Goal: Transaction & Acquisition: Download file/media

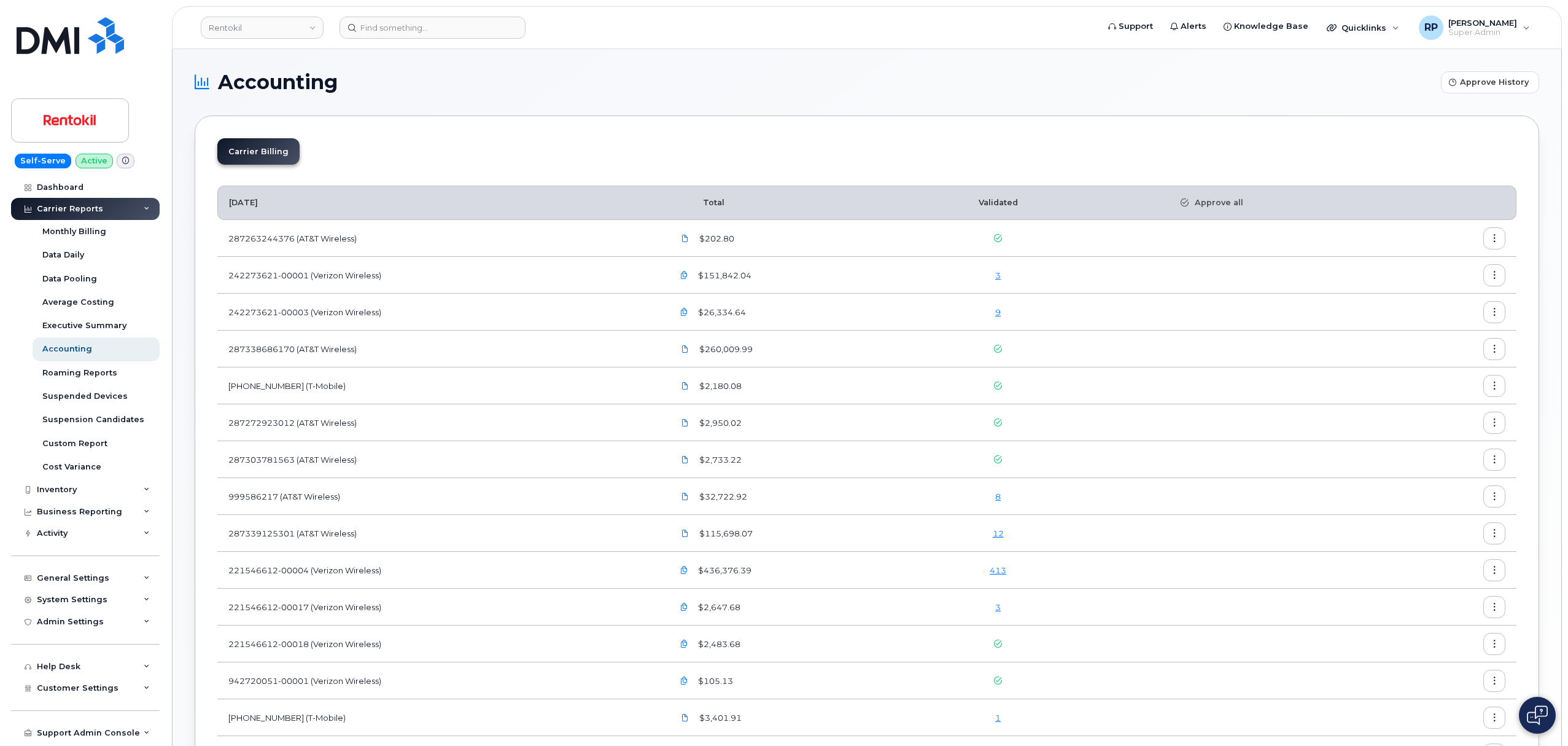
scroll to position [120, 0]
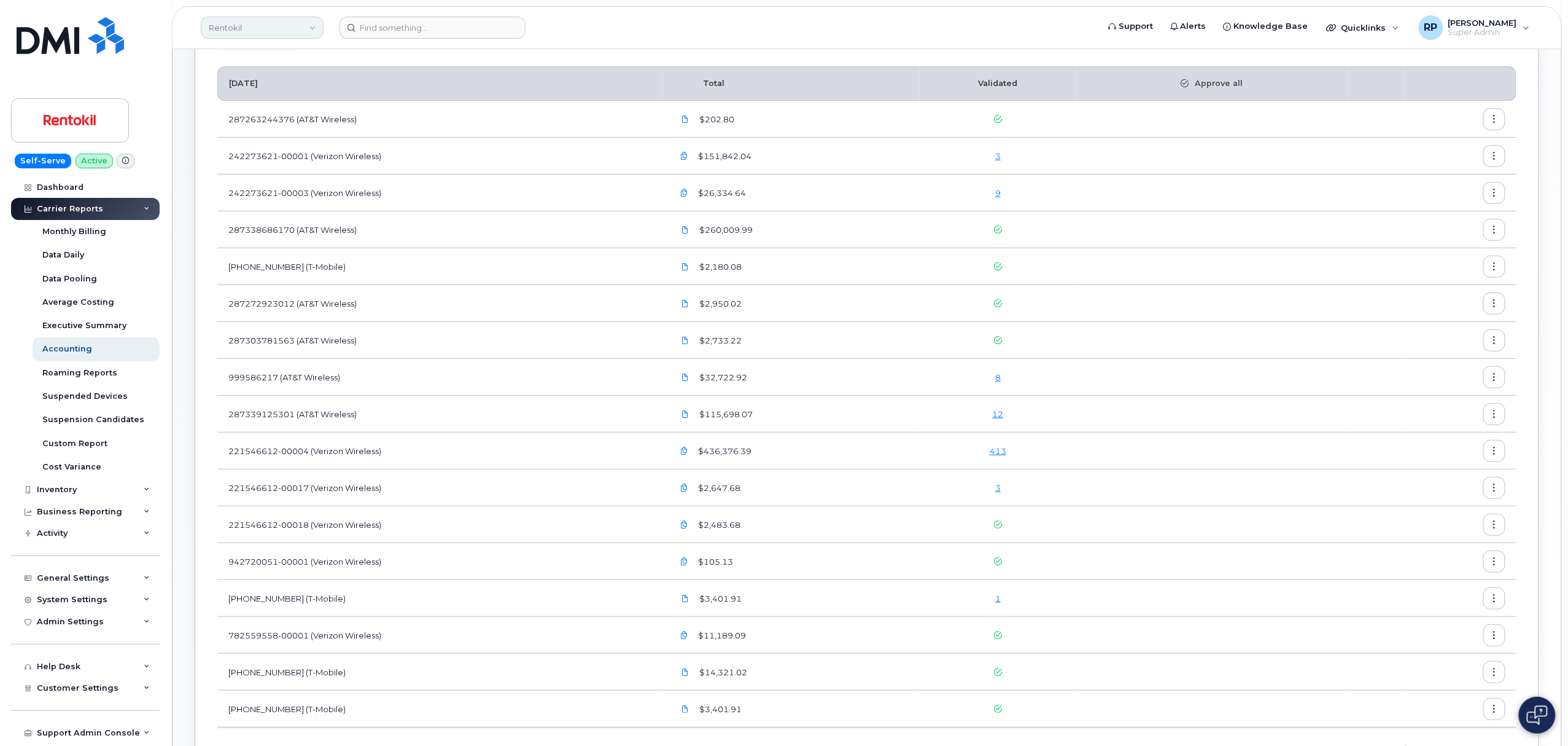
click at [273, 25] on link "Rentokil" at bounding box center [263, 28] width 123 height 22
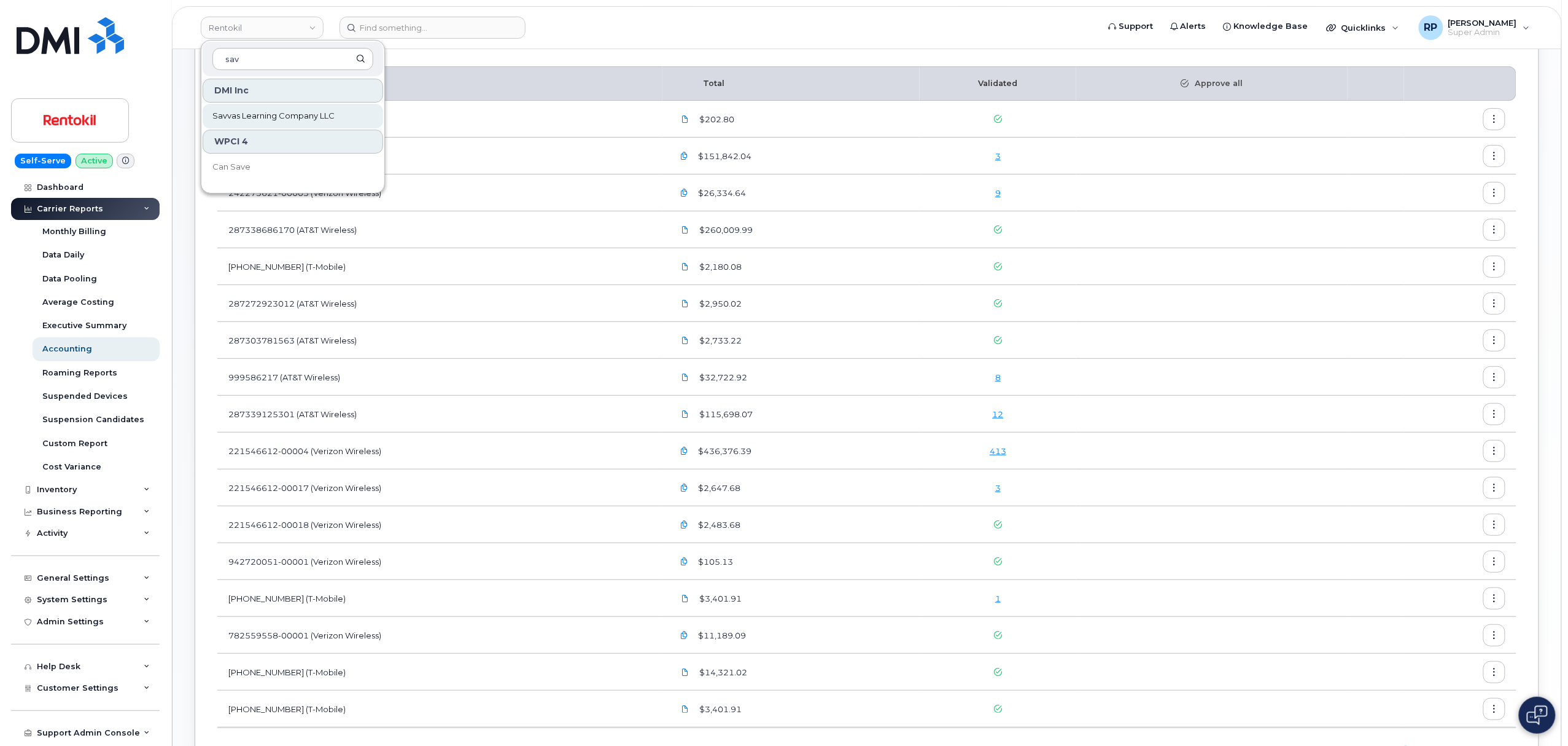
type input "sav"
click at [258, 118] on span "Savvas Learning Company LLC" at bounding box center [273, 116] width 122 height 13
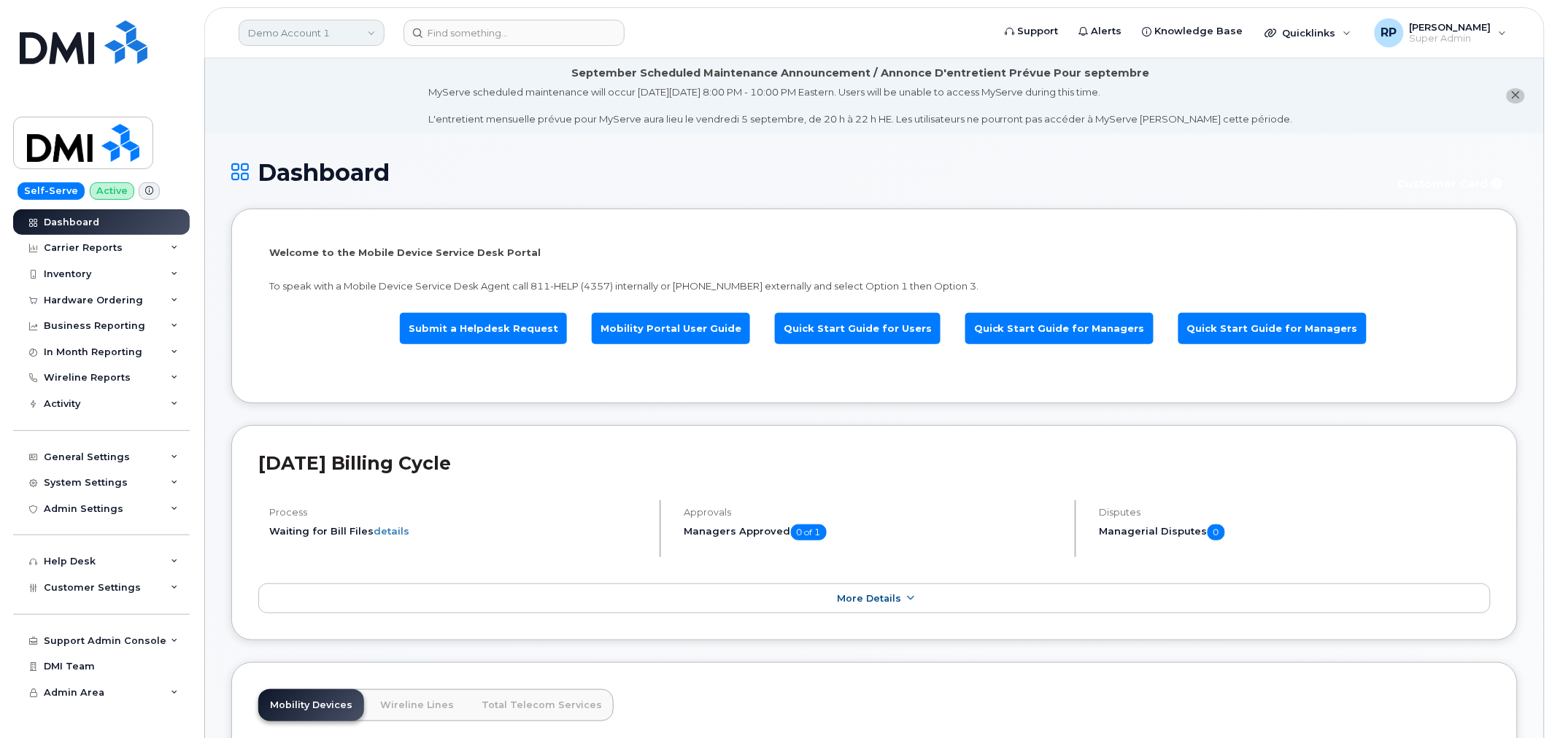
click at [357, 26] on link "Demo Account 1" at bounding box center [312, 33] width 146 height 26
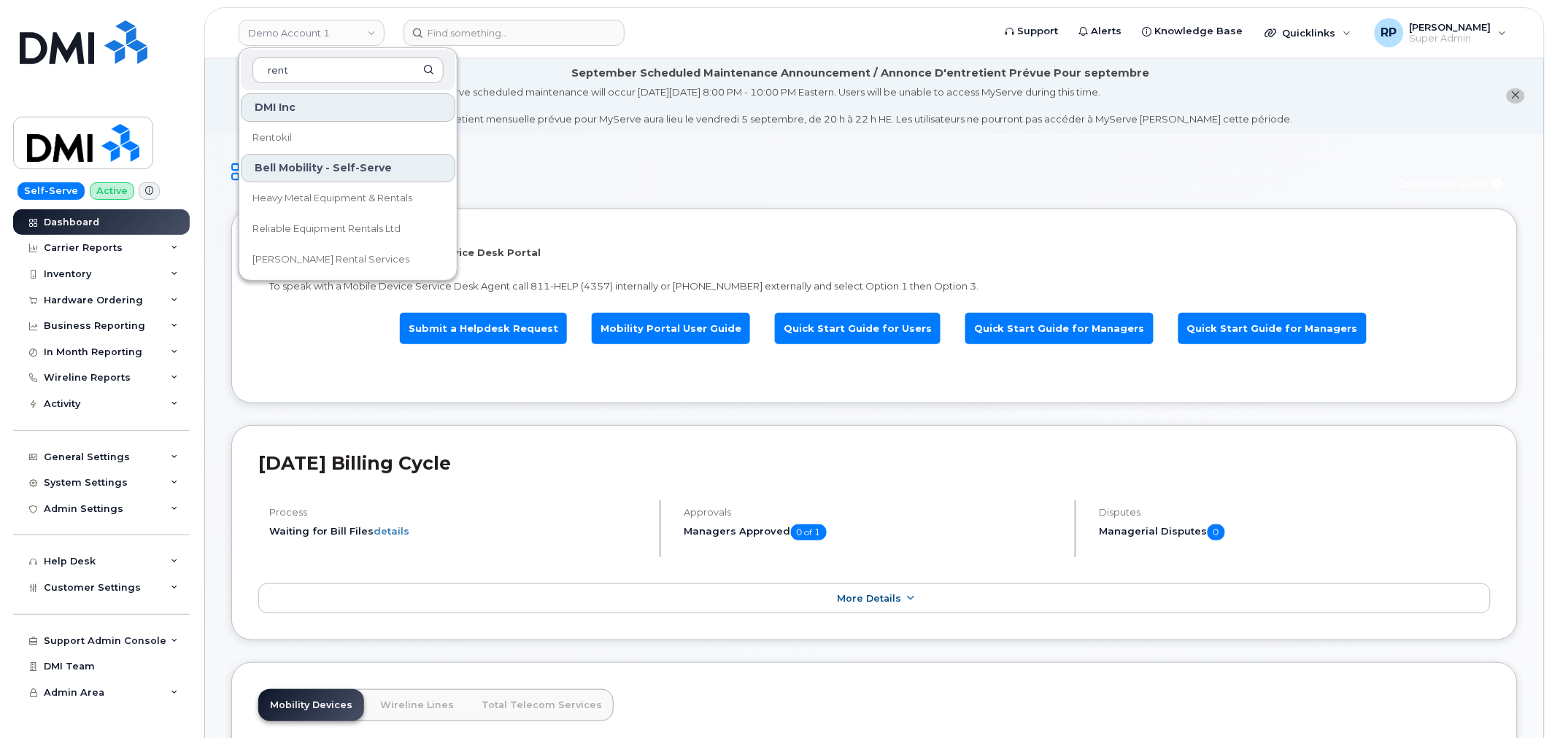
type input "rent"
click at [301, 135] on link "Rentokil" at bounding box center [348, 137] width 214 height 29
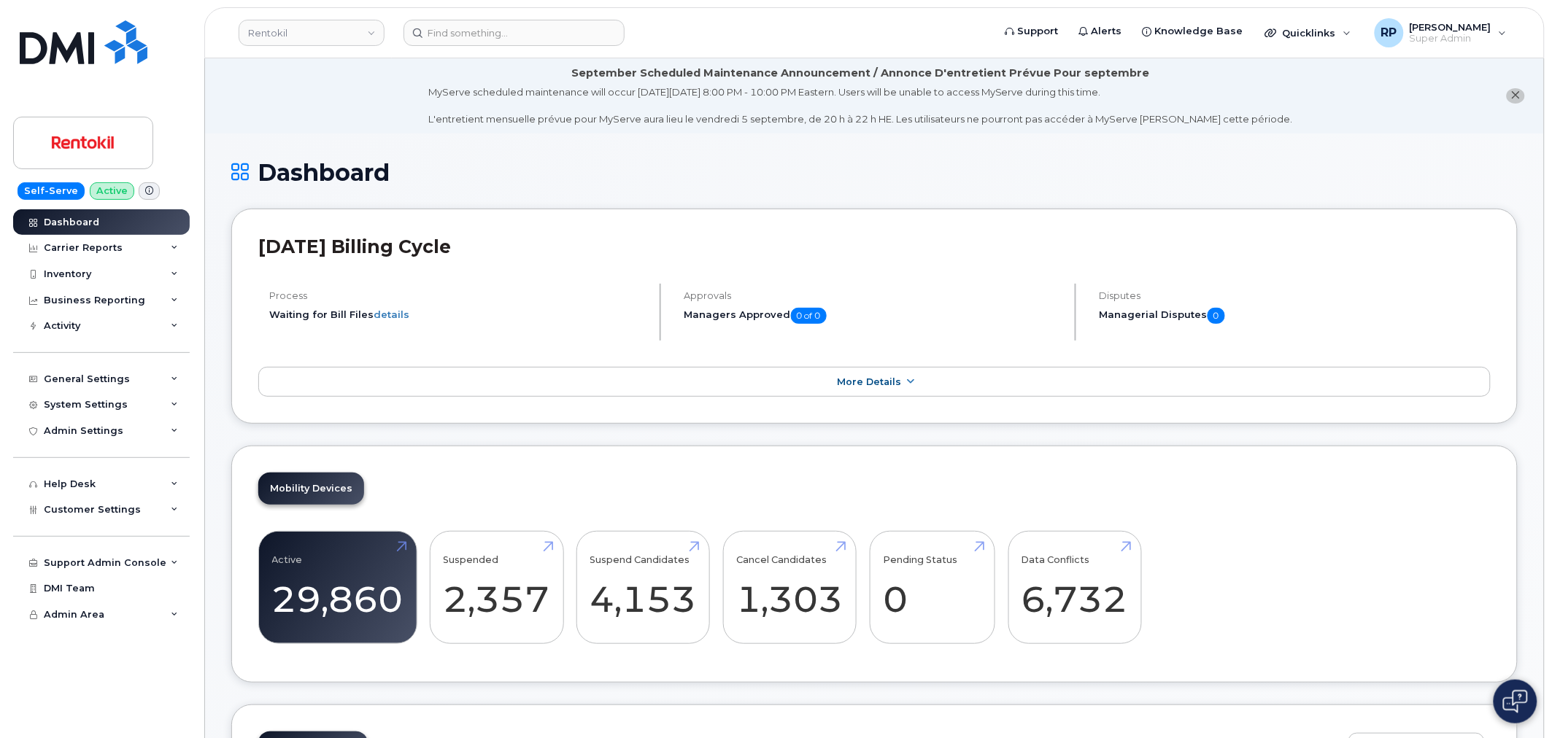
click at [128, 249] on div "Carrier Reports" at bounding box center [101, 248] width 177 height 26
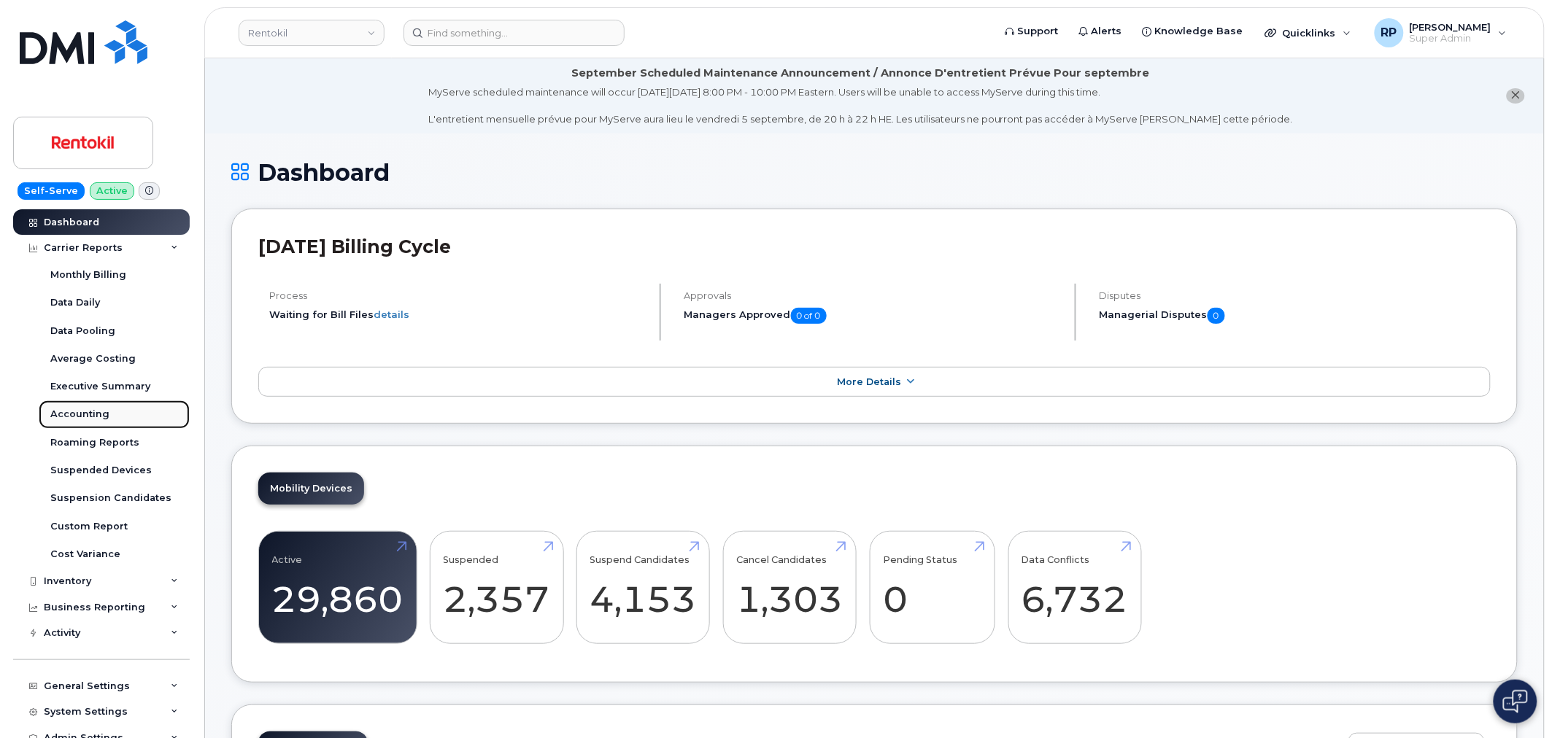
click at [82, 414] on div "Accounting" at bounding box center [79, 414] width 59 height 13
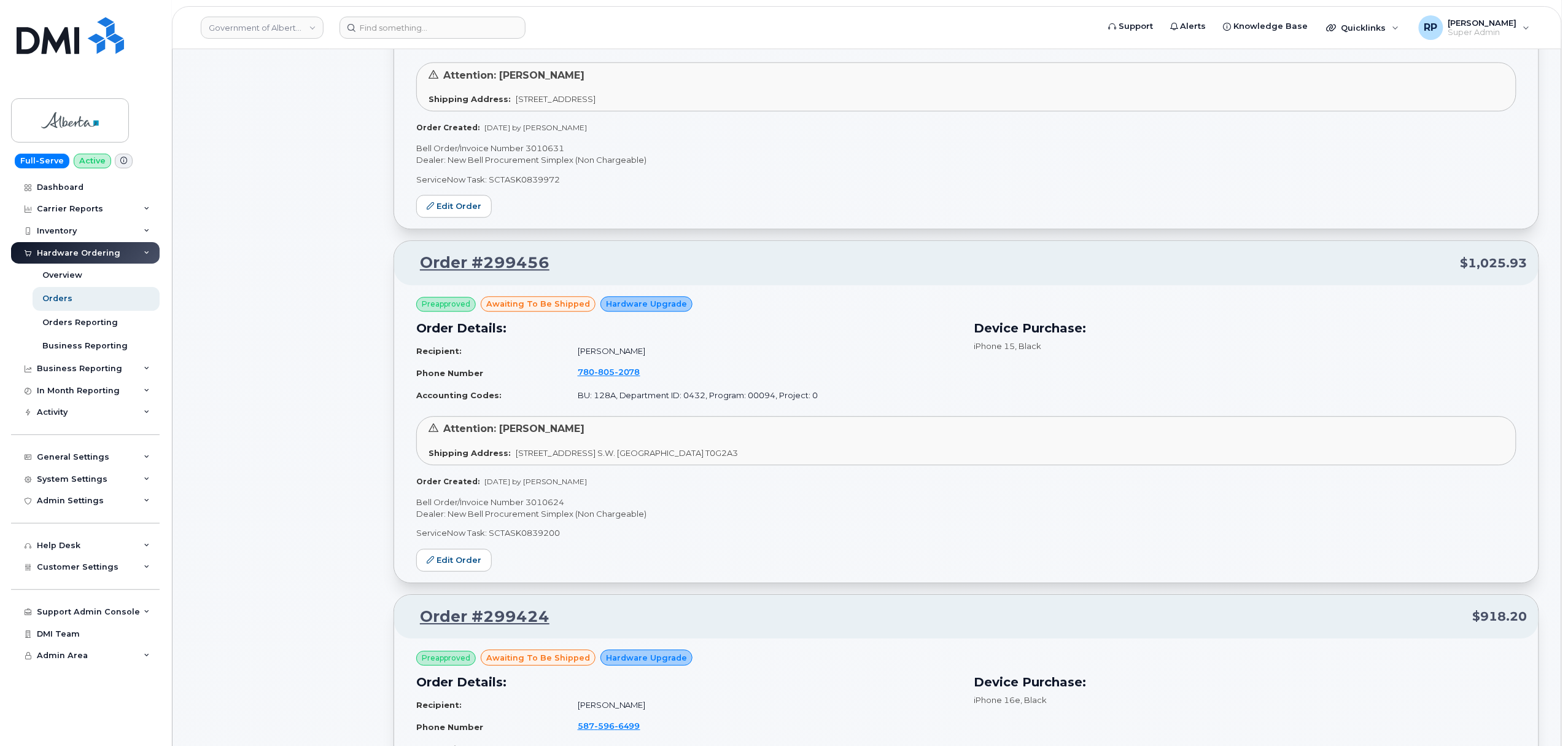
scroll to position [1478, 0]
click at [259, 23] on link "Government of Alberta (GOA)" at bounding box center [263, 28] width 123 height 22
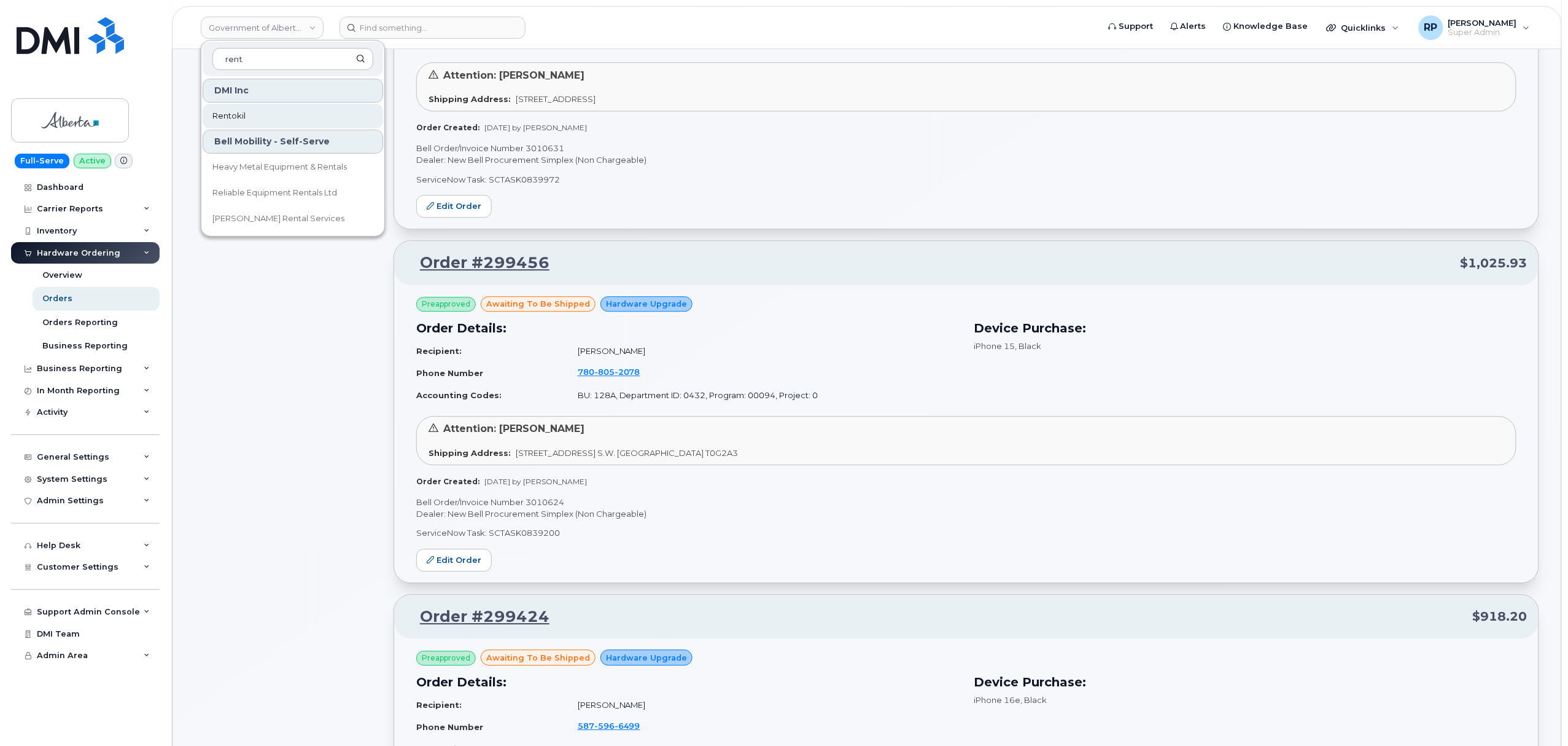
type input "rent"
click at [237, 113] on span "Rentokil" at bounding box center [228, 116] width 33 height 13
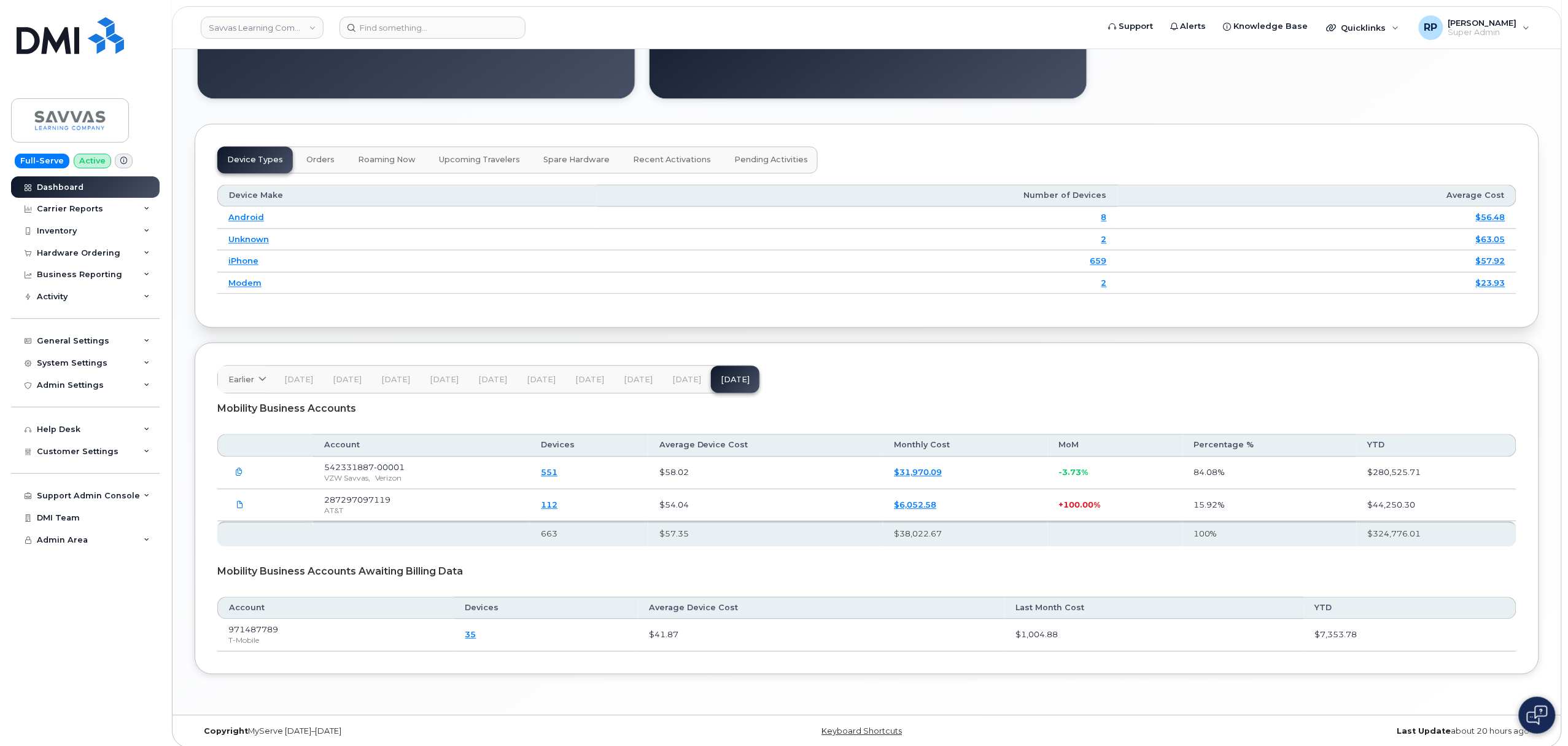
scroll to position [1341, 0]
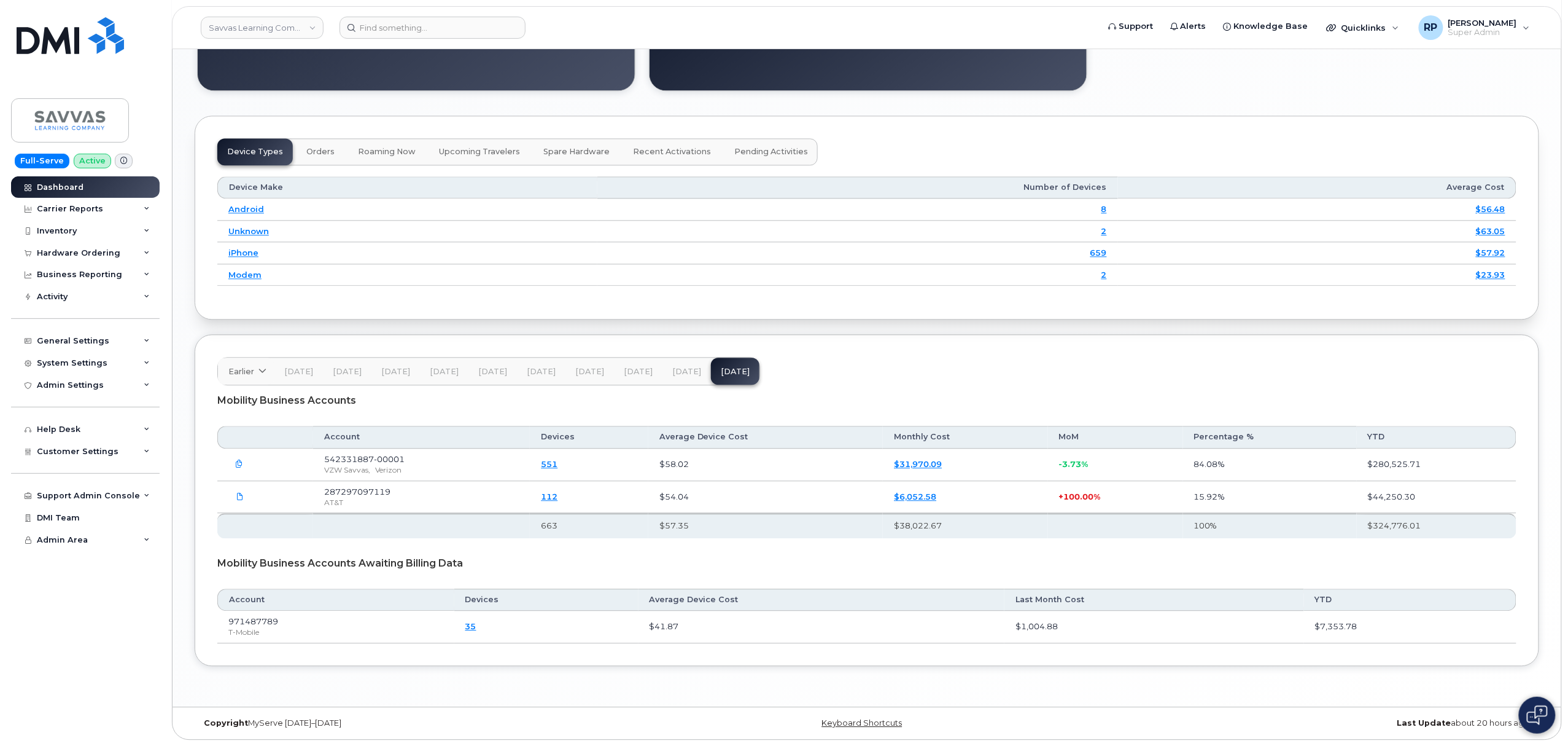
click at [239, 465] on icon "button" at bounding box center [239, 463] width 8 height 8
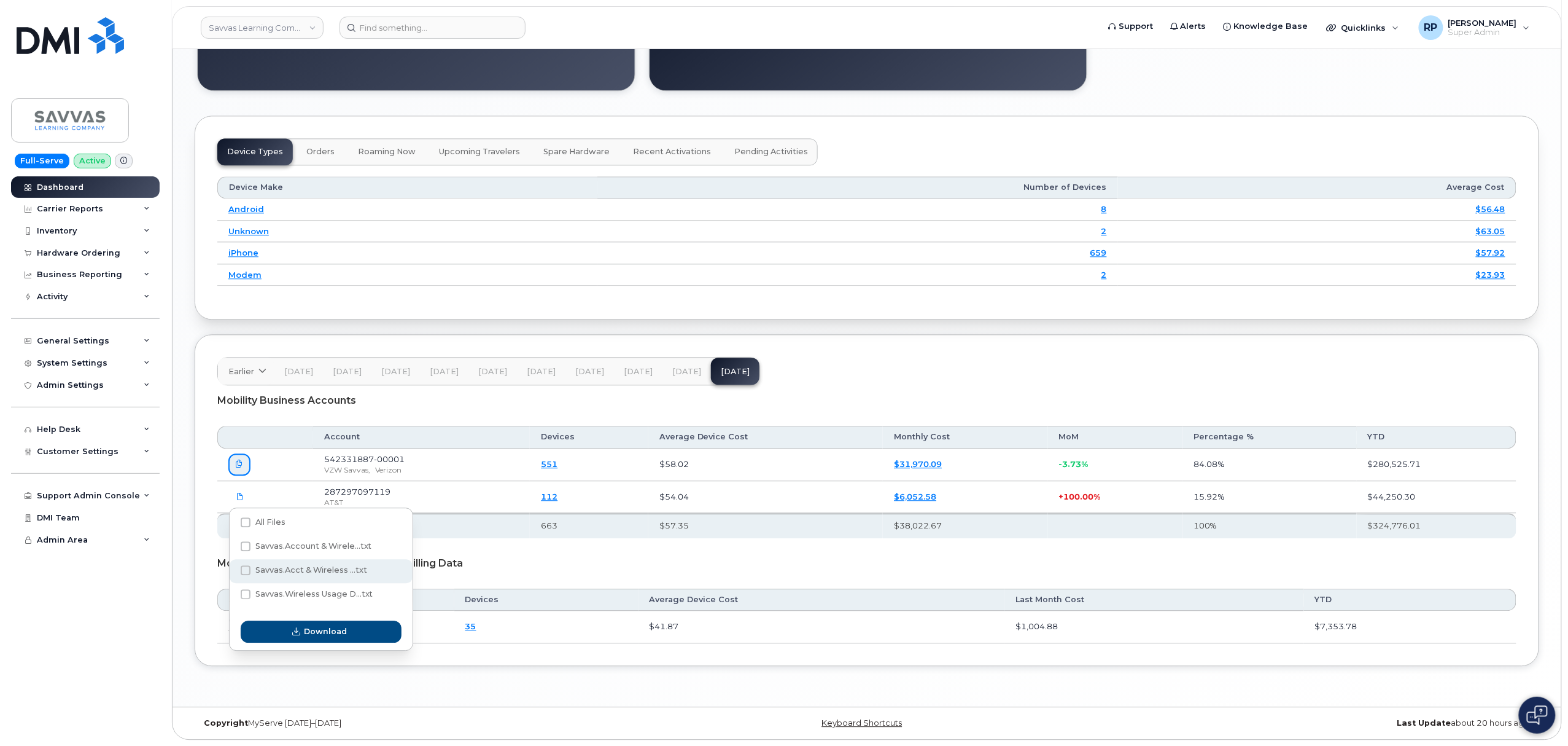
click at [315, 565] on span "Savvas.Acct & Wireless ...txt" at bounding box center [311, 569] width 112 height 9
click at [232, 567] on input "Savvas.Acct & Wireless ...txt" at bounding box center [228, 570] width 6 height 6
checkbox input "true"
click at [332, 626] on span "Download" at bounding box center [325, 631] width 43 height 12
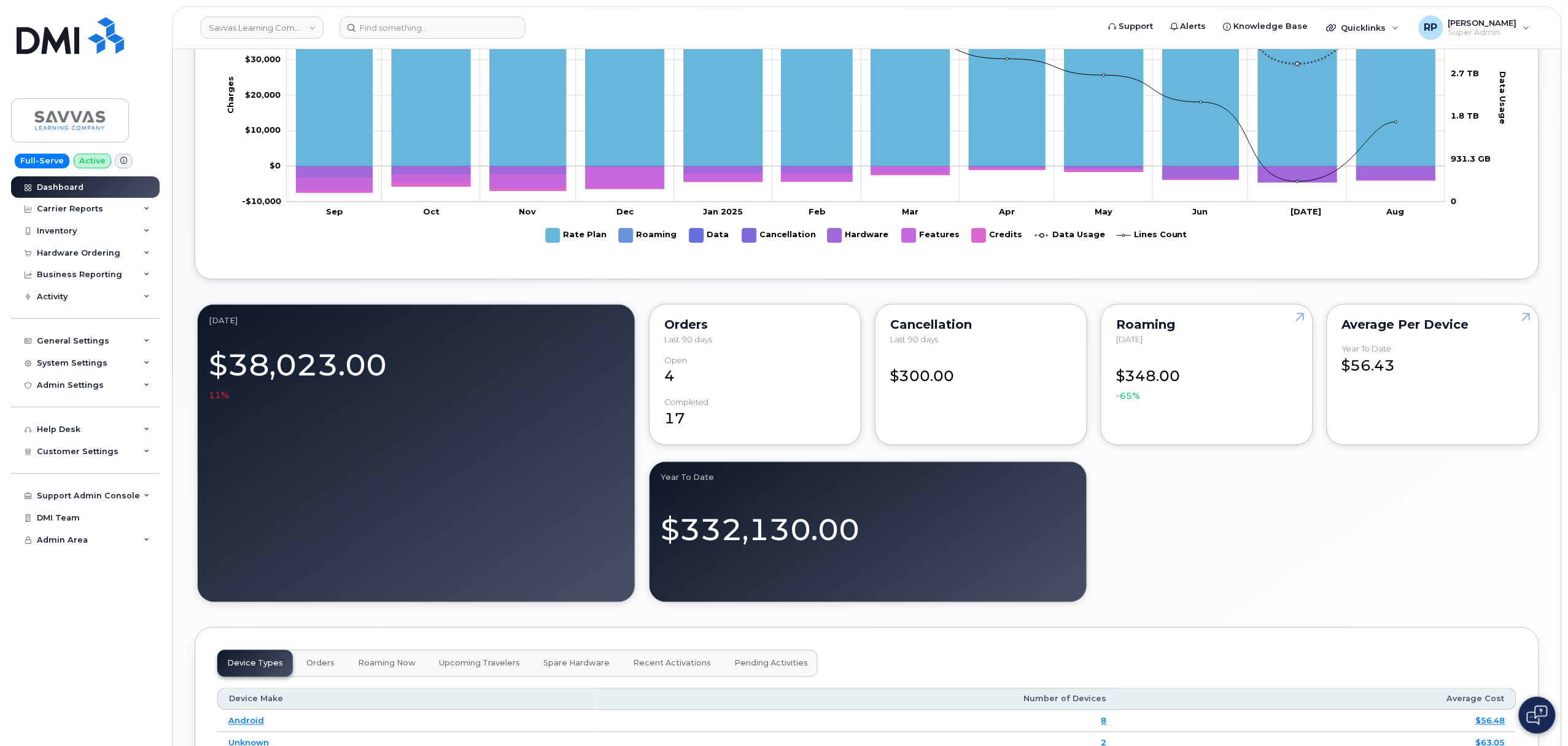
scroll to position [795, 0]
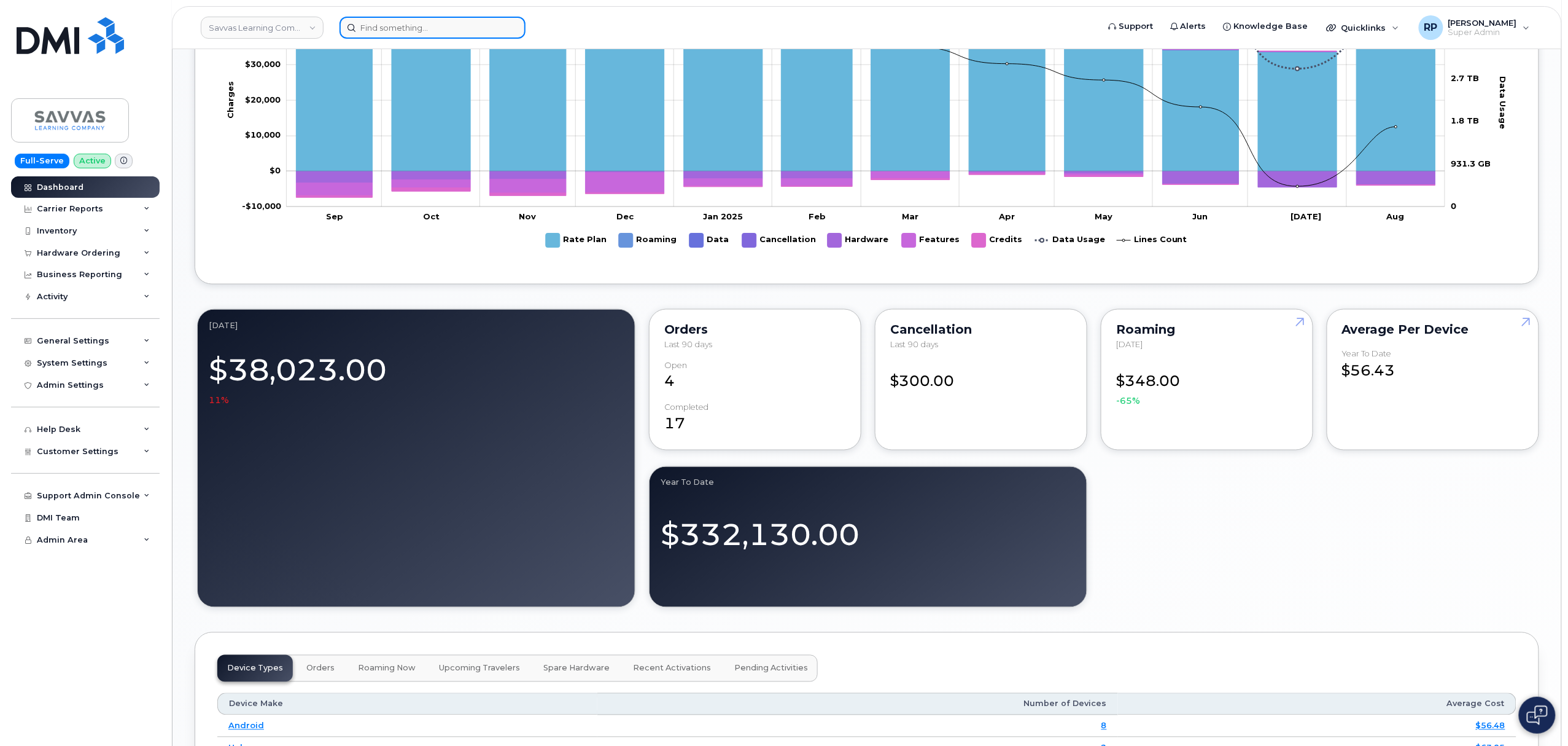
click at [480, 18] on input at bounding box center [432, 28] width 186 height 22
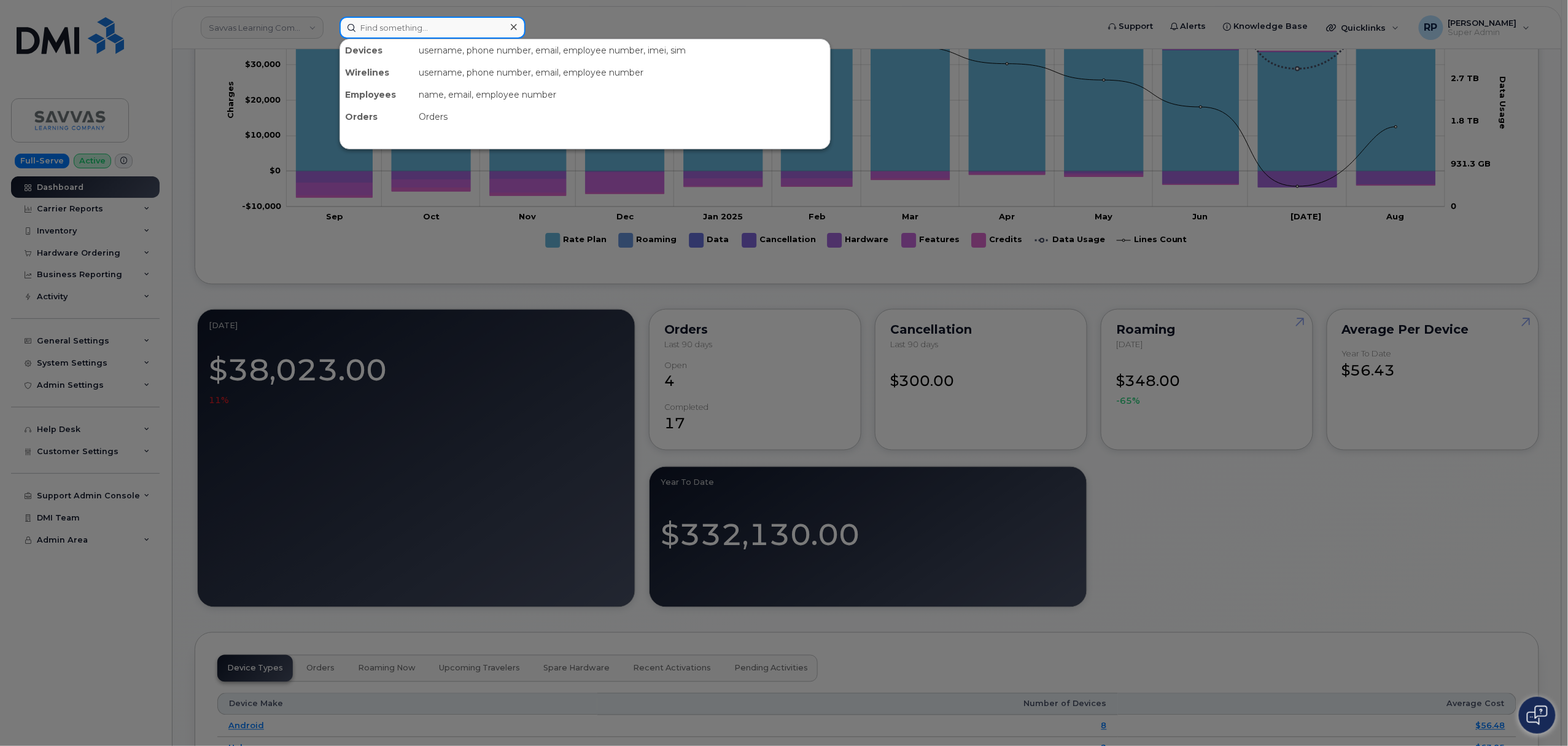
paste input "2012081967"
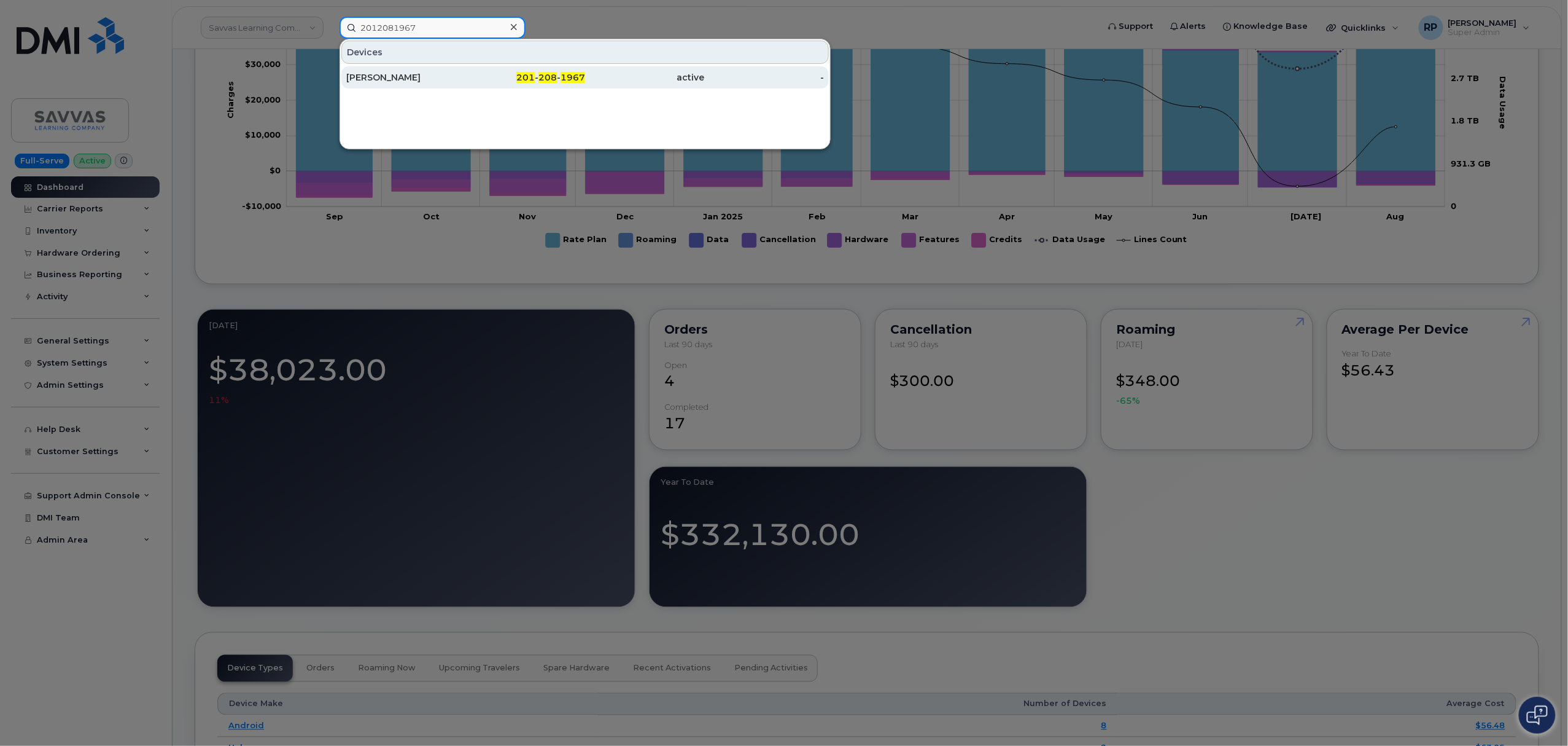
type input "2012081967"
click at [443, 78] on div "JOSE VAZQUEZ" at bounding box center [406, 77] width 120 height 13
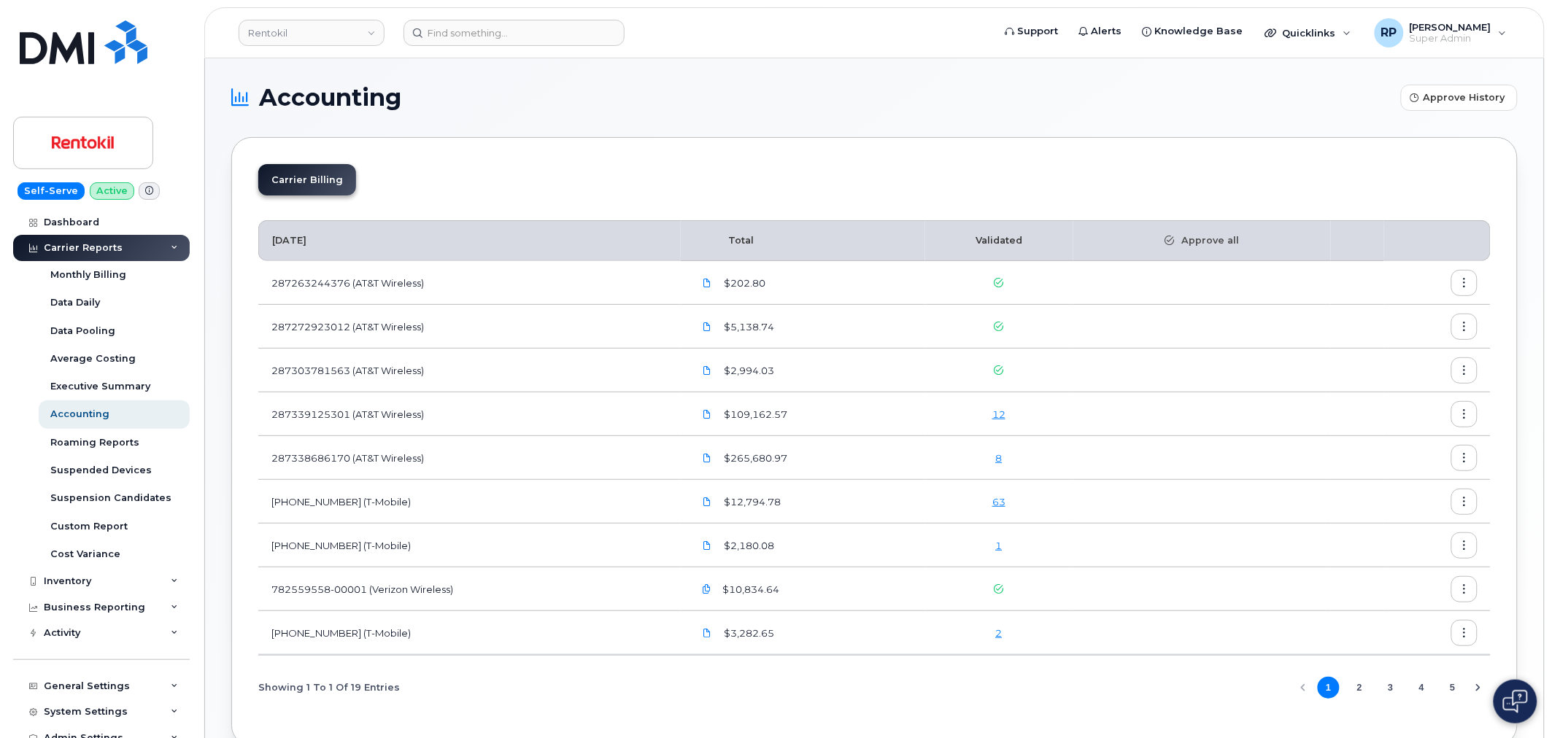
click at [1002, 458] on link "8" at bounding box center [999, 458] width 7 height 12
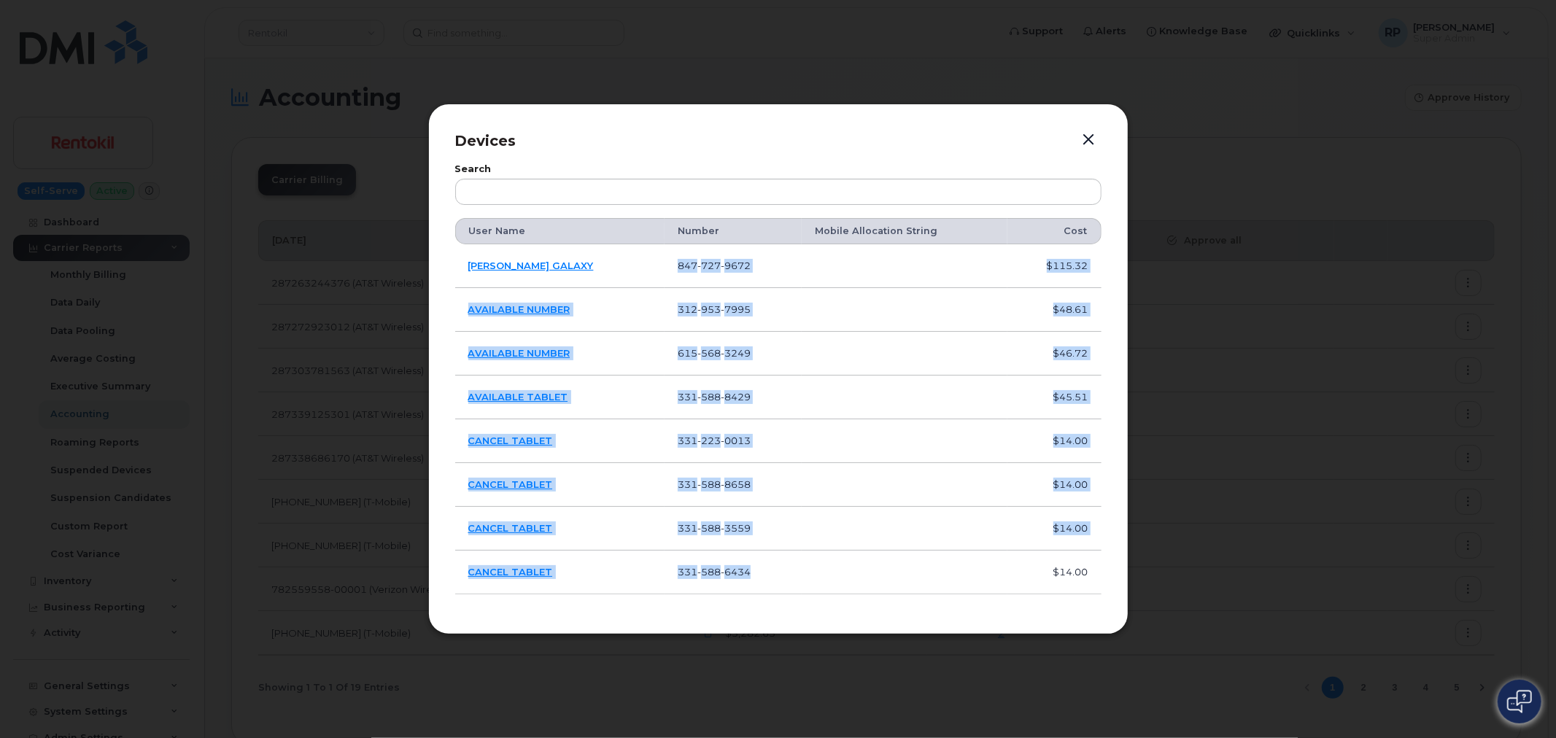
drag, startPoint x: 660, startPoint y: 257, endPoint x: 754, endPoint y: 572, distance: 328.9
click at [754, 572] on tbody "[PERSON_NAME] GALAXY [PHONE_NUMBER] $115.32 AVAILABLE NUMBER [PHONE_NUMBER] $48…" at bounding box center [778, 419] width 646 height 350
click at [1083, 142] on button "button" at bounding box center [1089, 140] width 22 height 20
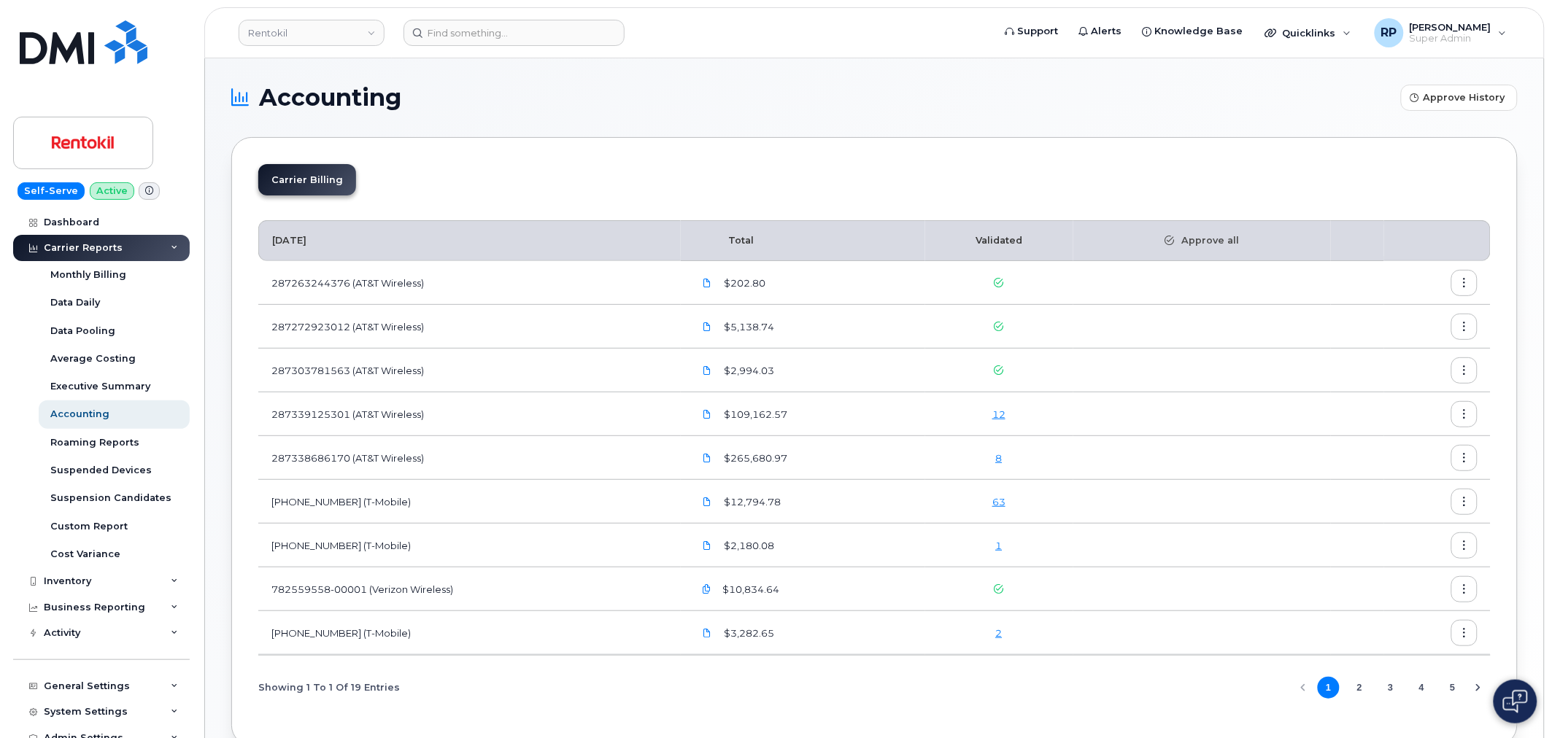
click at [1002, 456] on link "8" at bounding box center [999, 458] width 7 height 12
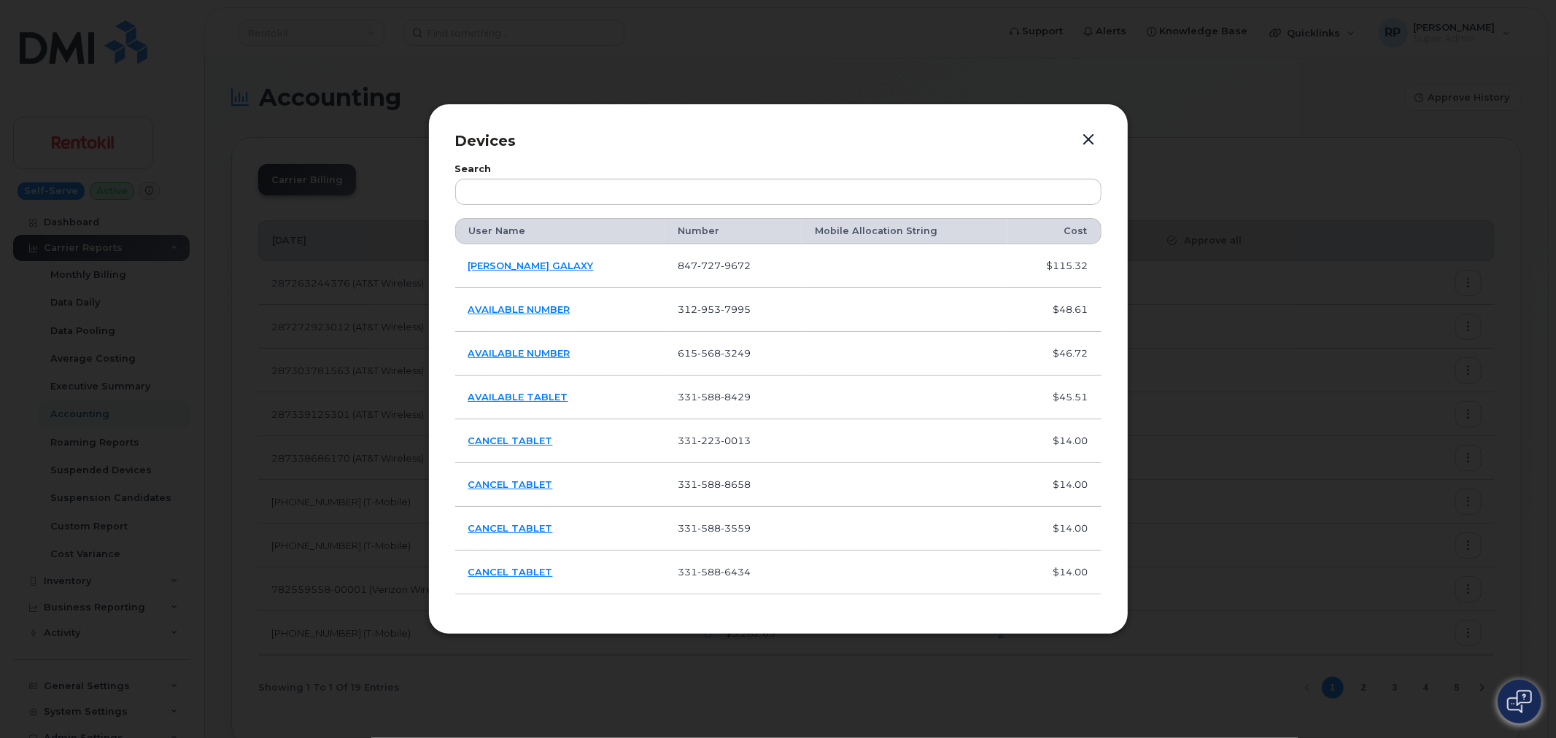
click at [1084, 136] on button "button" at bounding box center [1089, 140] width 22 height 20
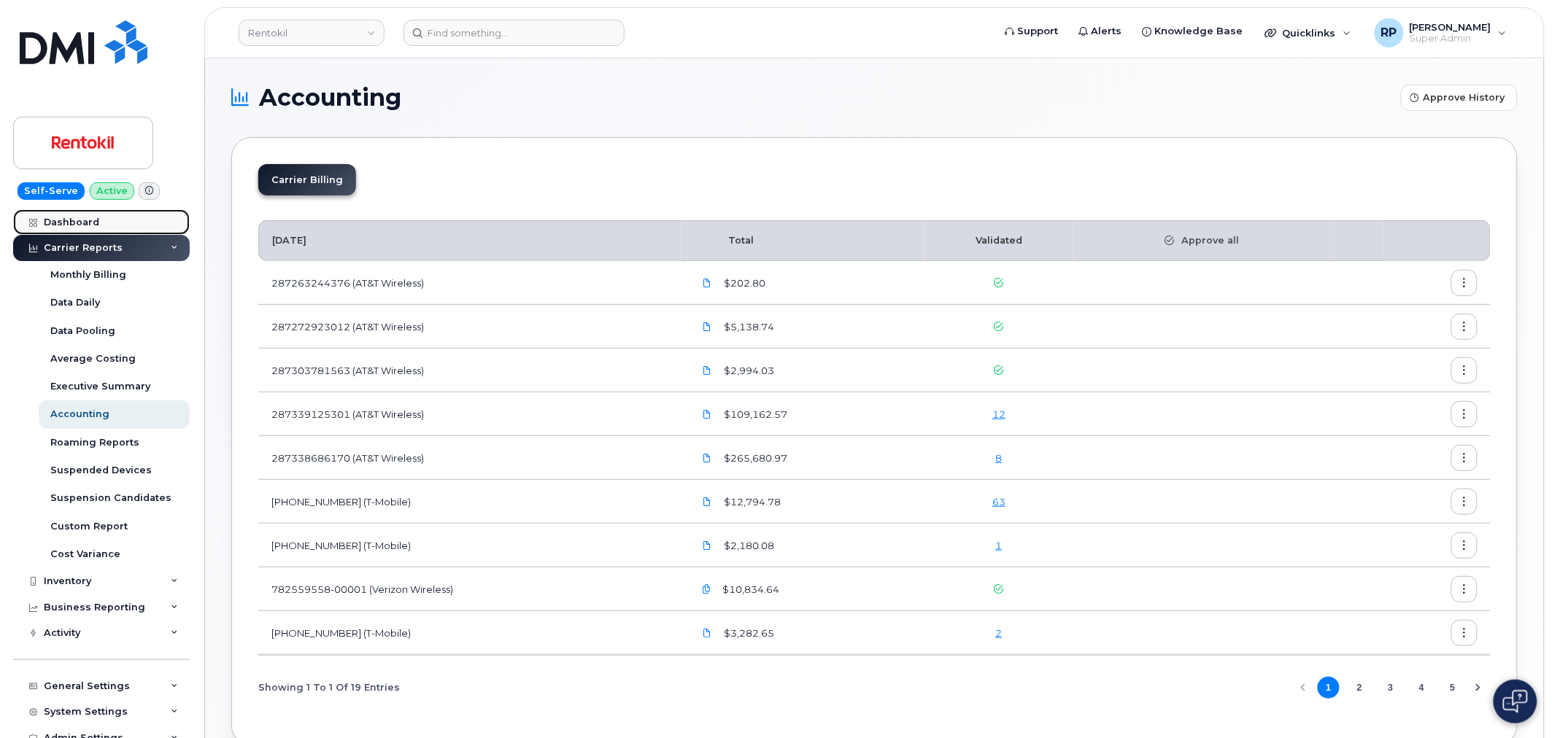
click at [74, 223] on div "Dashboard" at bounding box center [71, 223] width 55 height 12
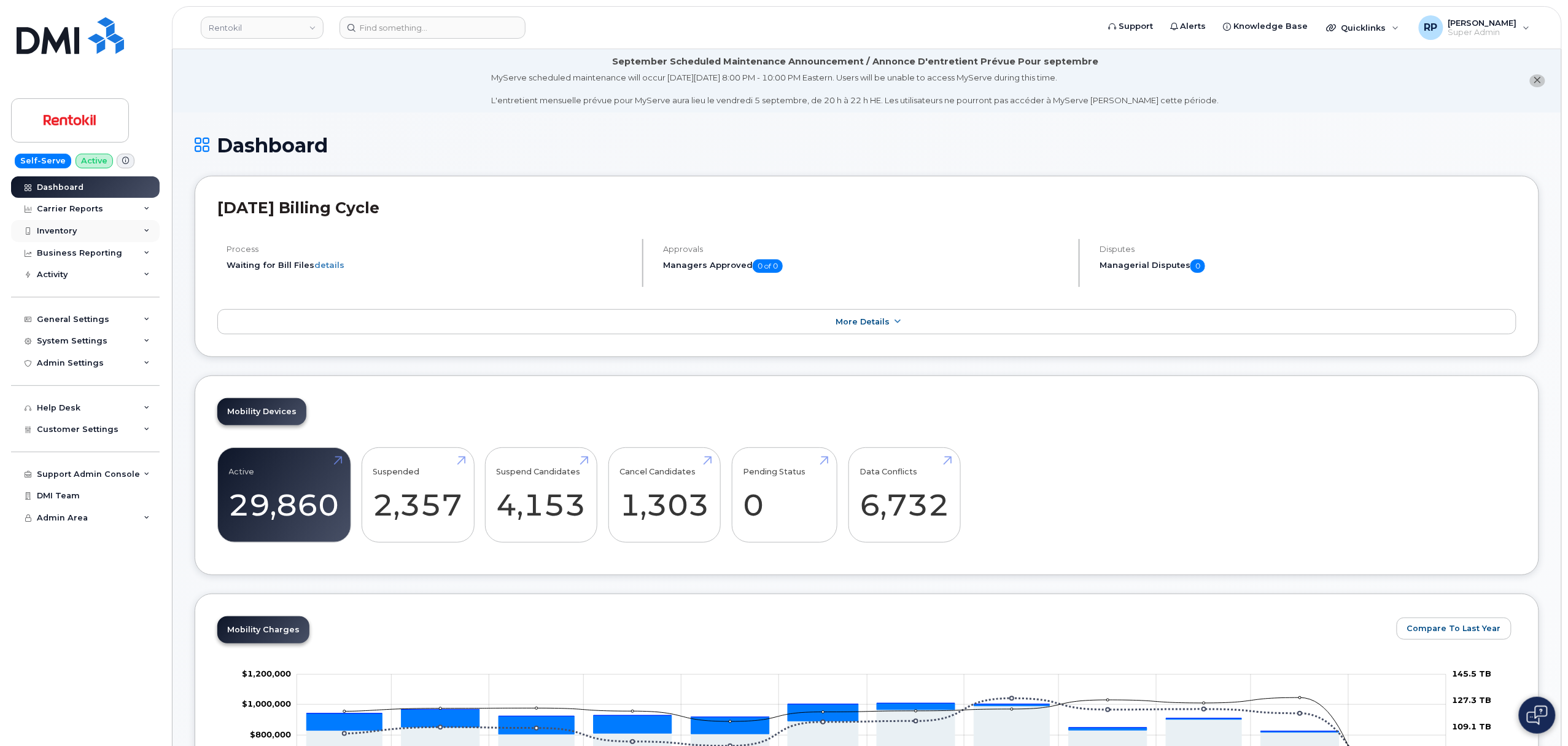
click at [106, 236] on div "Inventory" at bounding box center [85, 231] width 149 height 22
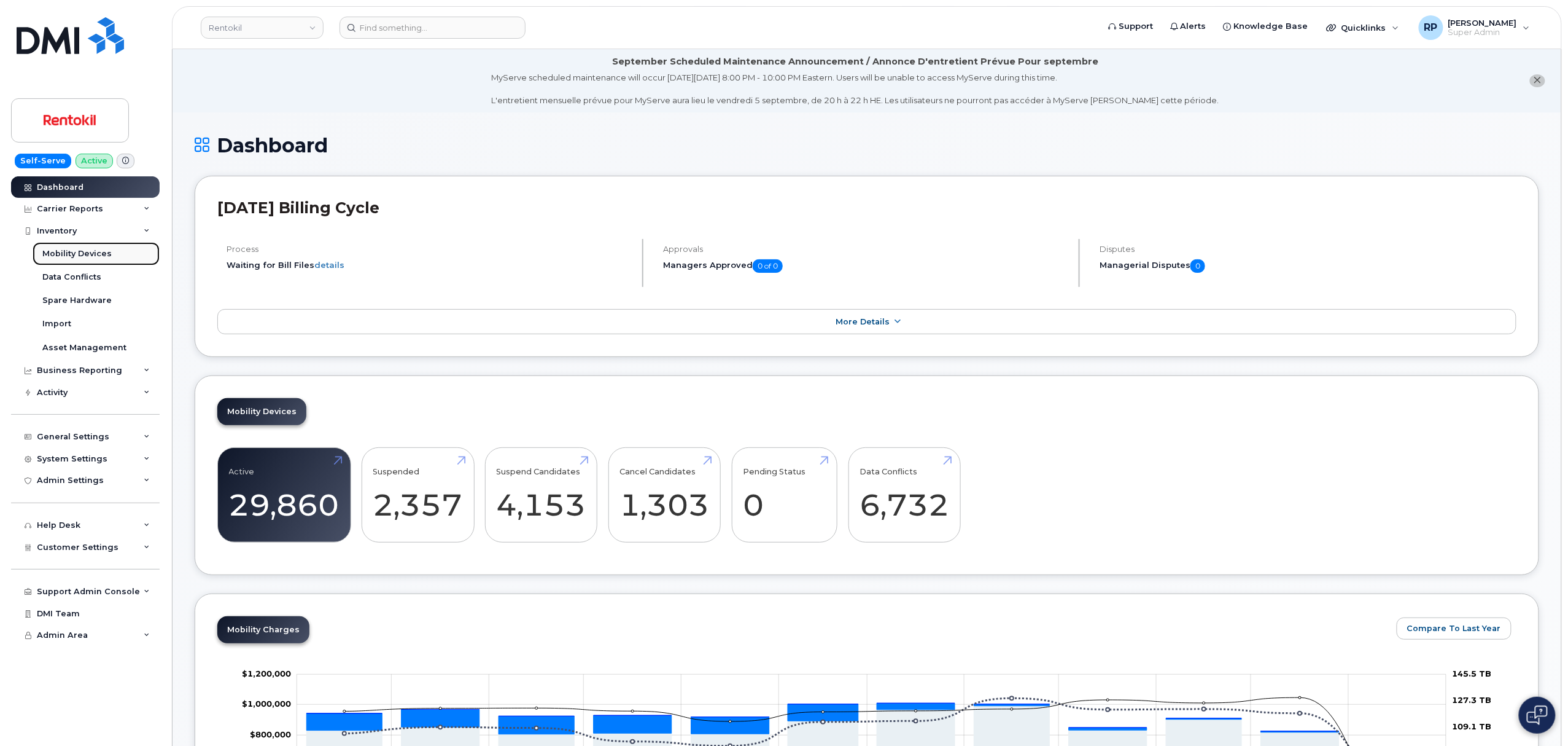
click at [79, 253] on div "Mobility Devices" at bounding box center [77, 253] width 69 height 11
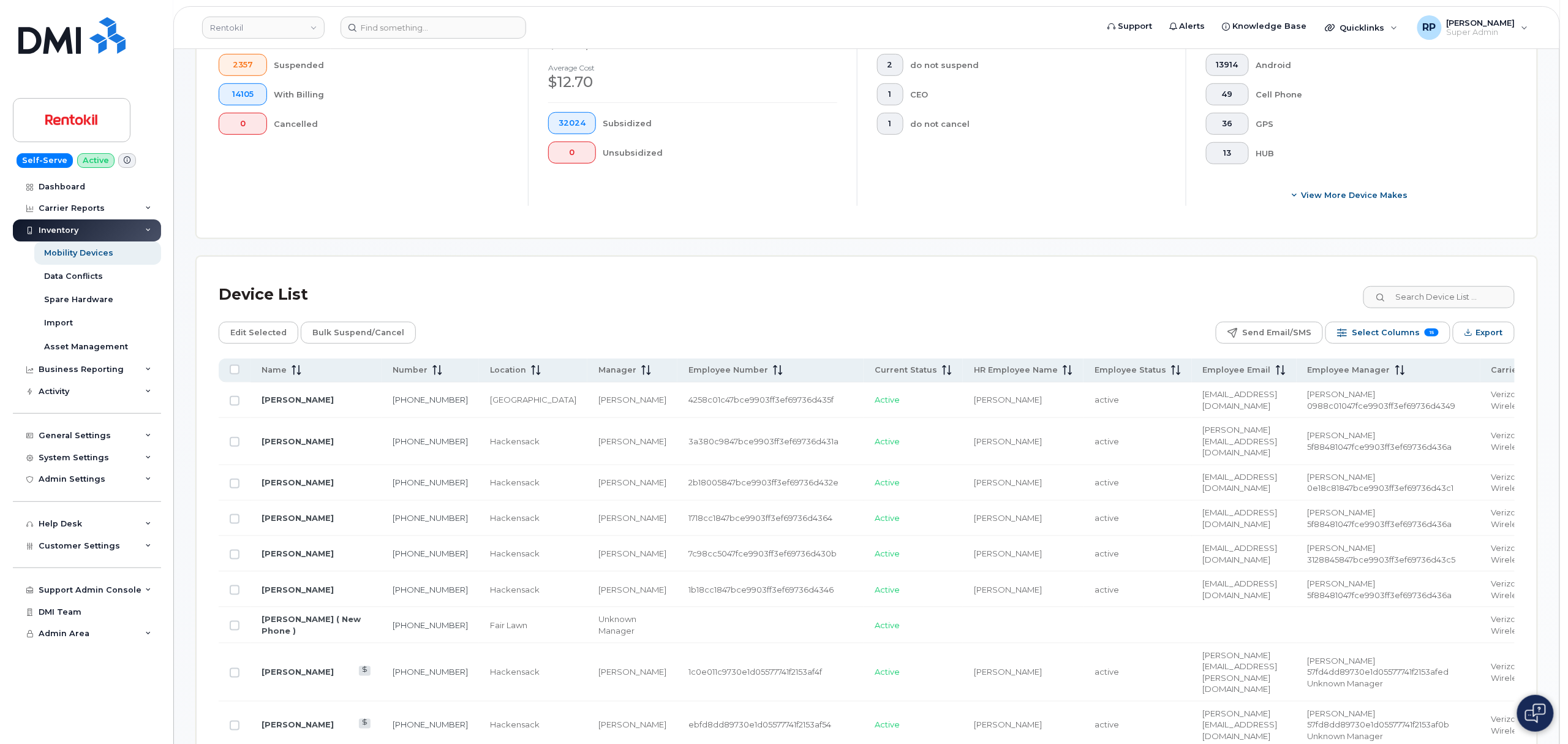
scroll to position [408, 0]
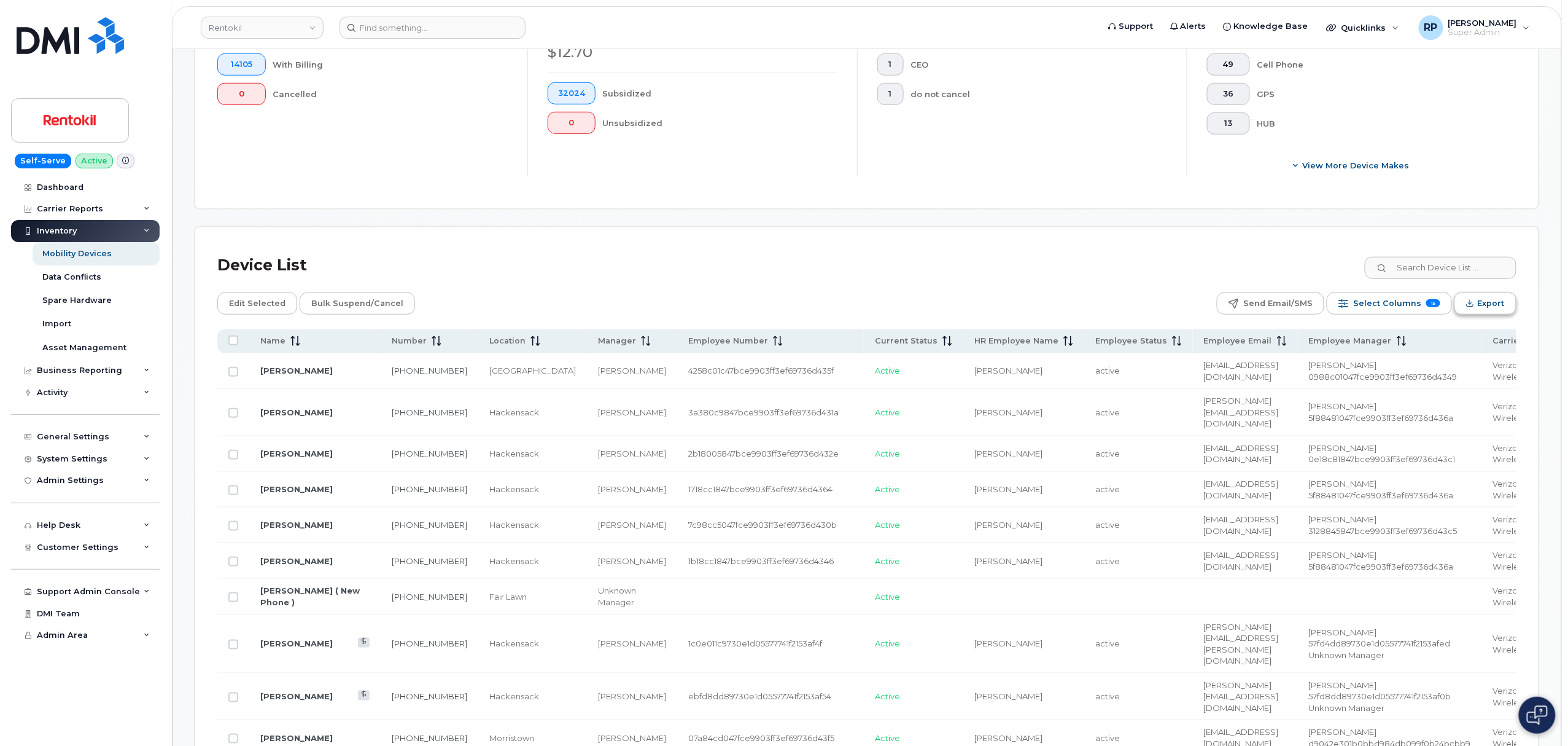
click at [1480, 307] on span "Export" at bounding box center [1491, 303] width 27 height 19
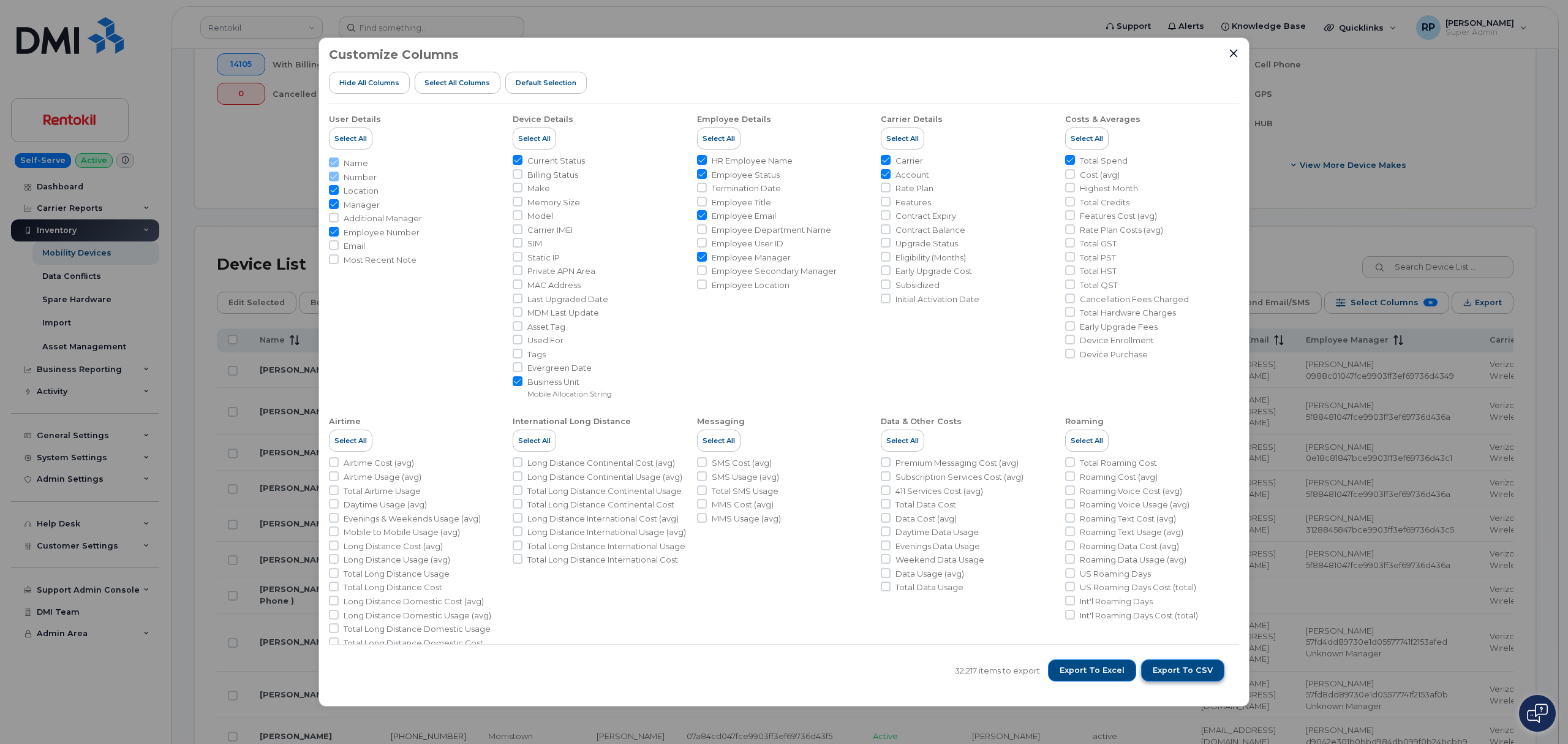
click at [1181, 670] on span "Export to CSV" at bounding box center [1182, 670] width 60 height 11
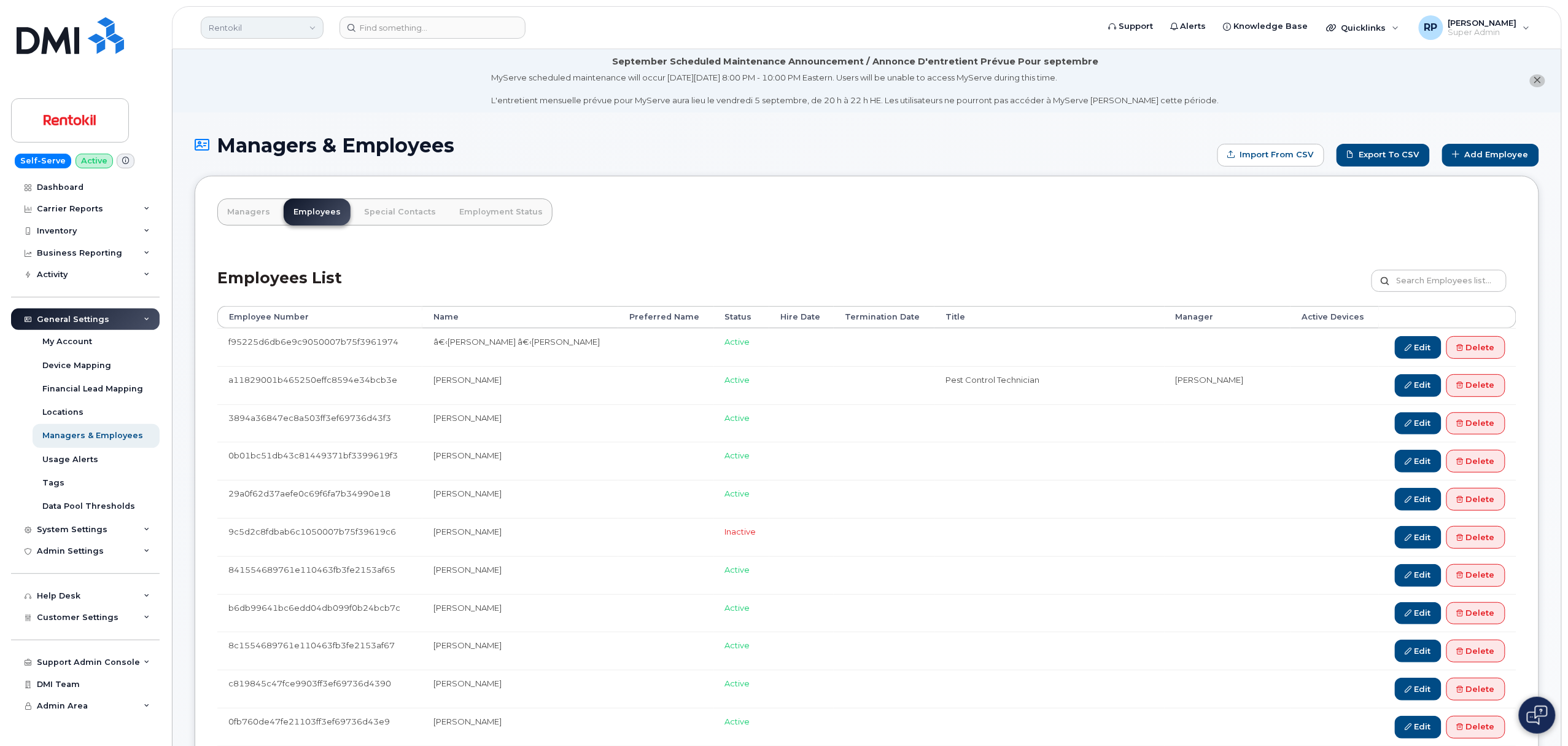
click at [276, 33] on link "Rentokil" at bounding box center [263, 28] width 123 height 22
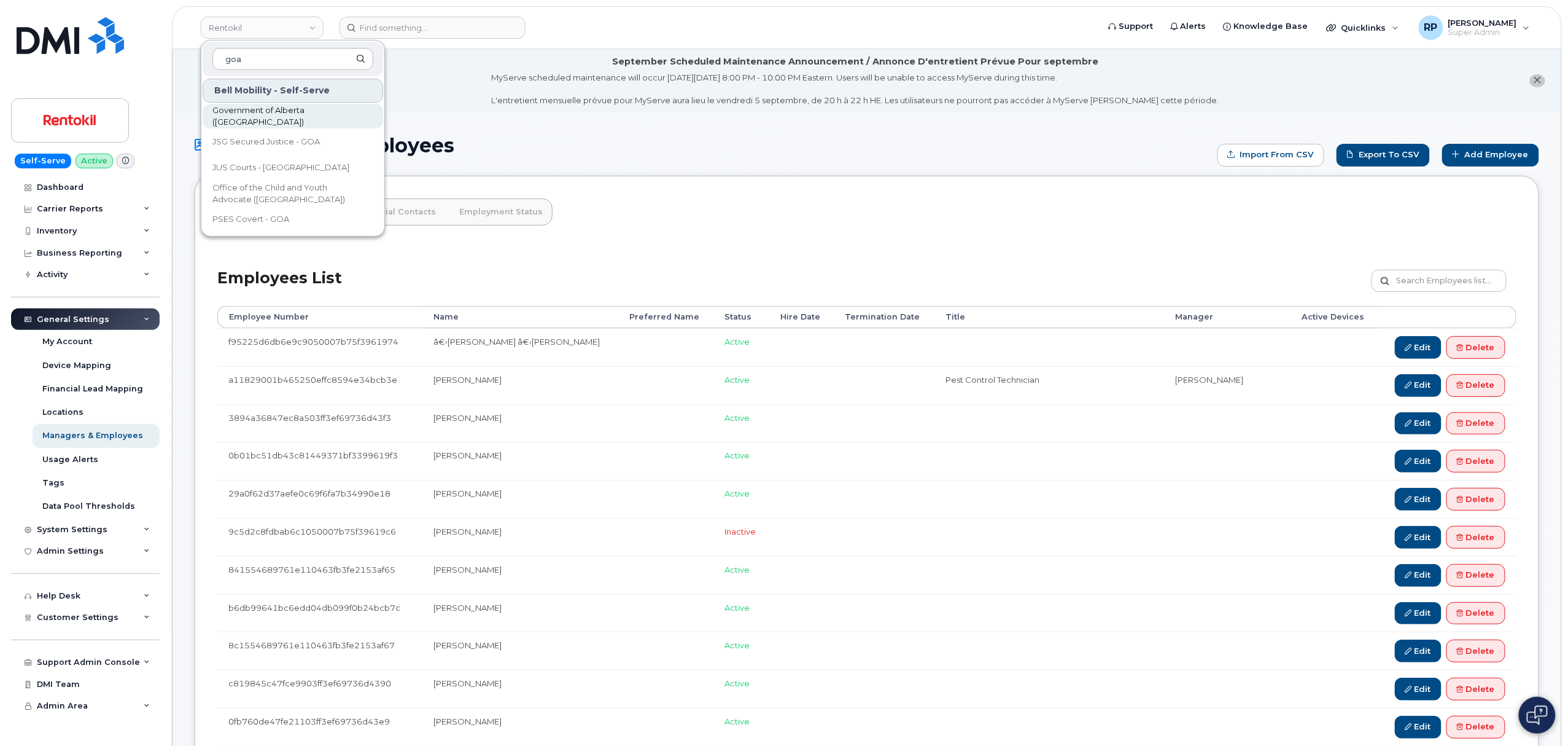
type input "goa"
click at [273, 115] on span "Government of Alberta (GOA)" at bounding box center [283, 116] width 141 height 24
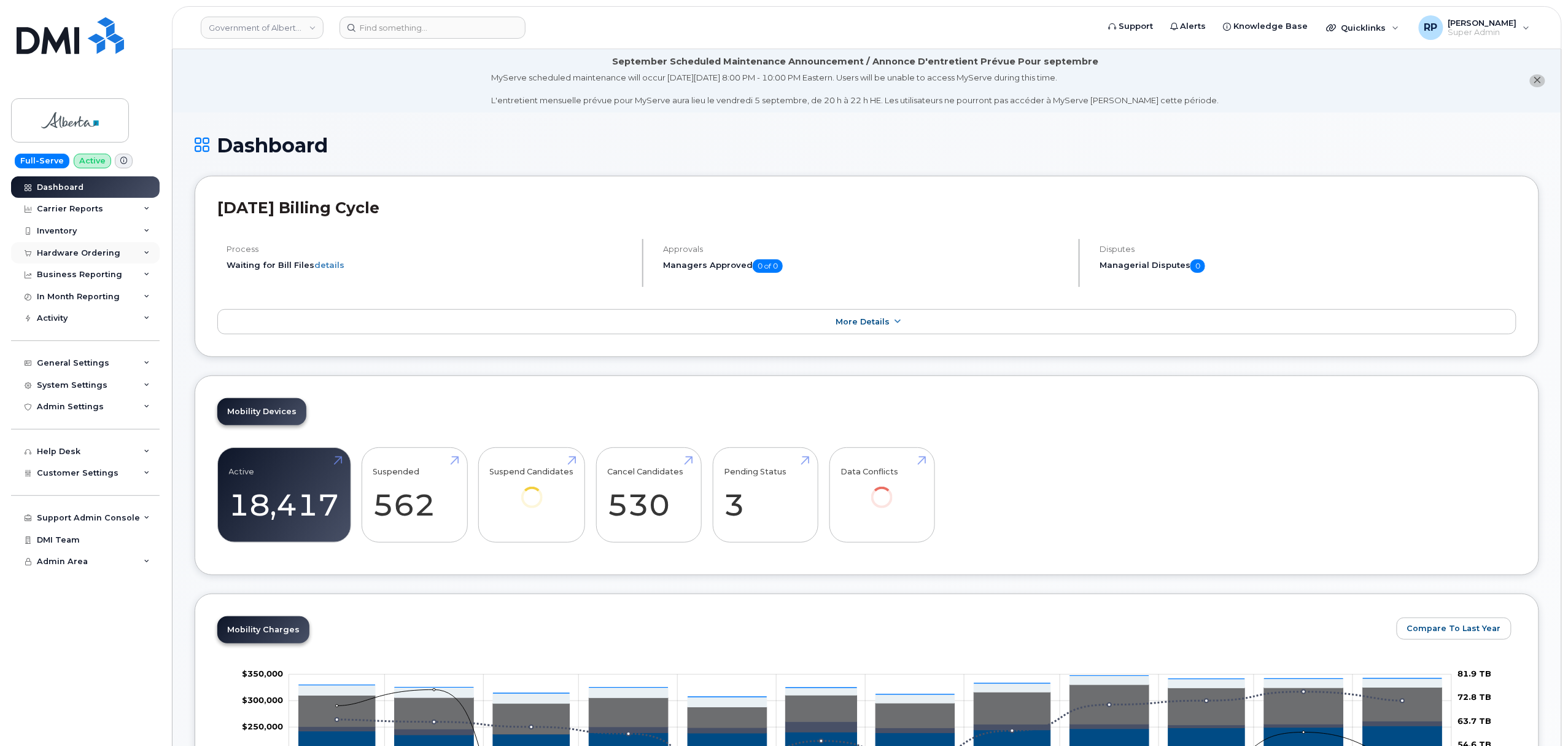
click at [91, 252] on div "Hardware Ordering" at bounding box center [78, 253] width 83 height 10
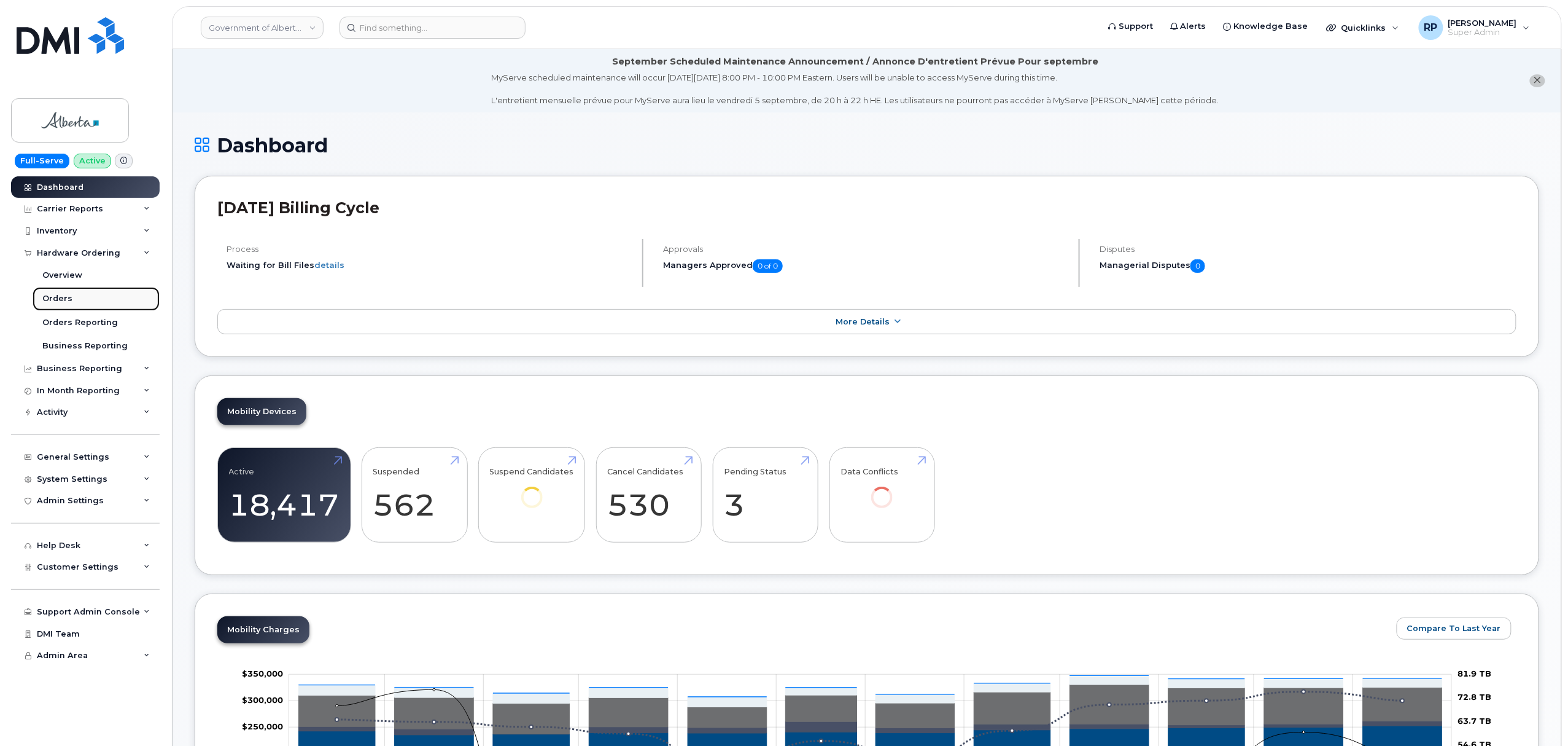
click at [60, 294] on div "Orders" at bounding box center [57, 298] width 30 height 11
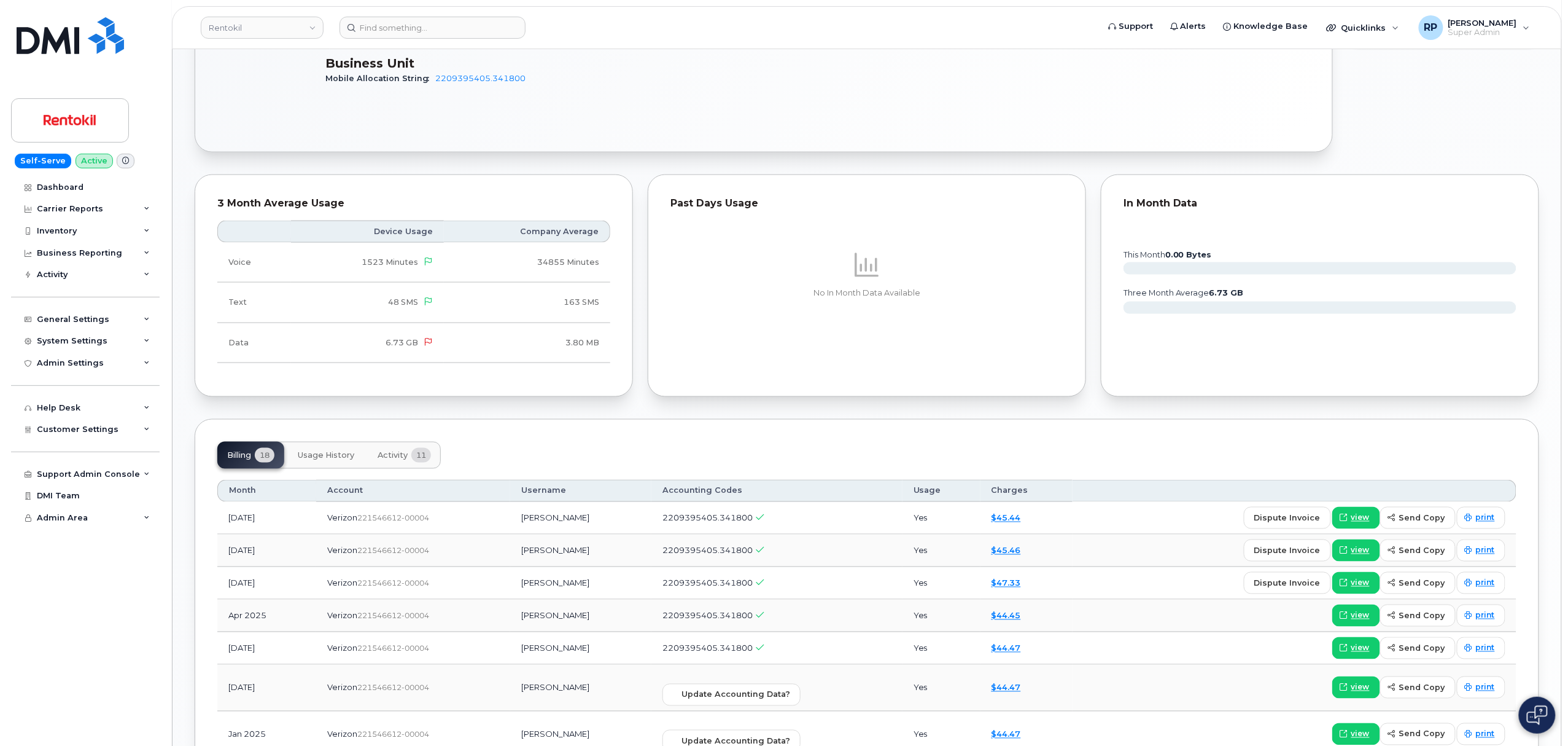
scroll to position [706, 0]
click at [473, 28] on input at bounding box center [432, 28] width 186 height 22
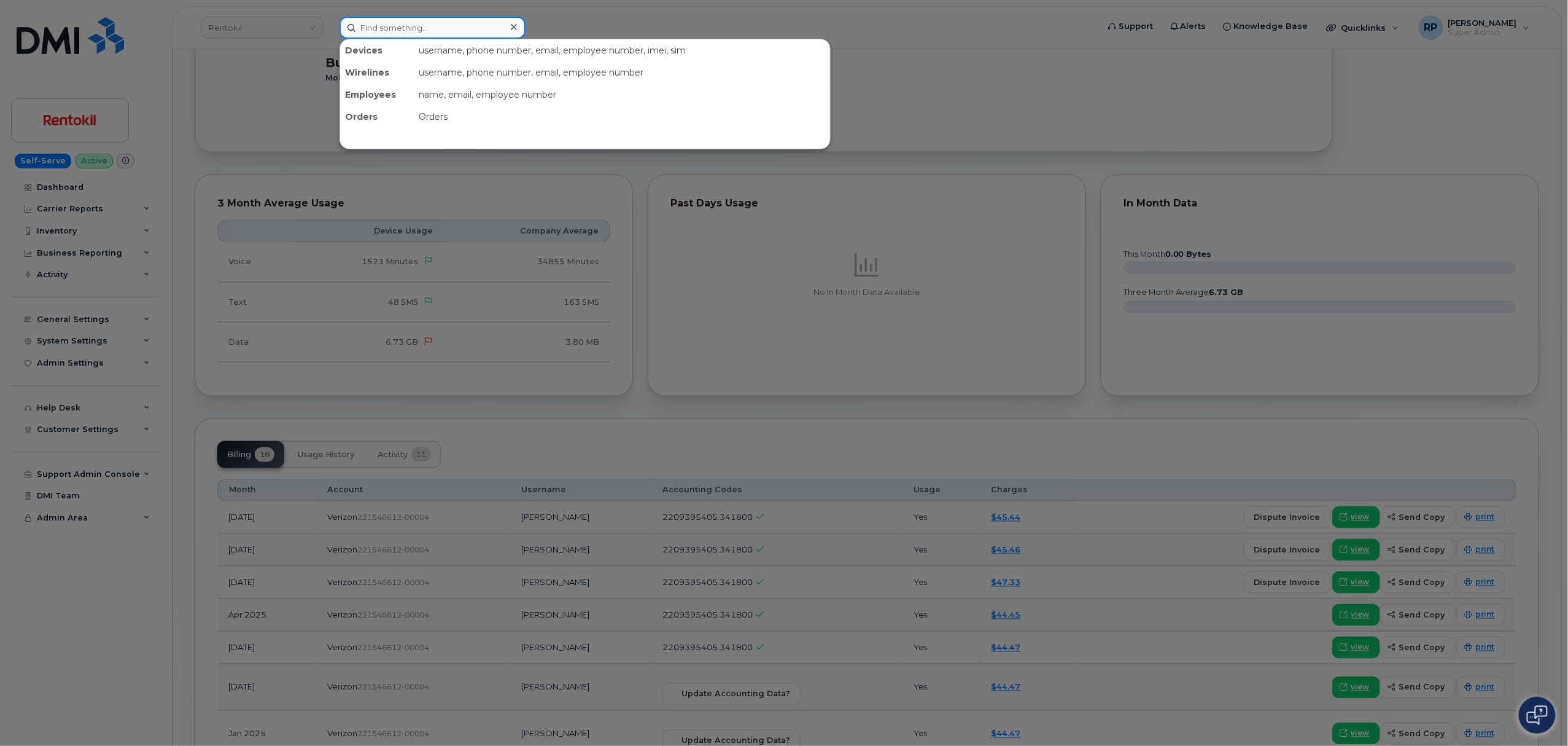
paste input "2073035843"
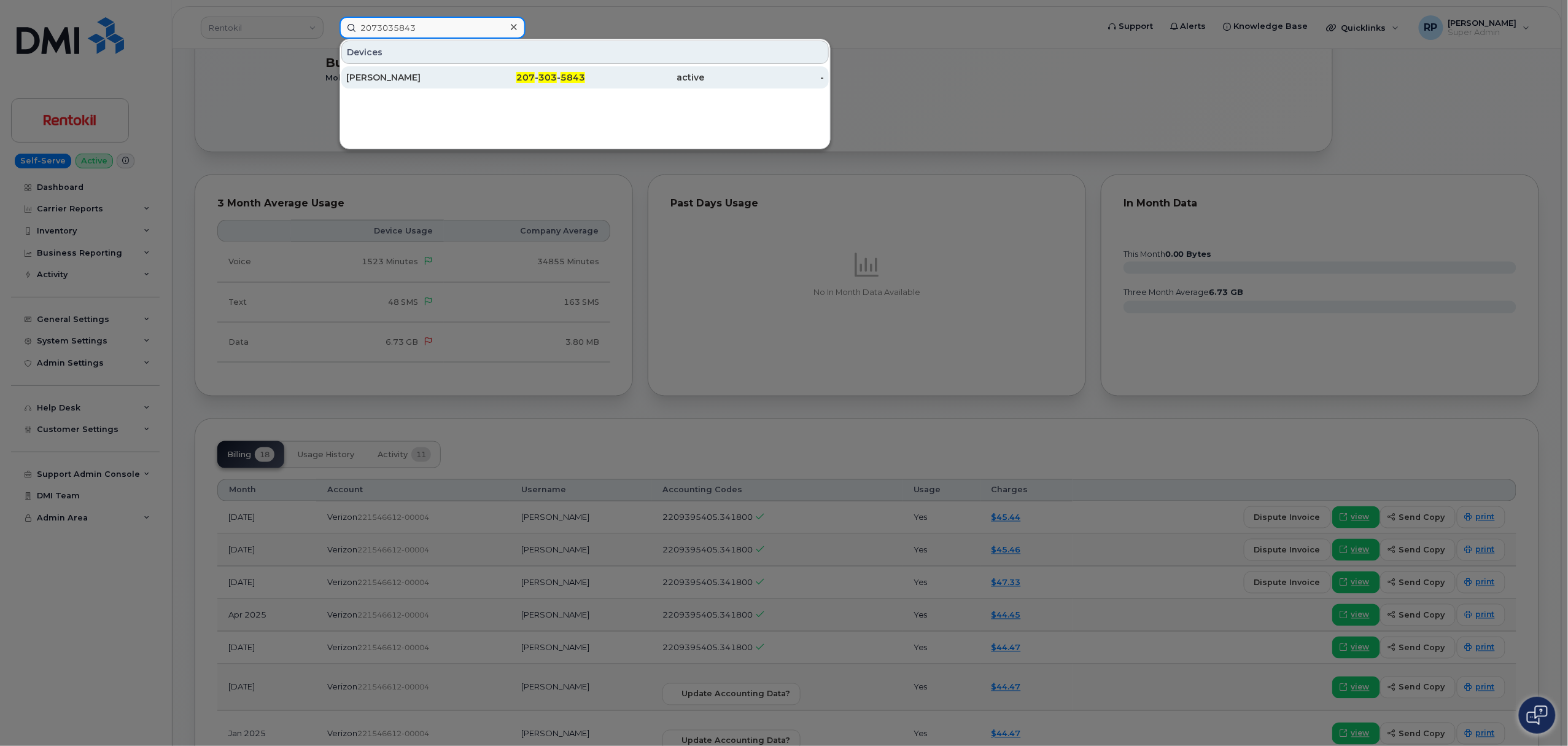
type input "2073035843"
click at [467, 72] on div "207 - 303 - 5843" at bounding box center [526, 77] width 120 height 13
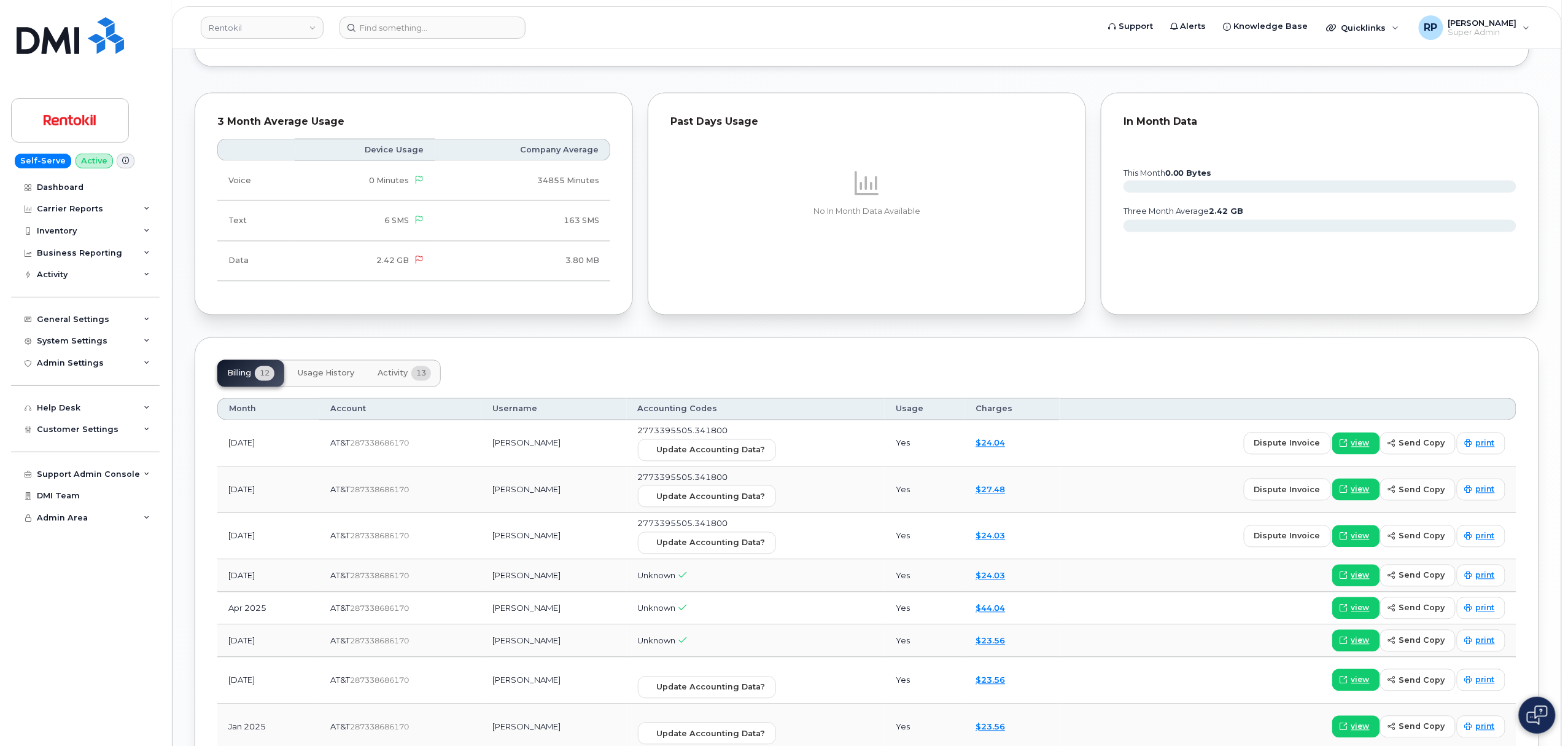
scroll to position [956, 0]
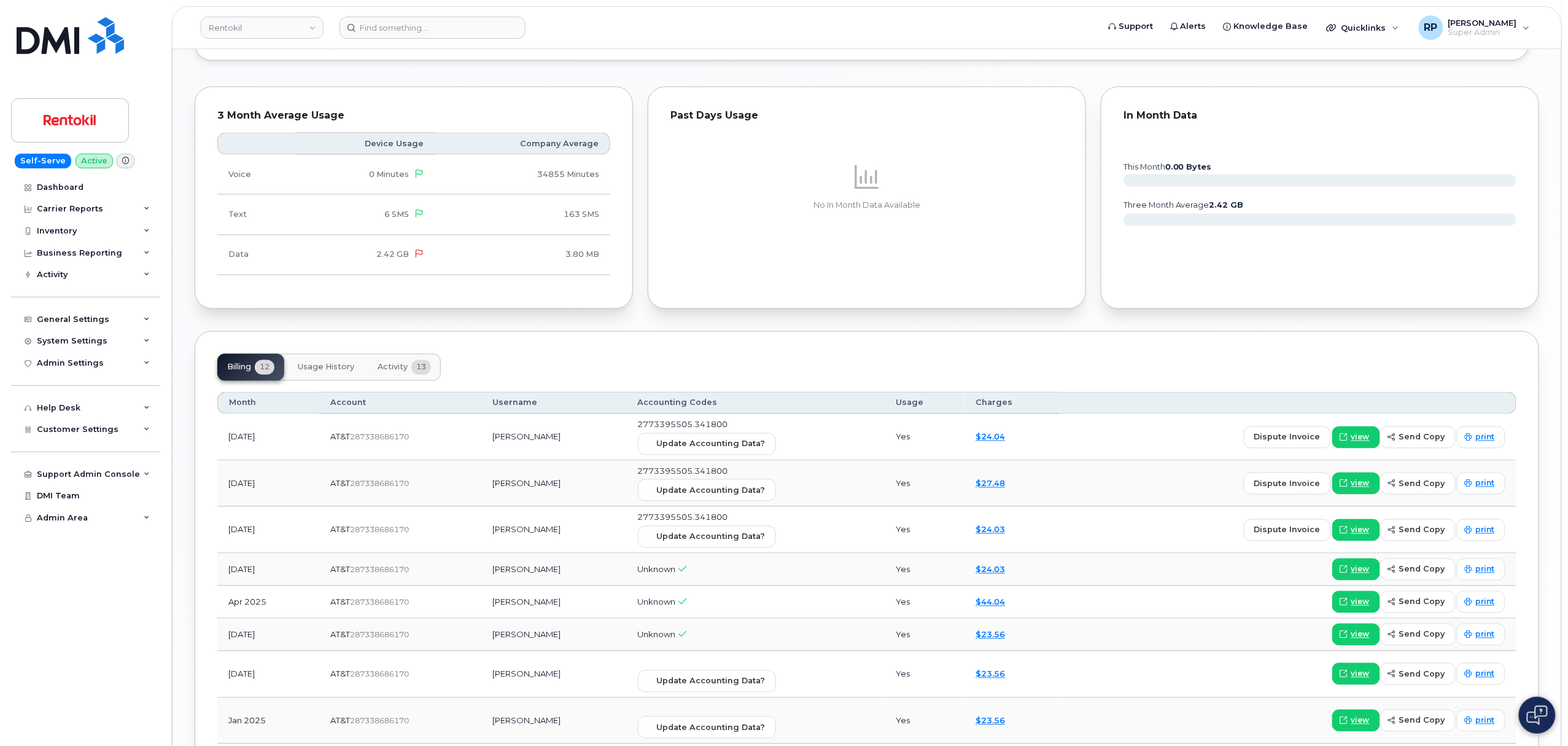
click at [396, 362] on span "Activity" at bounding box center [393, 367] width 30 height 10
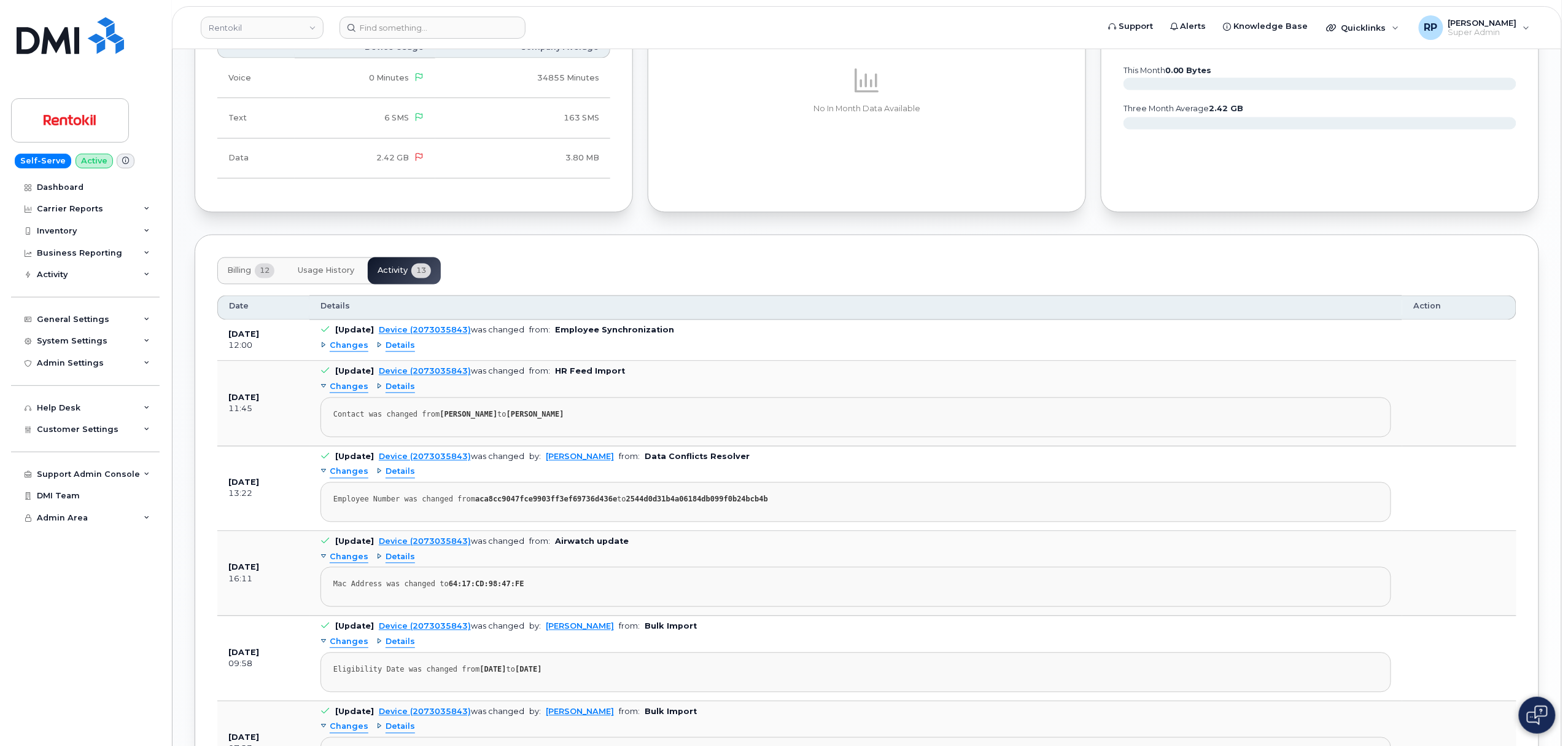
scroll to position [1091, 0]
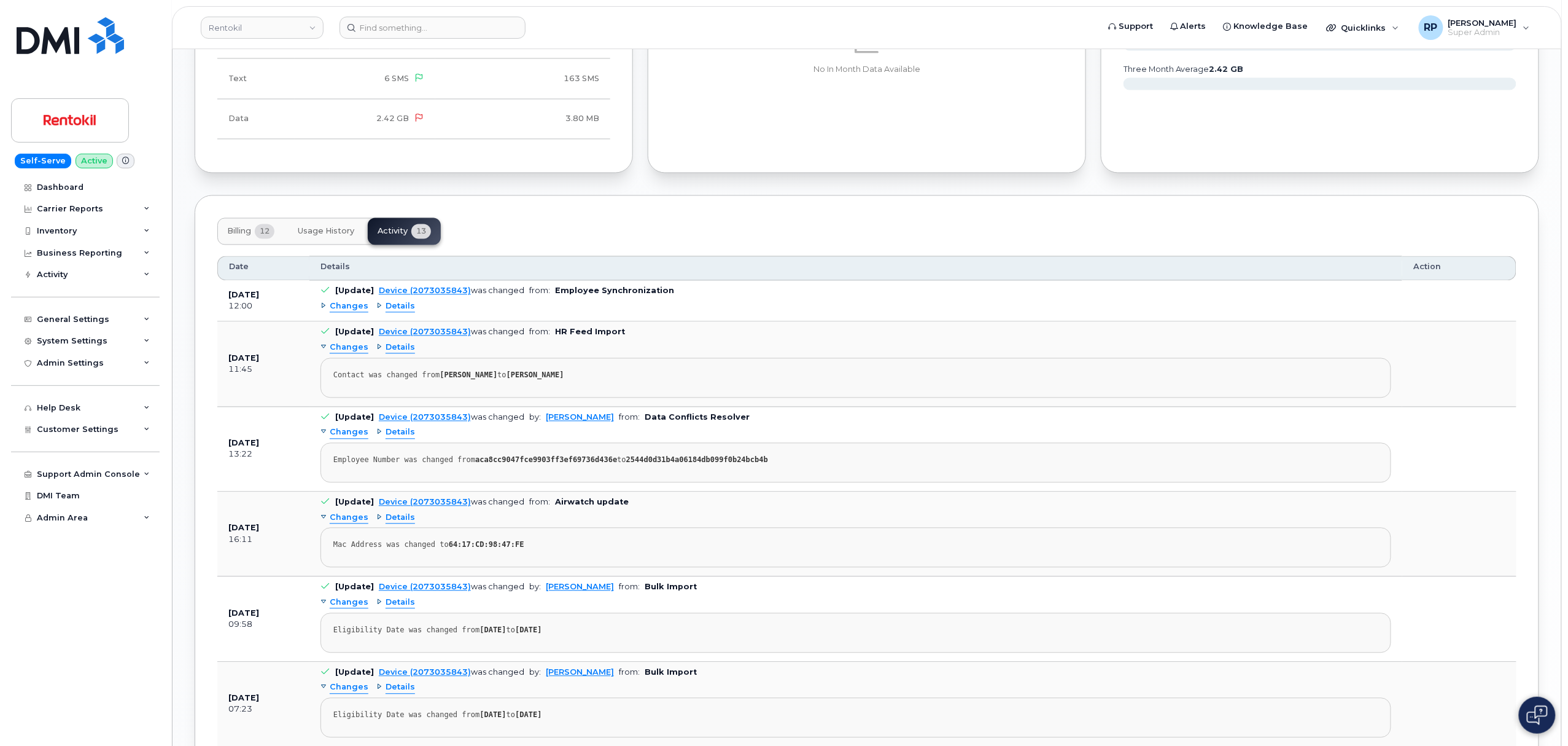
click at [706, 512] on div "Changes Details Mac Address was changed to 64:17:CD:98:47:FE" at bounding box center [856, 537] width 1071 height 60
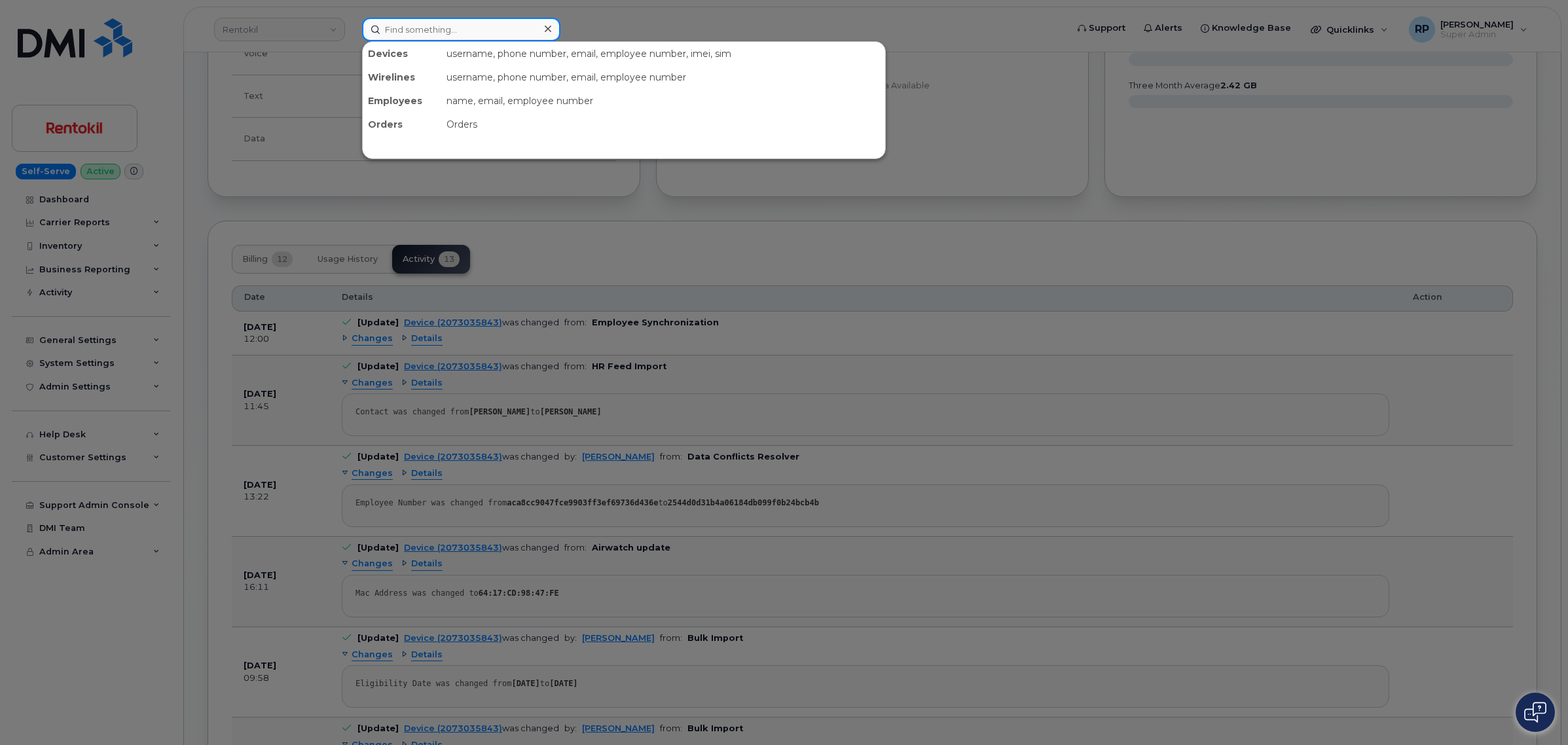
paste input "6104017162"
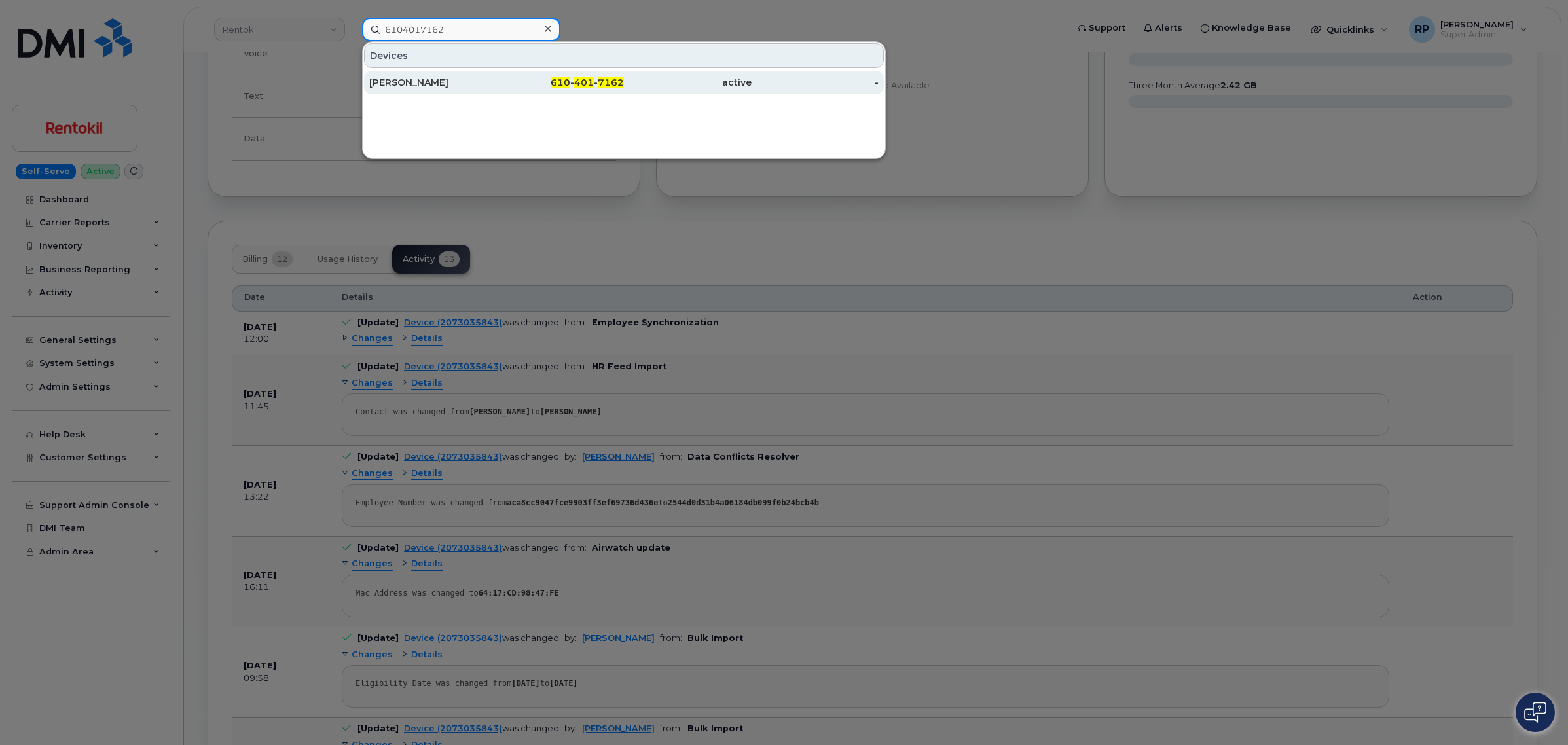
type input "6104017162"
click at [504, 83] on div "610 - 401 - 7162" at bounding box center [561, 83] width 127 height 13
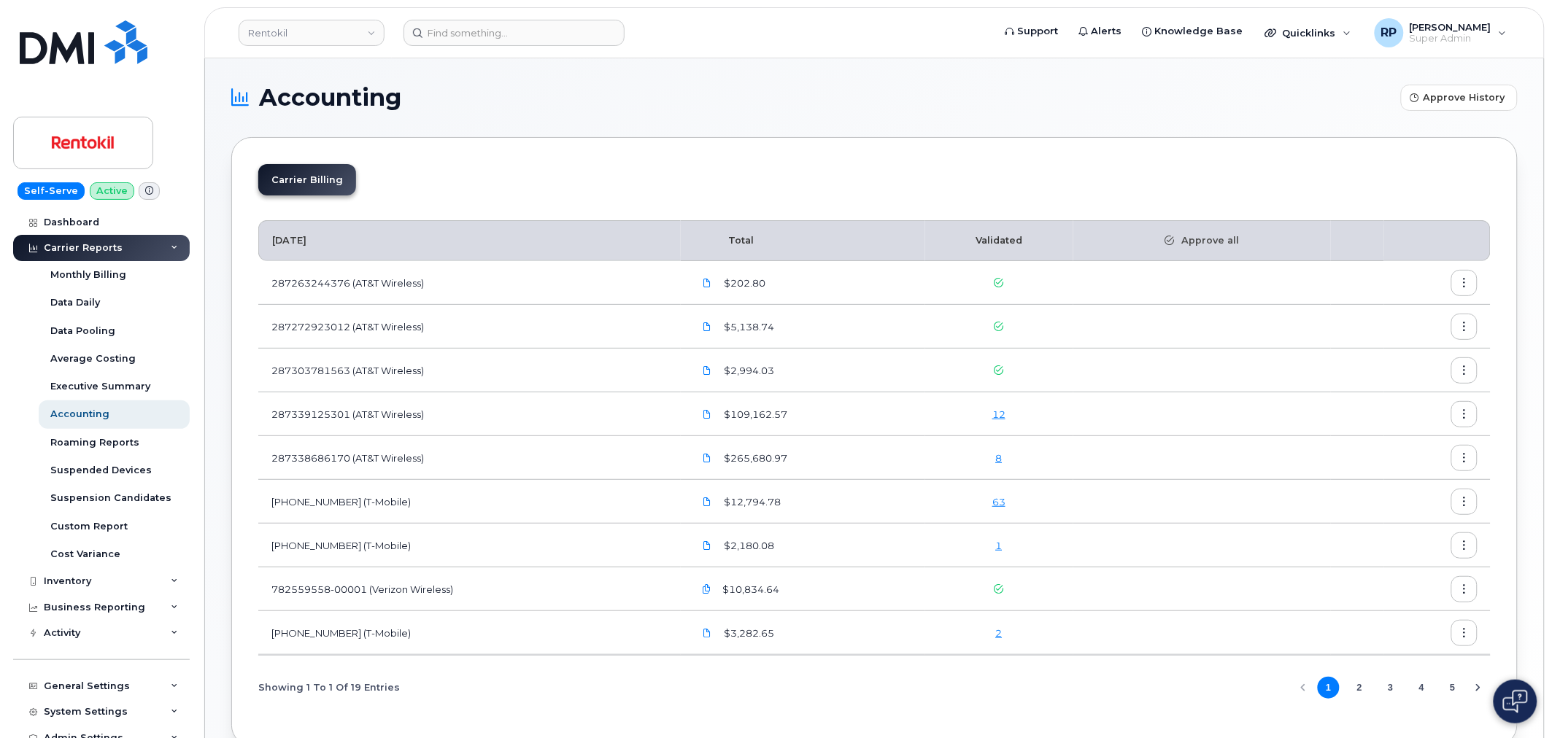
click at [1360, 686] on button "2" at bounding box center [1359, 688] width 22 height 22
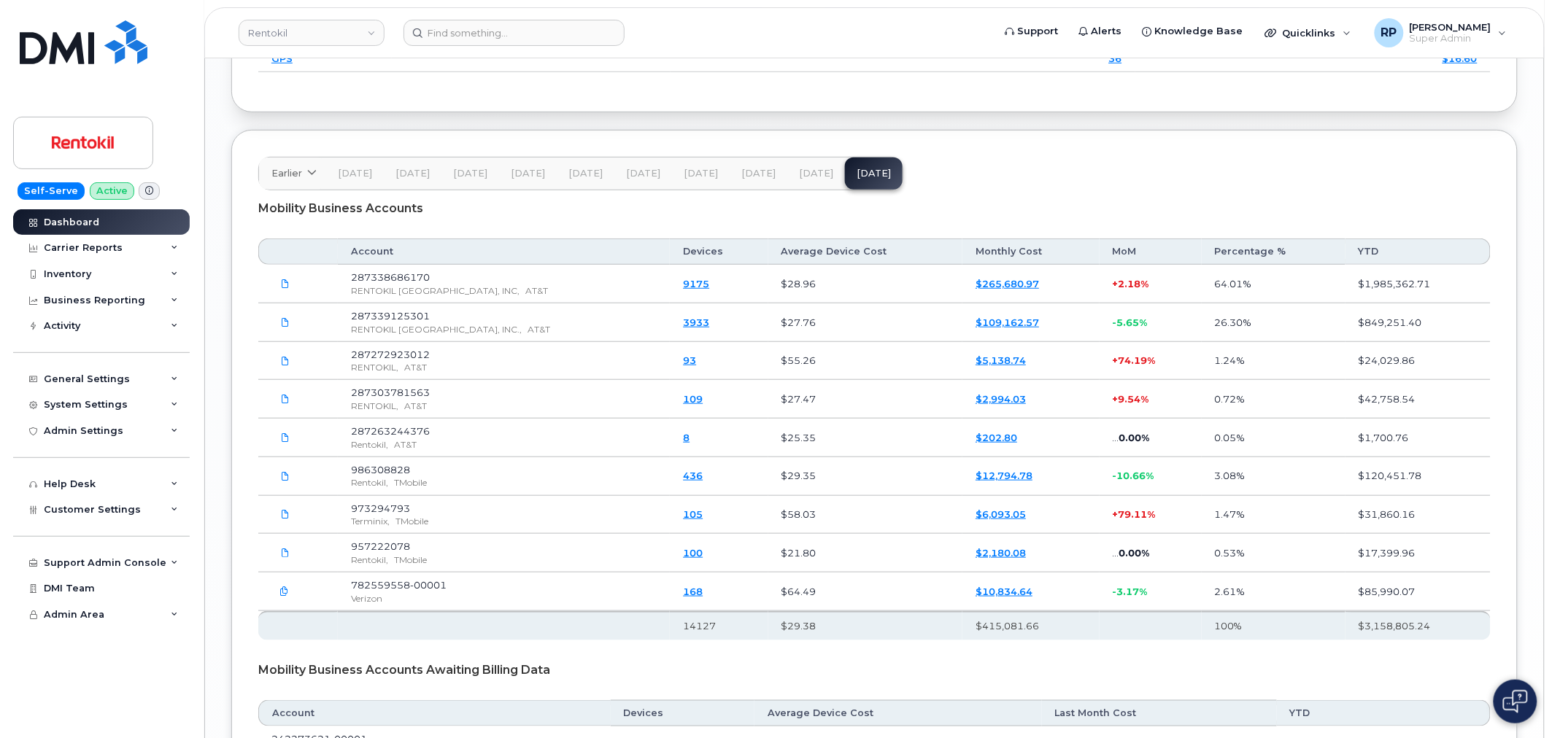
scroll to position [2445, 0]
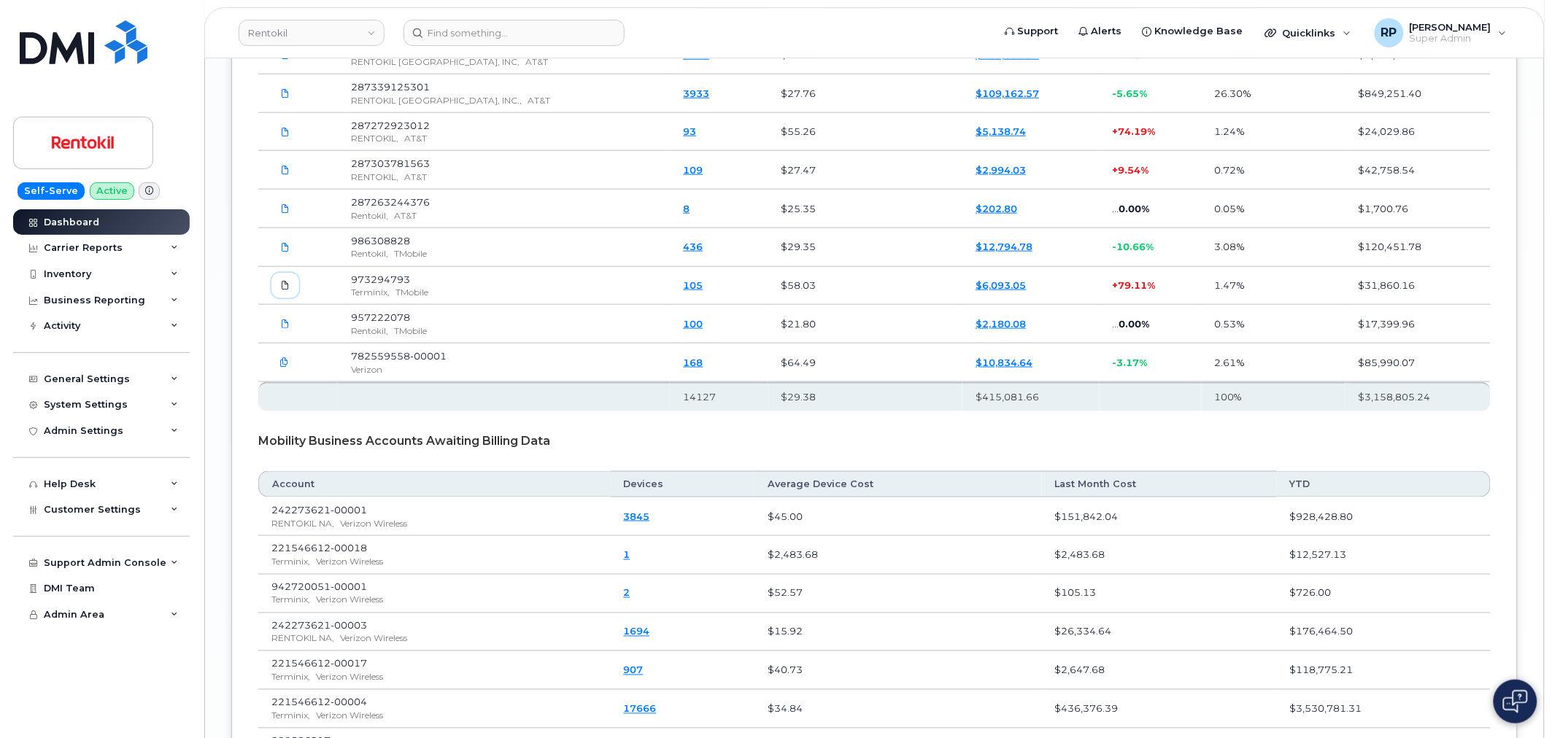
click at [288, 290] on icon at bounding box center [285, 285] width 9 height 9
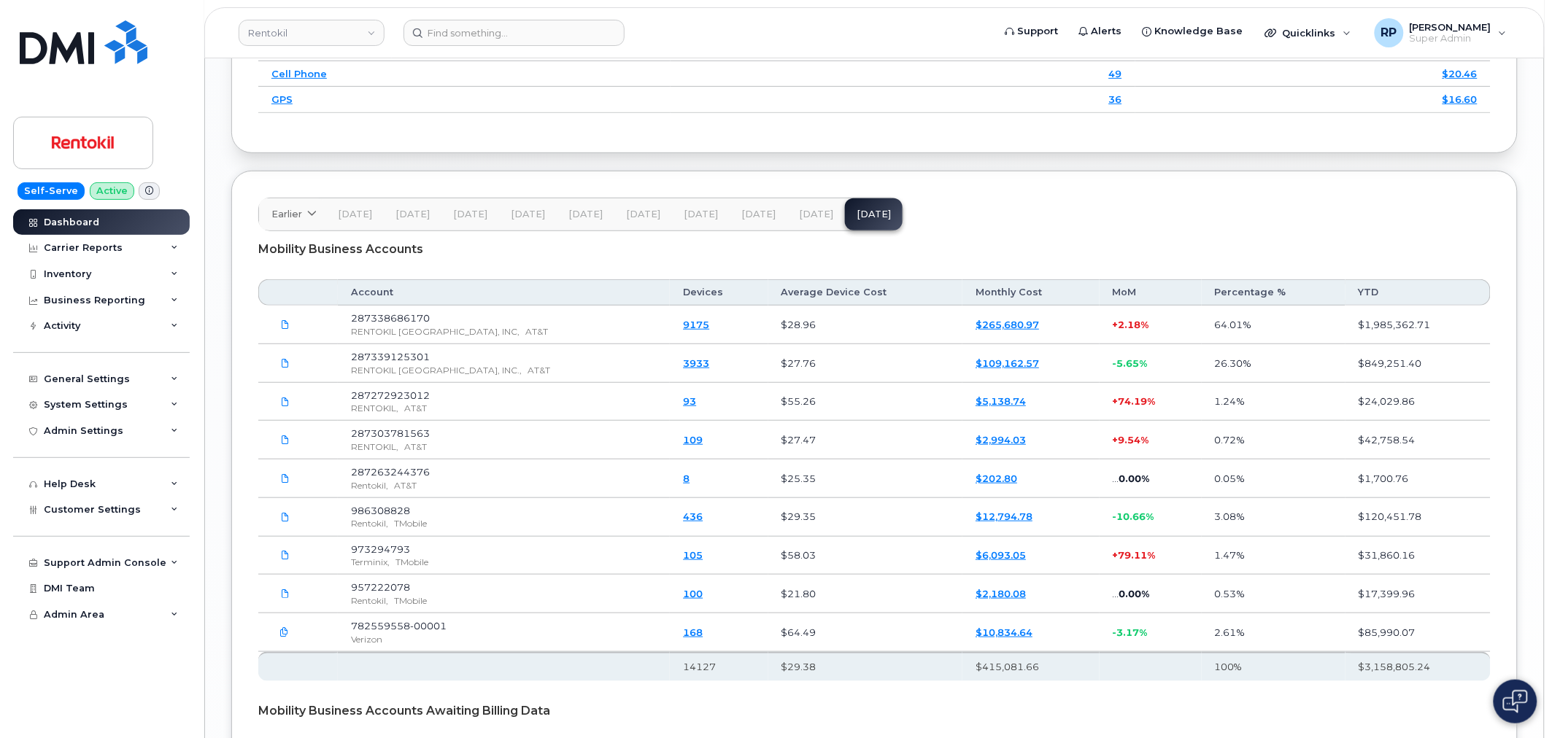
click at [805, 217] on span "[DATE]" at bounding box center [816, 215] width 34 height 12
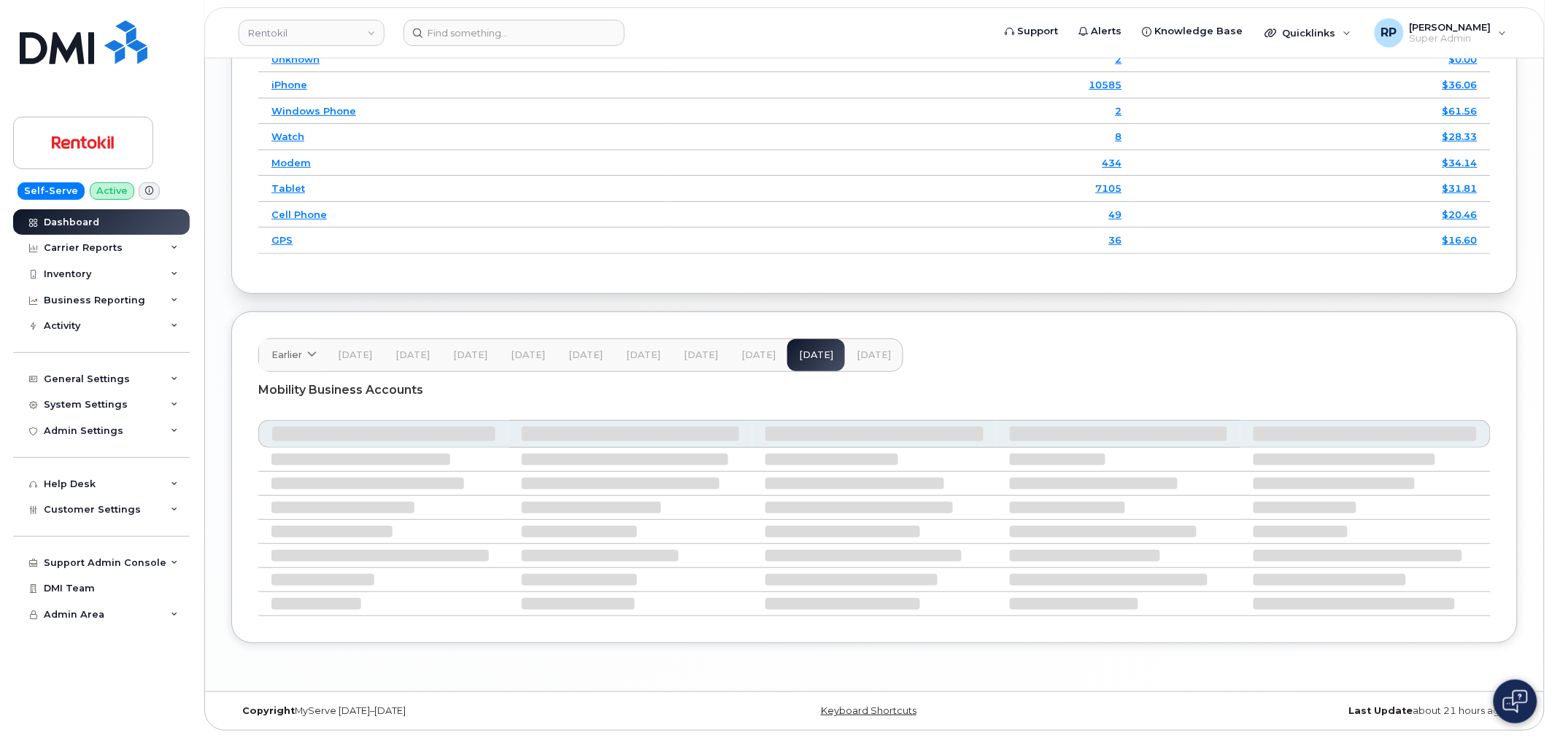
scroll to position [1976, 0]
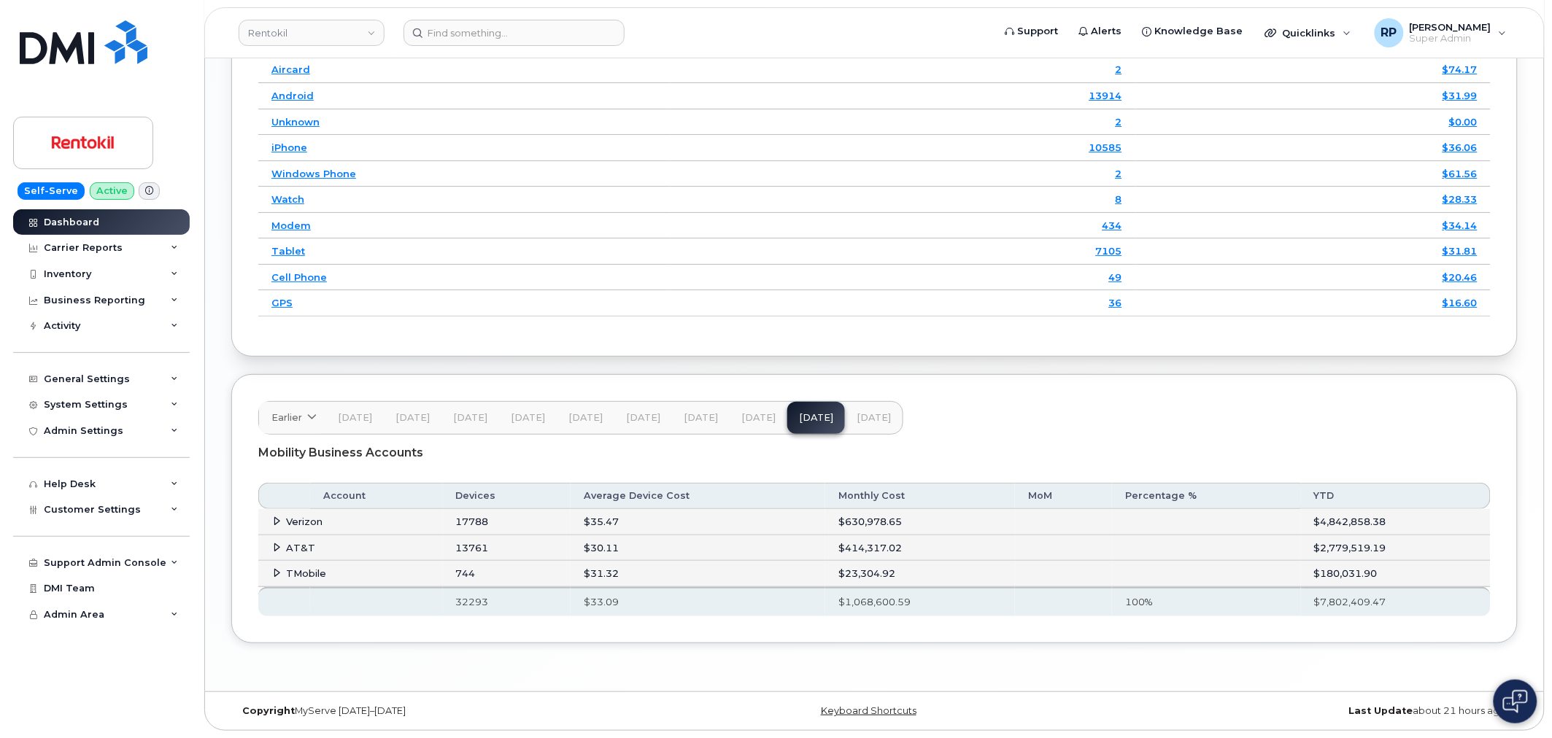
click at [274, 565] on td "TMobile" at bounding box center [350, 574] width 185 height 26
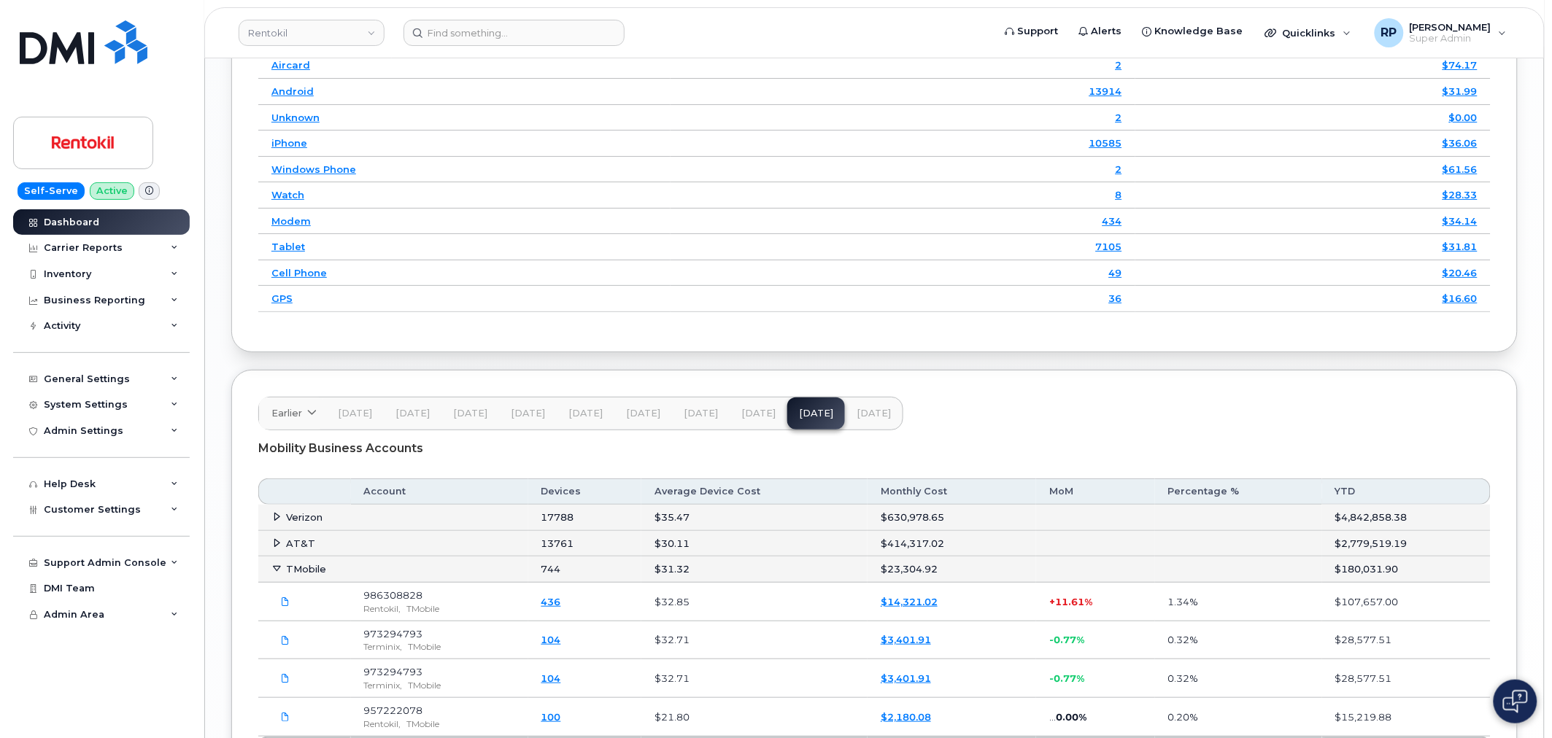
scroll to position [2111, 0]
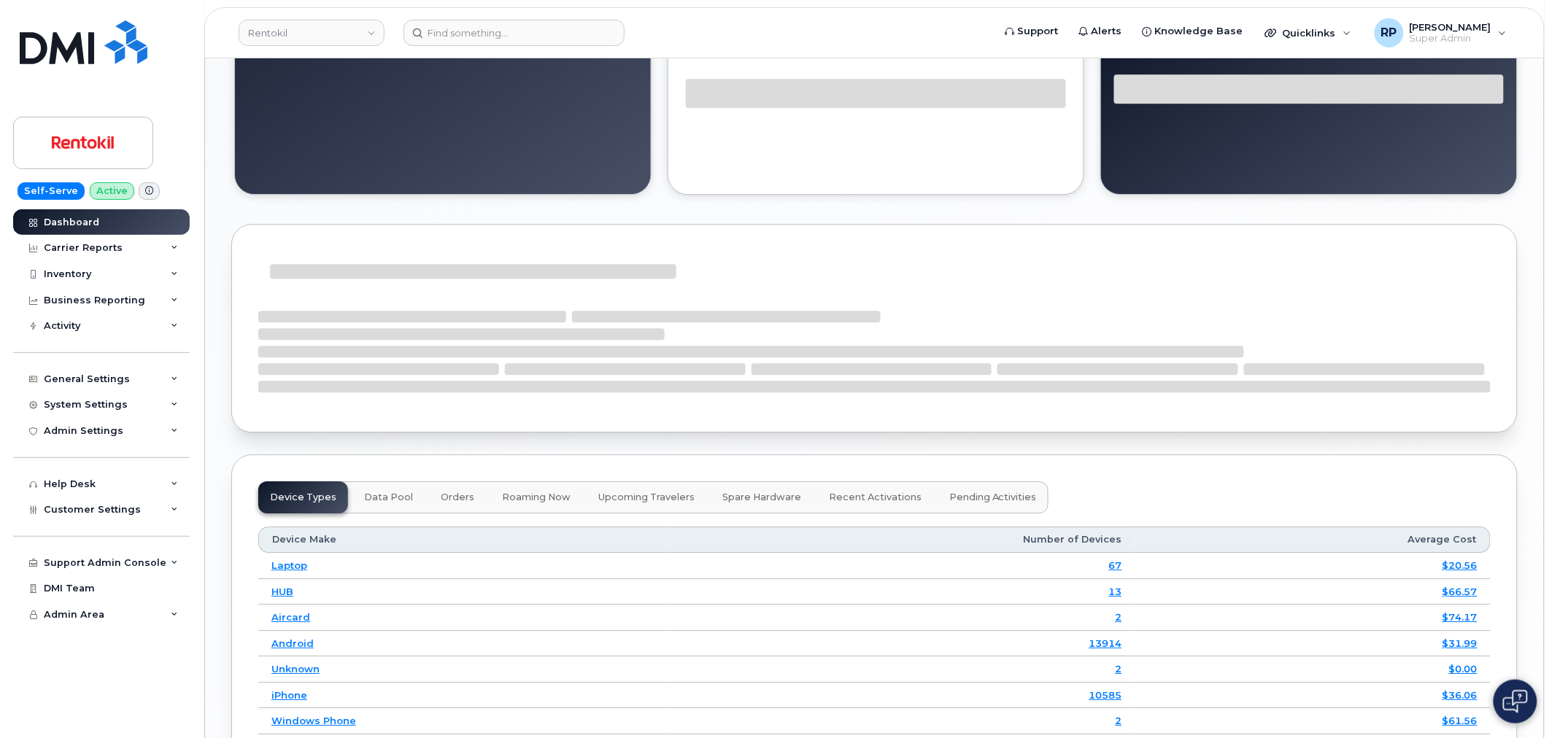
scroll to position [1891, 0]
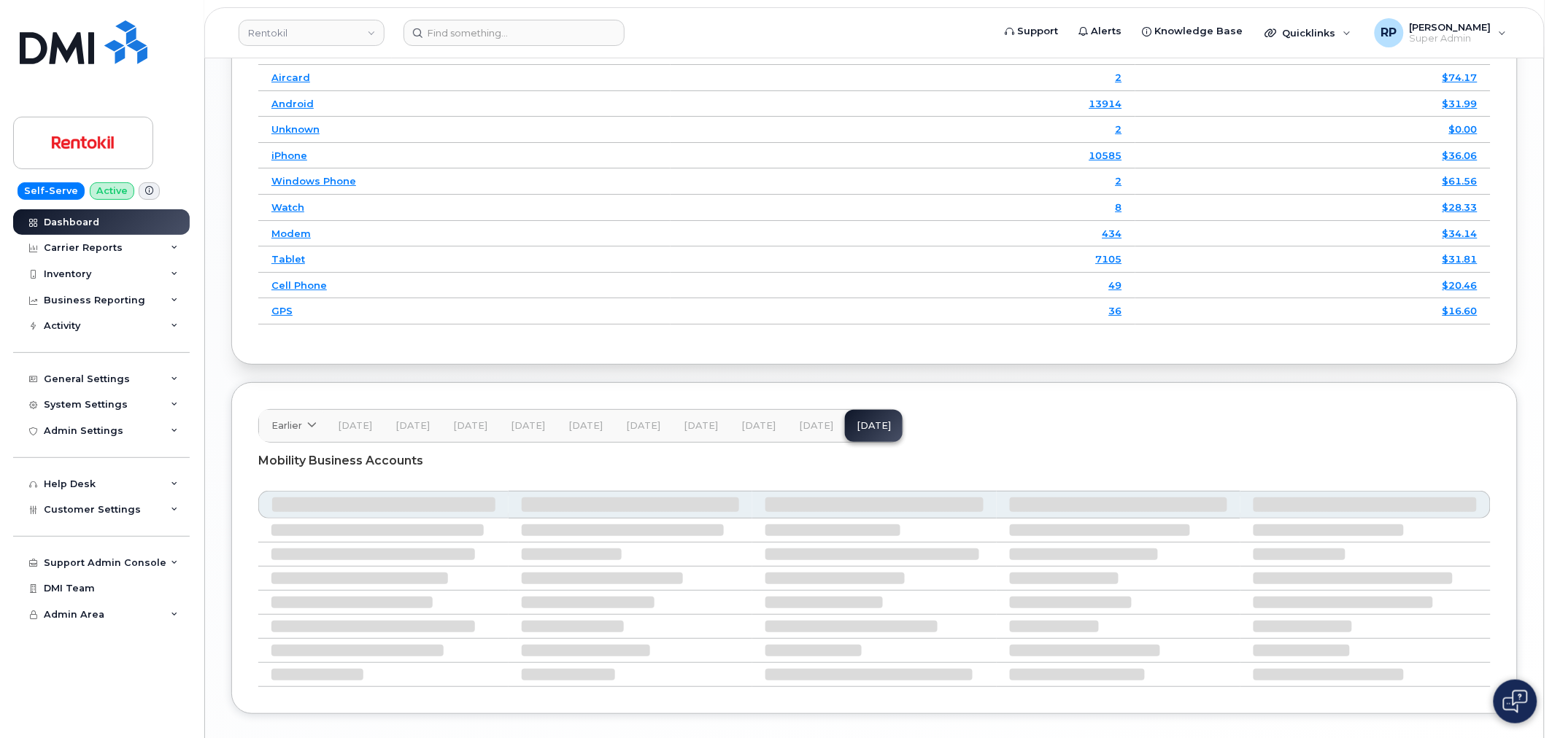
click at [805, 428] on span "Jul 25" at bounding box center [816, 426] width 34 height 12
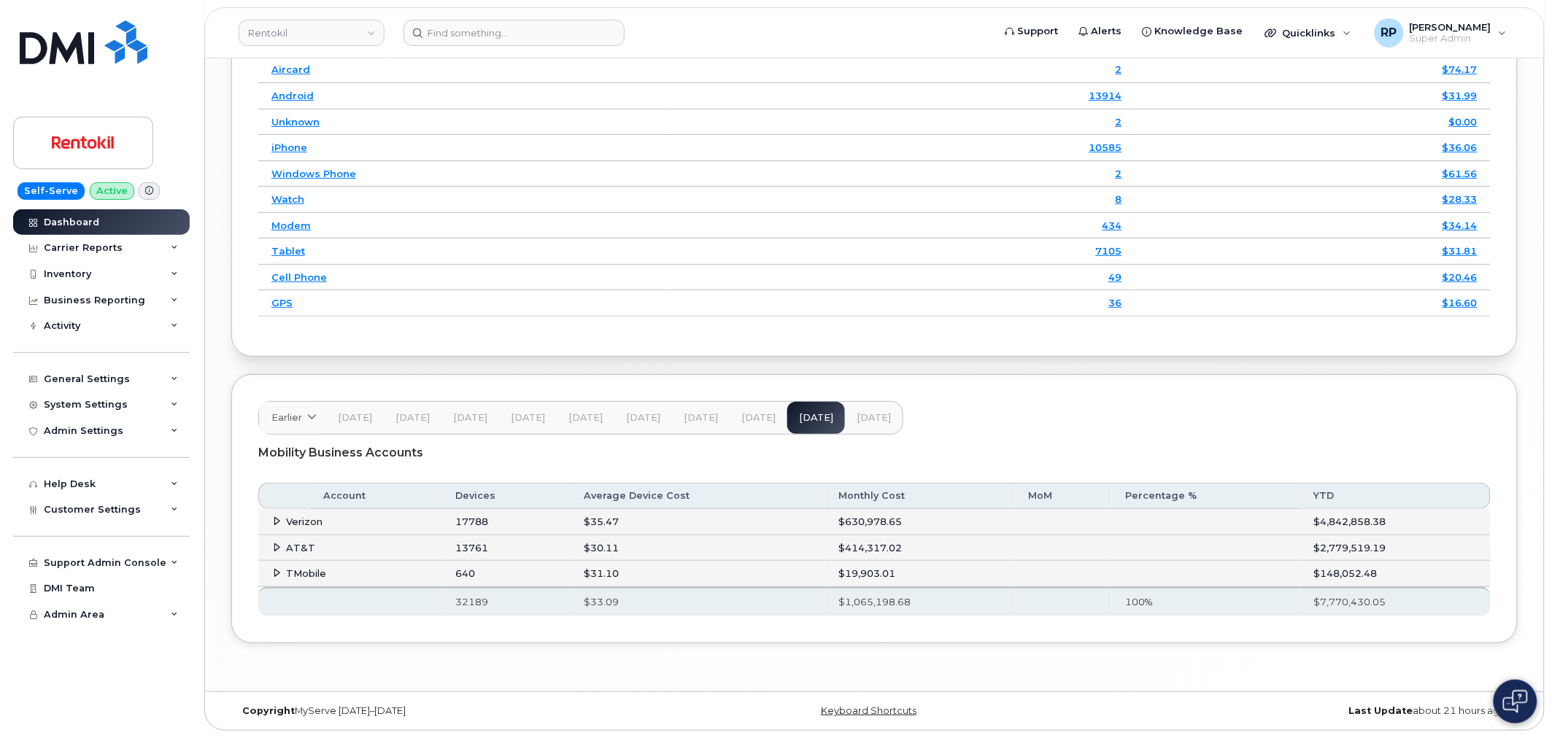
scroll to position [1976, 0]
click at [277, 570] on icon at bounding box center [277, 572] width 9 height 9
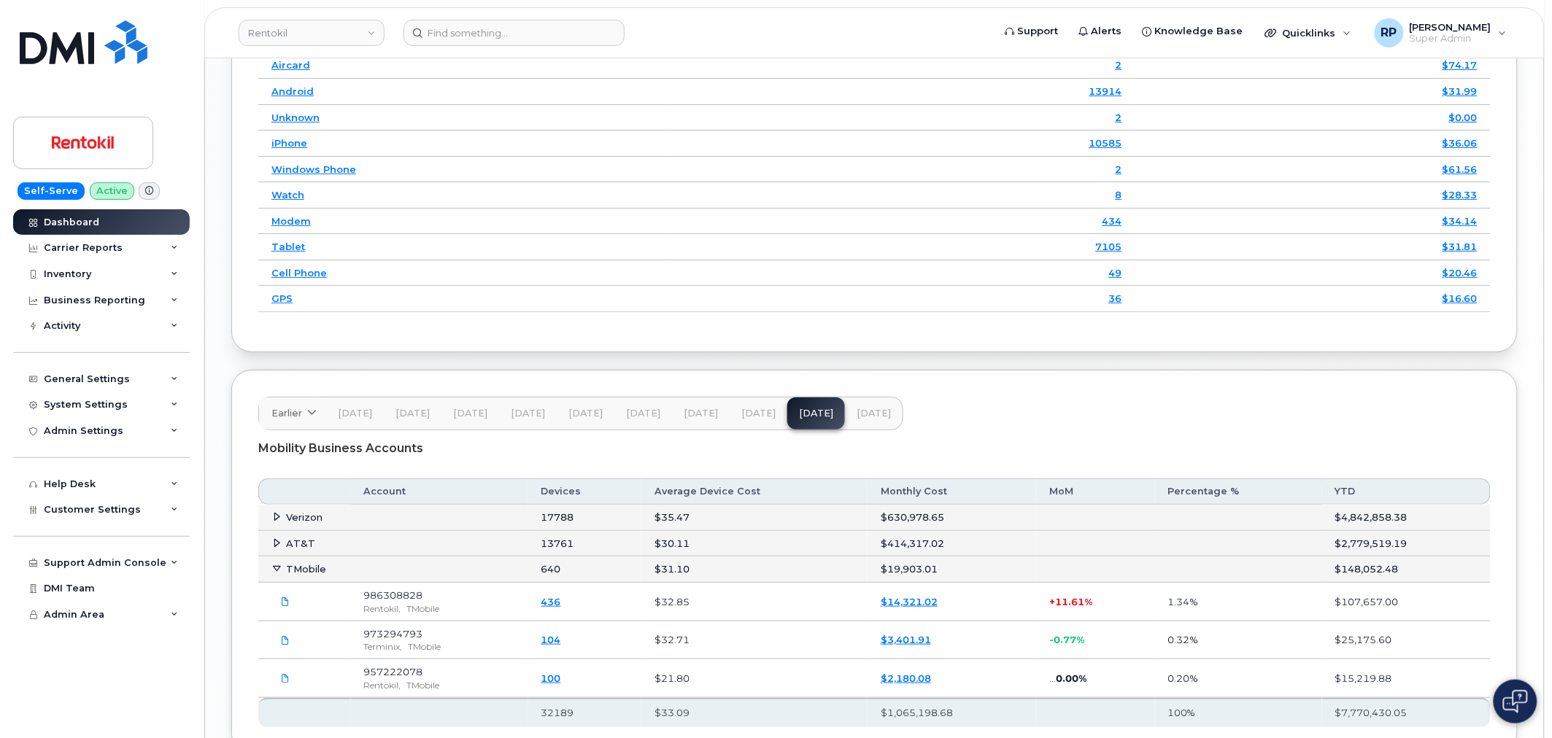
click at [749, 419] on span "Jun 25" at bounding box center [758, 414] width 34 height 12
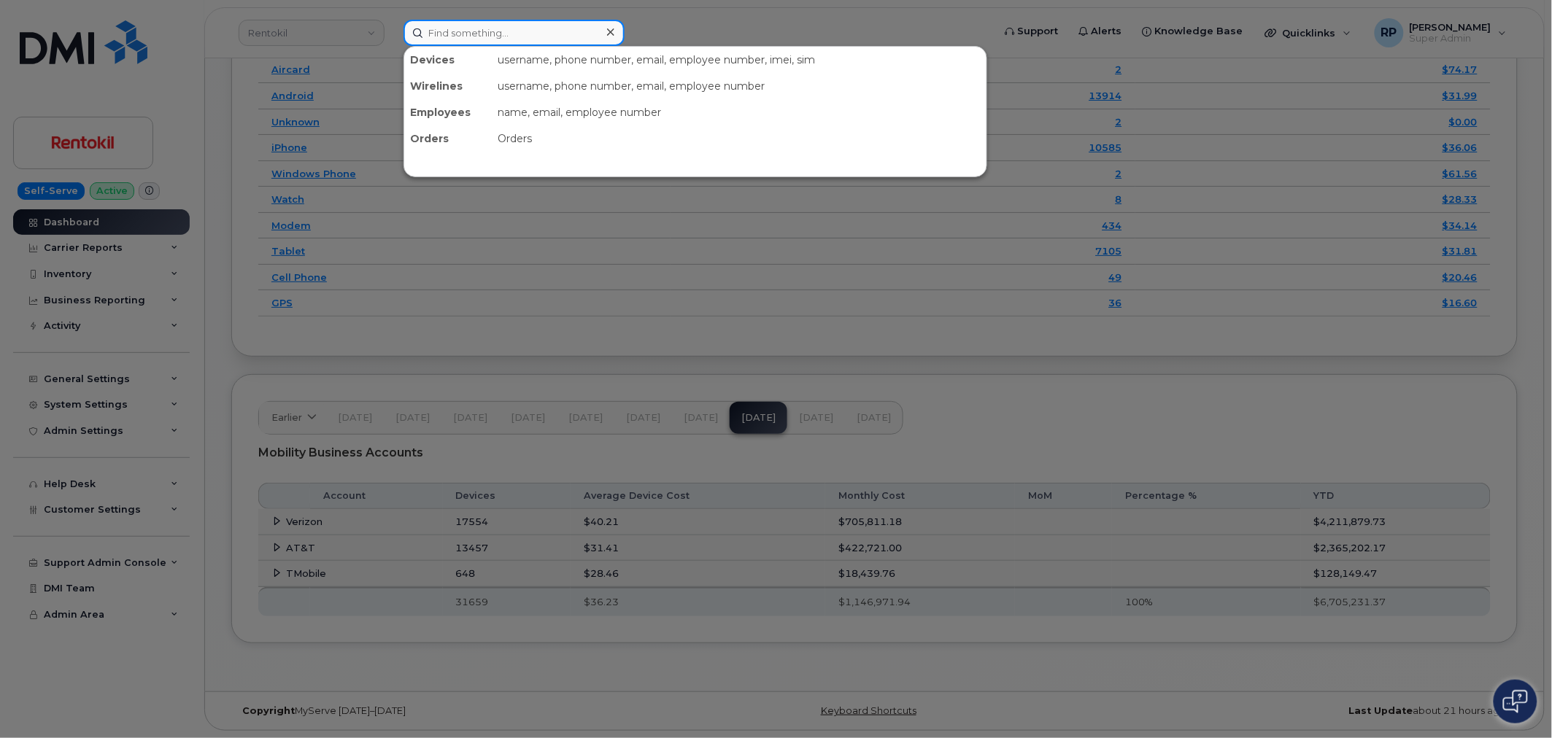
click at [487, 27] on input at bounding box center [513, 33] width 221 height 26
paste input "[PHONE_NUMBER]"
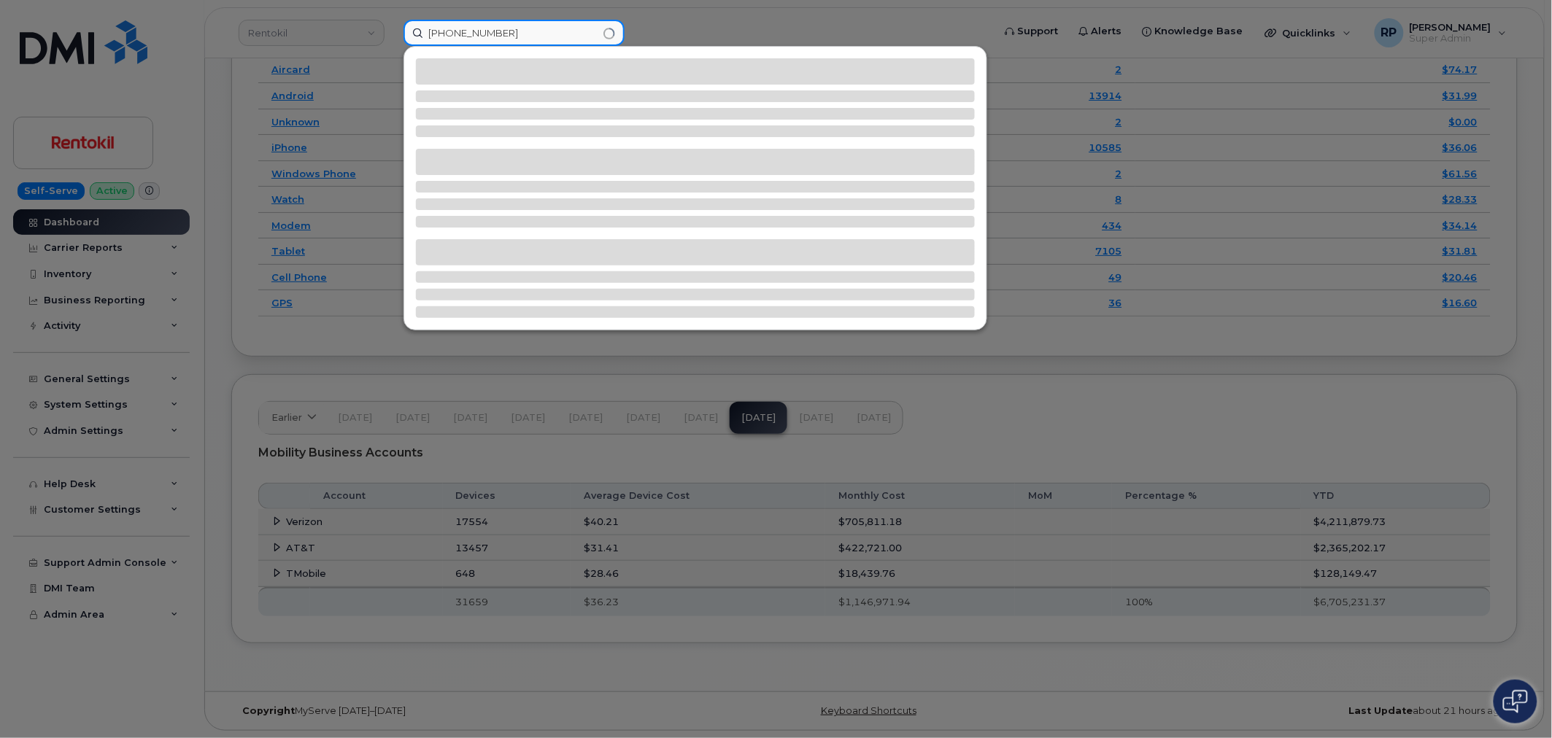
type input "[PHONE_NUMBER]"
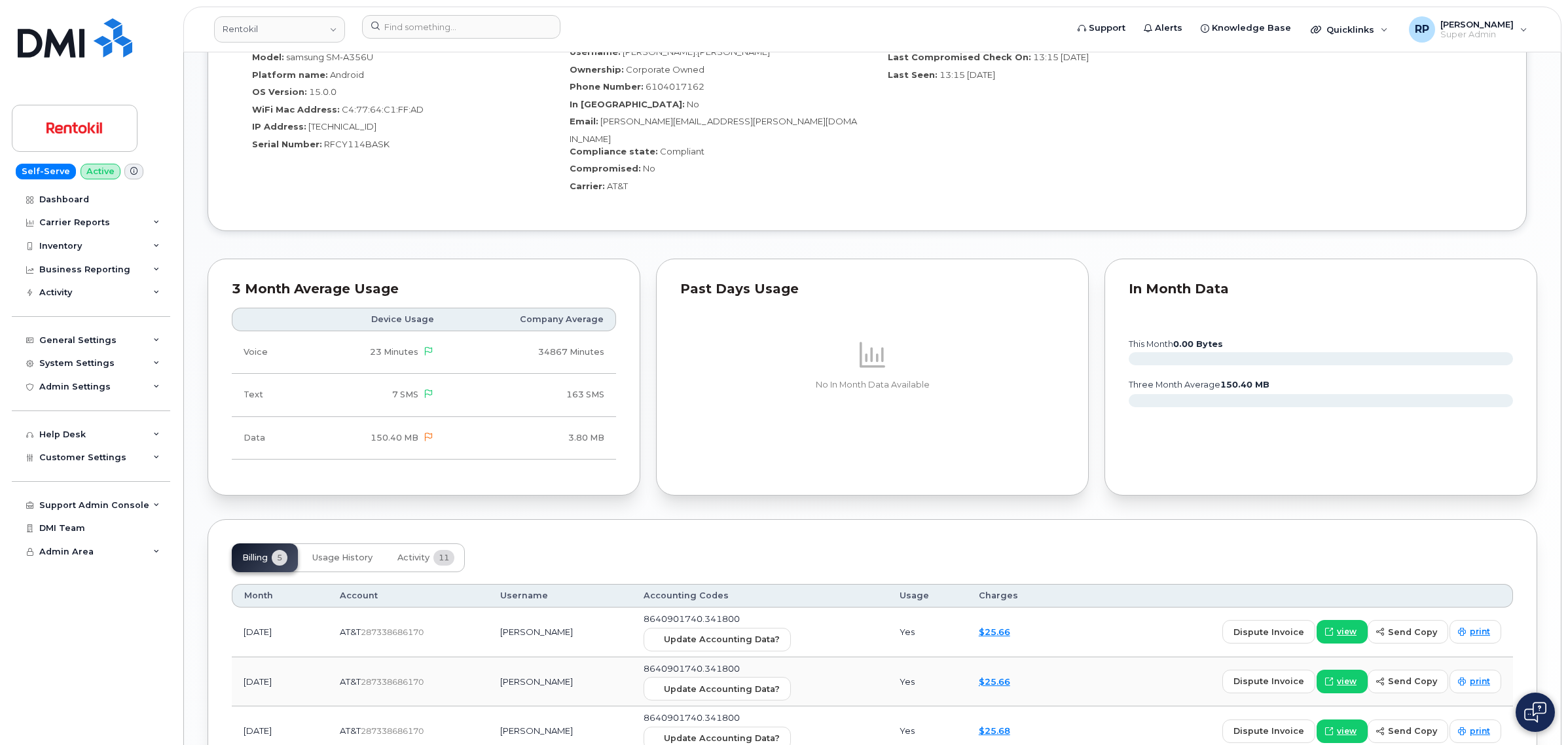
scroll to position [955, 0]
click at [414, 541] on button "Activity 11" at bounding box center [425, 556] width 78 height 29
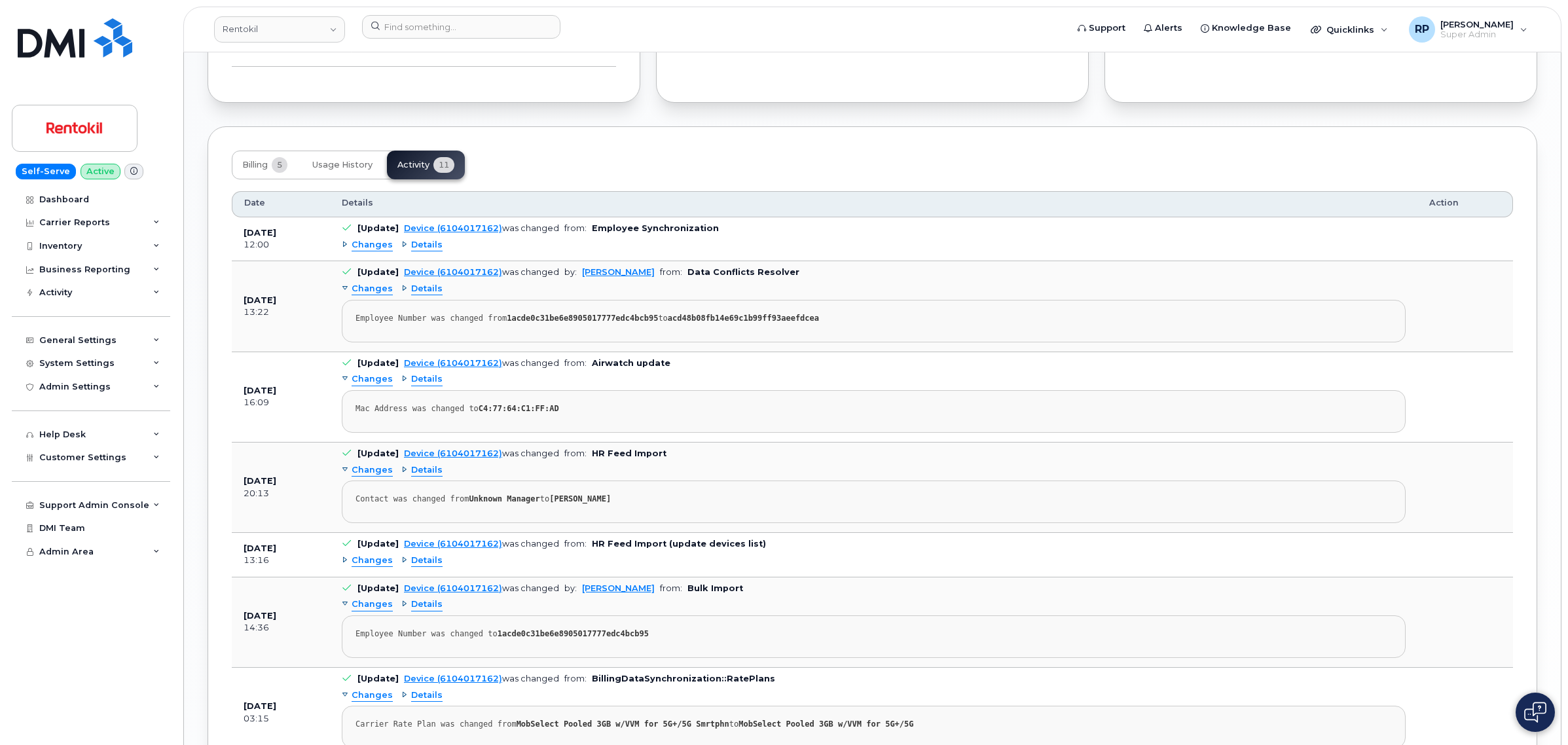
scroll to position [1364, 0]
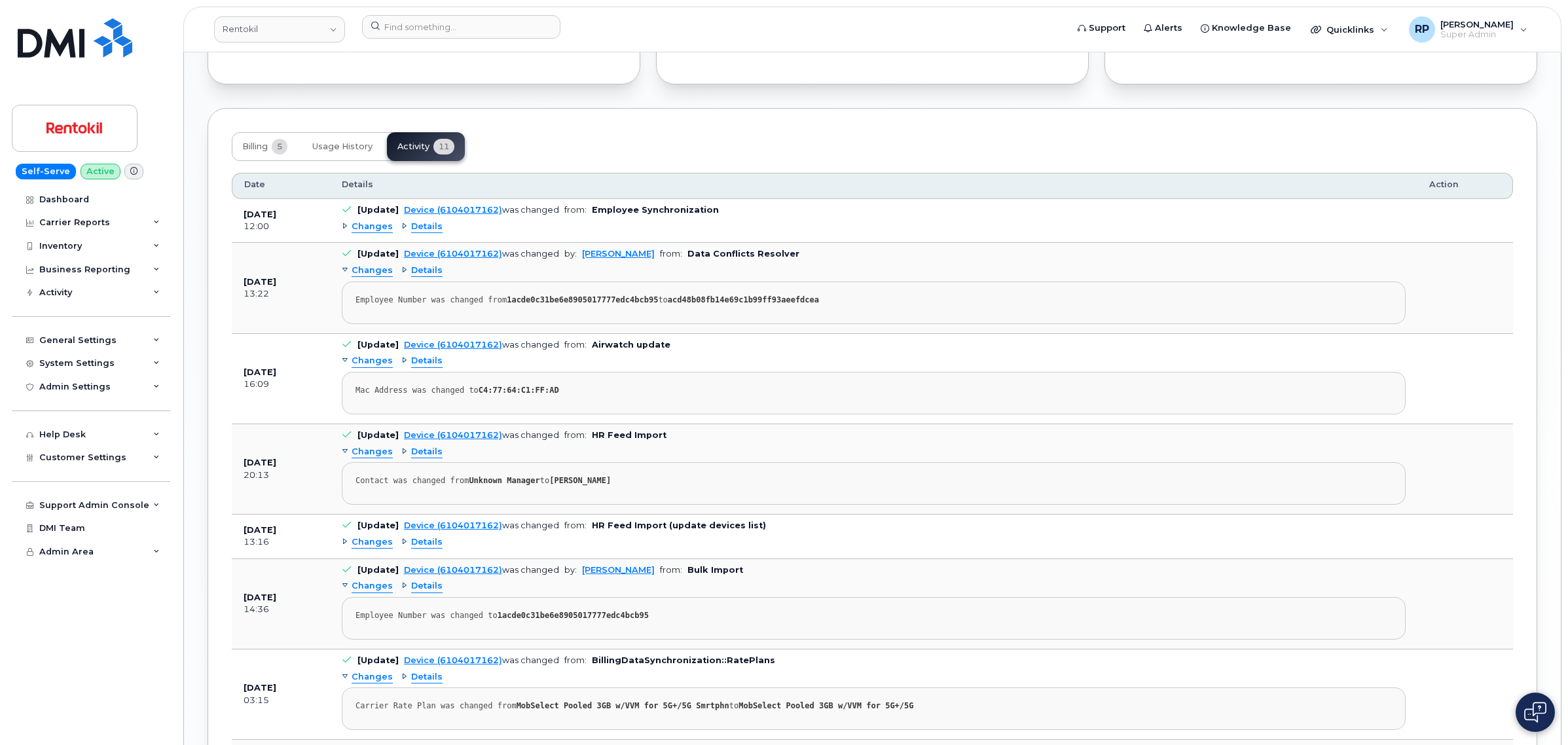
click at [420, 221] on span "Details" at bounding box center [426, 227] width 31 height 13
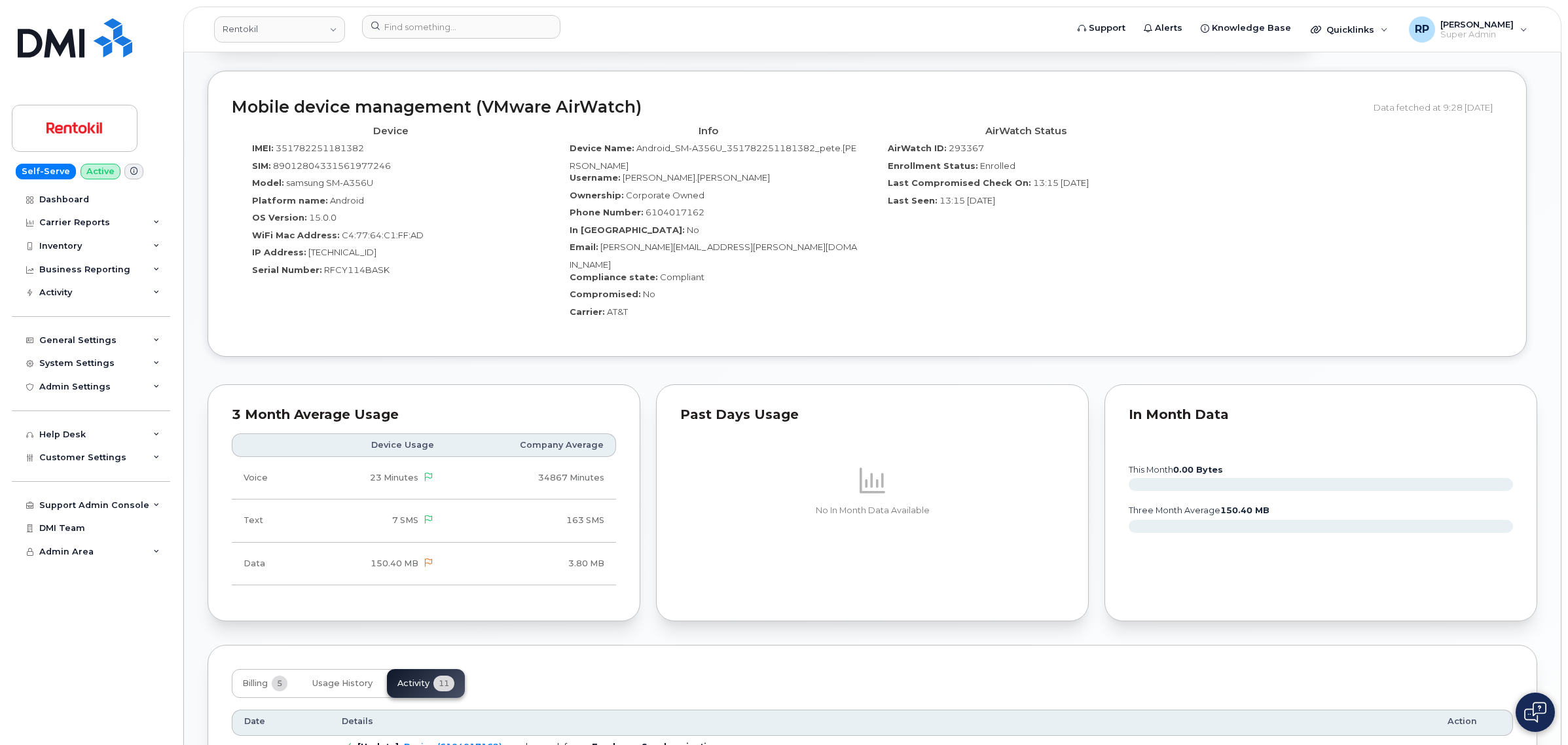
scroll to position [819, 0]
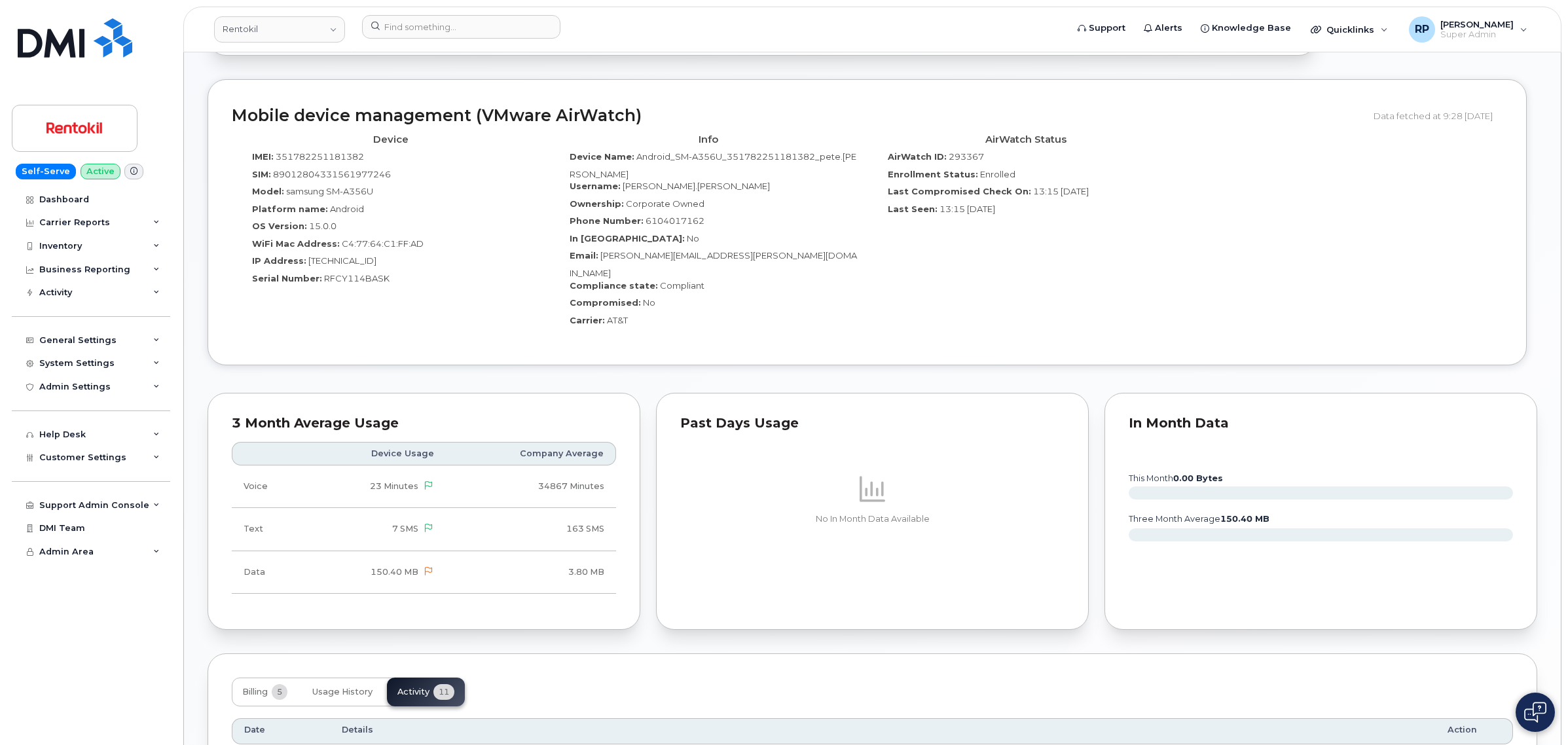
click at [572, 643] on div "Tags List Add tags Add Note 610 401 7162 Last updated Aug 28, 2025 Active Send …" at bounding box center [872, 513] width 1330 height 2280
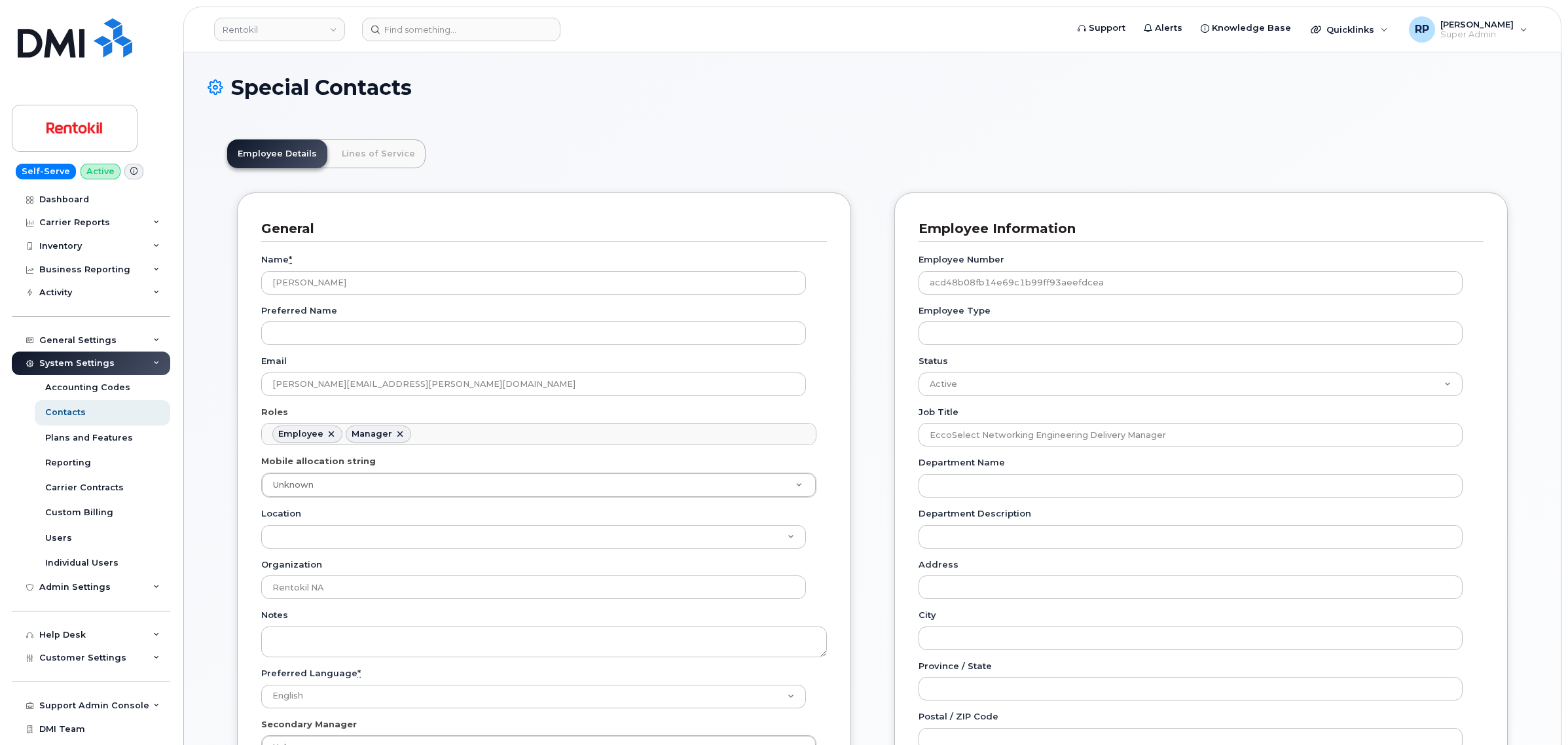
scroll to position [40, 0]
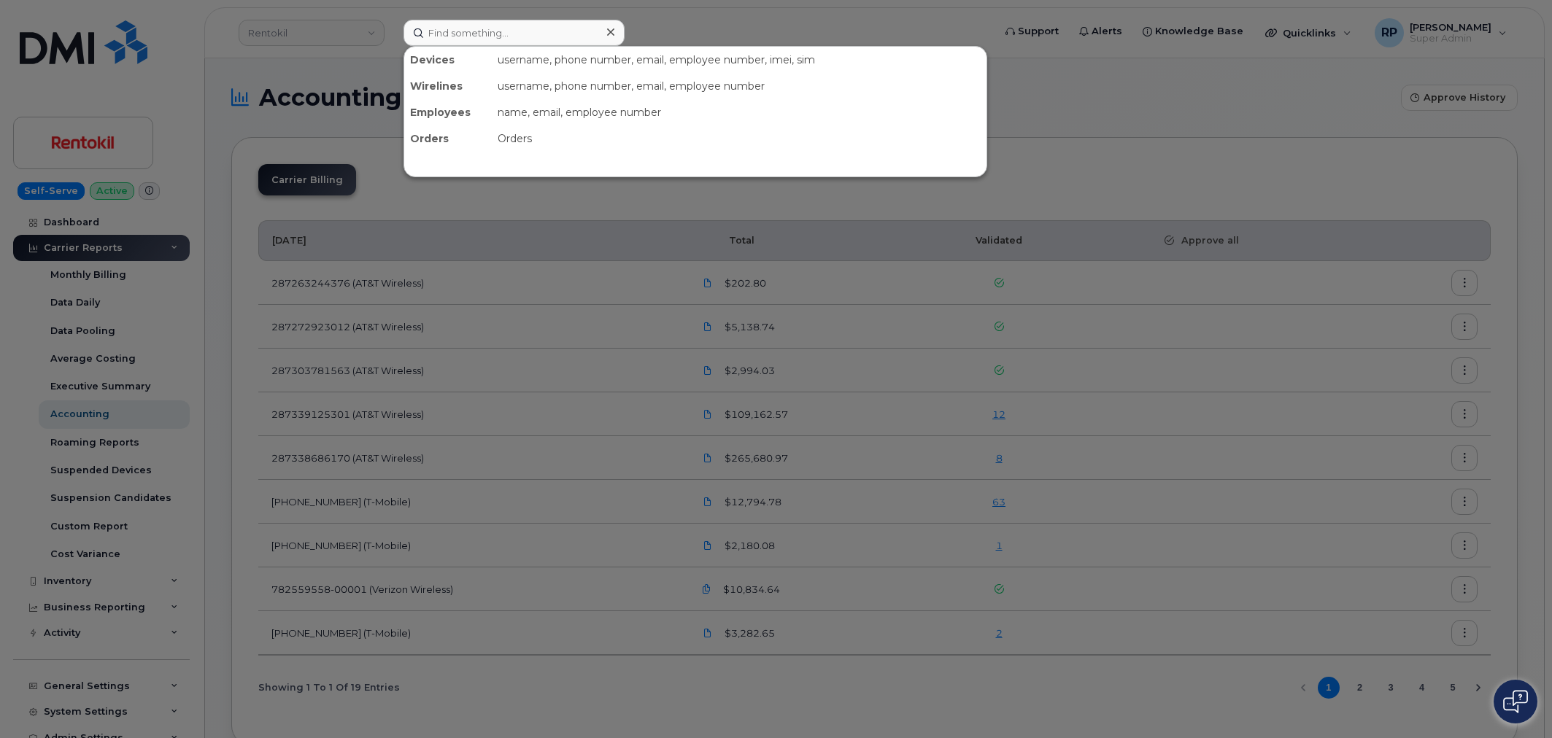
click at [483, 38] on input at bounding box center [513, 33] width 221 height 26
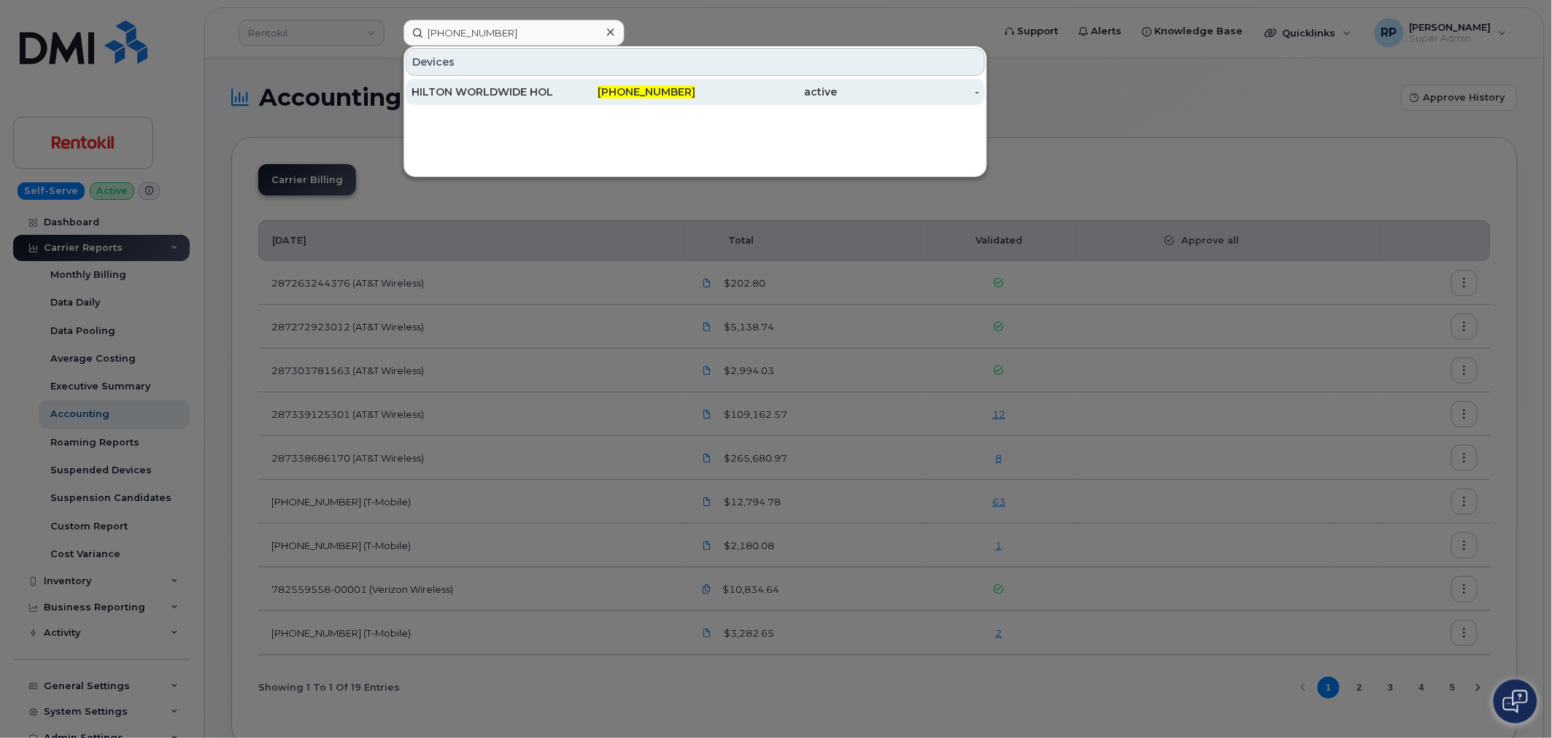
type input "973-703-6337"
click at [597, 93] on div "973-703-6337" at bounding box center [625, 92] width 142 height 15
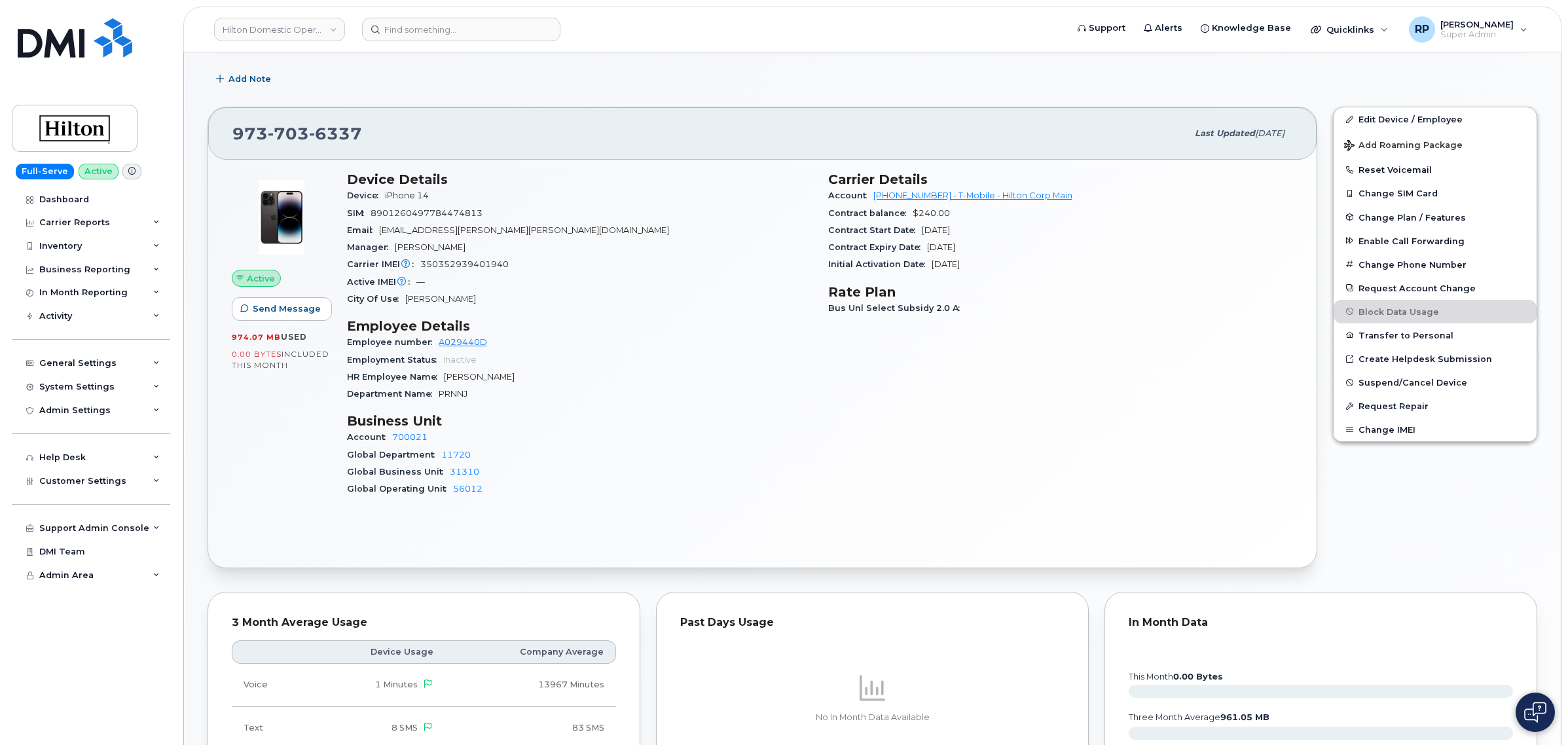
scroll to position [819, 0]
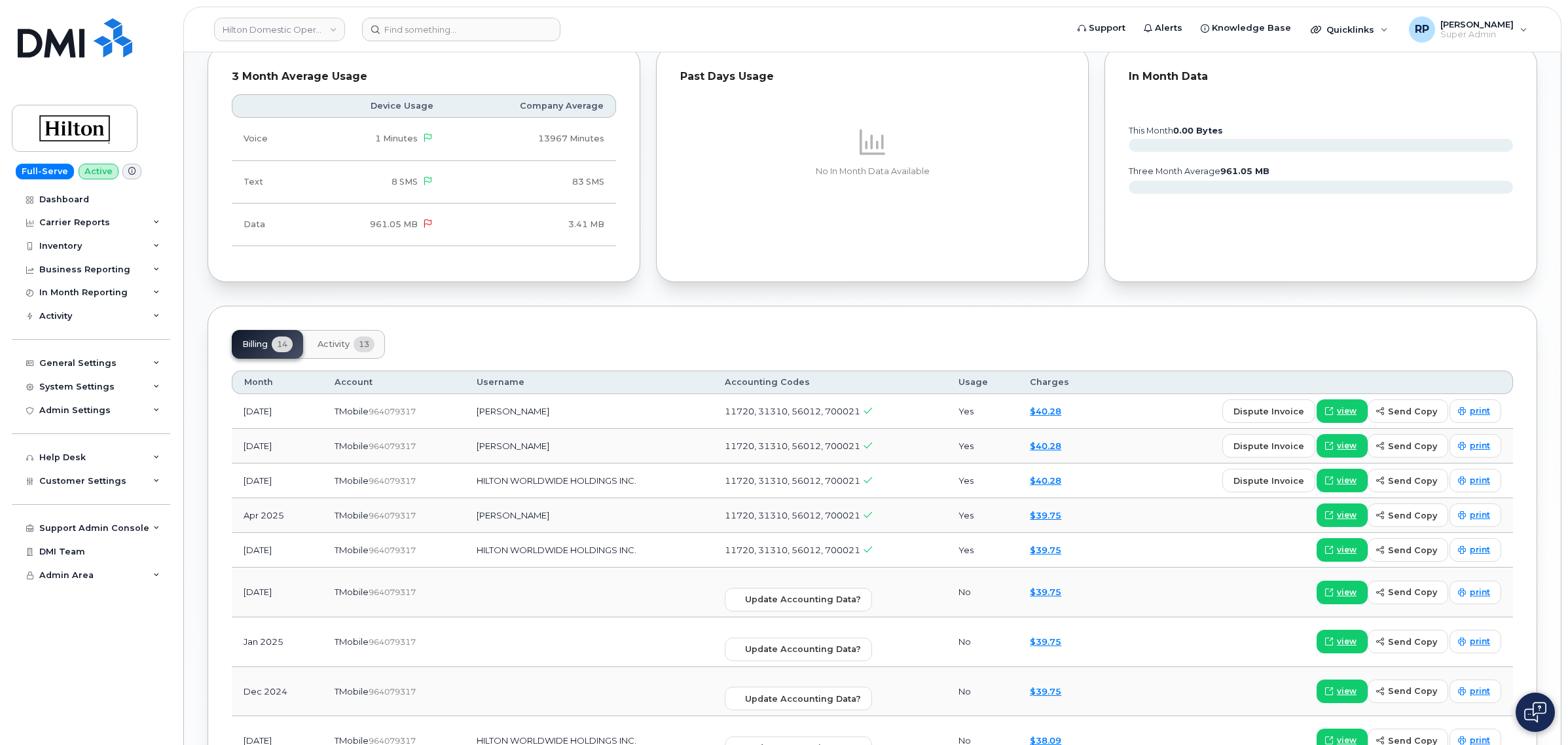
click at [808, 339] on div "Billing 14 Activity 13" at bounding box center [872, 345] width 1282 height 29
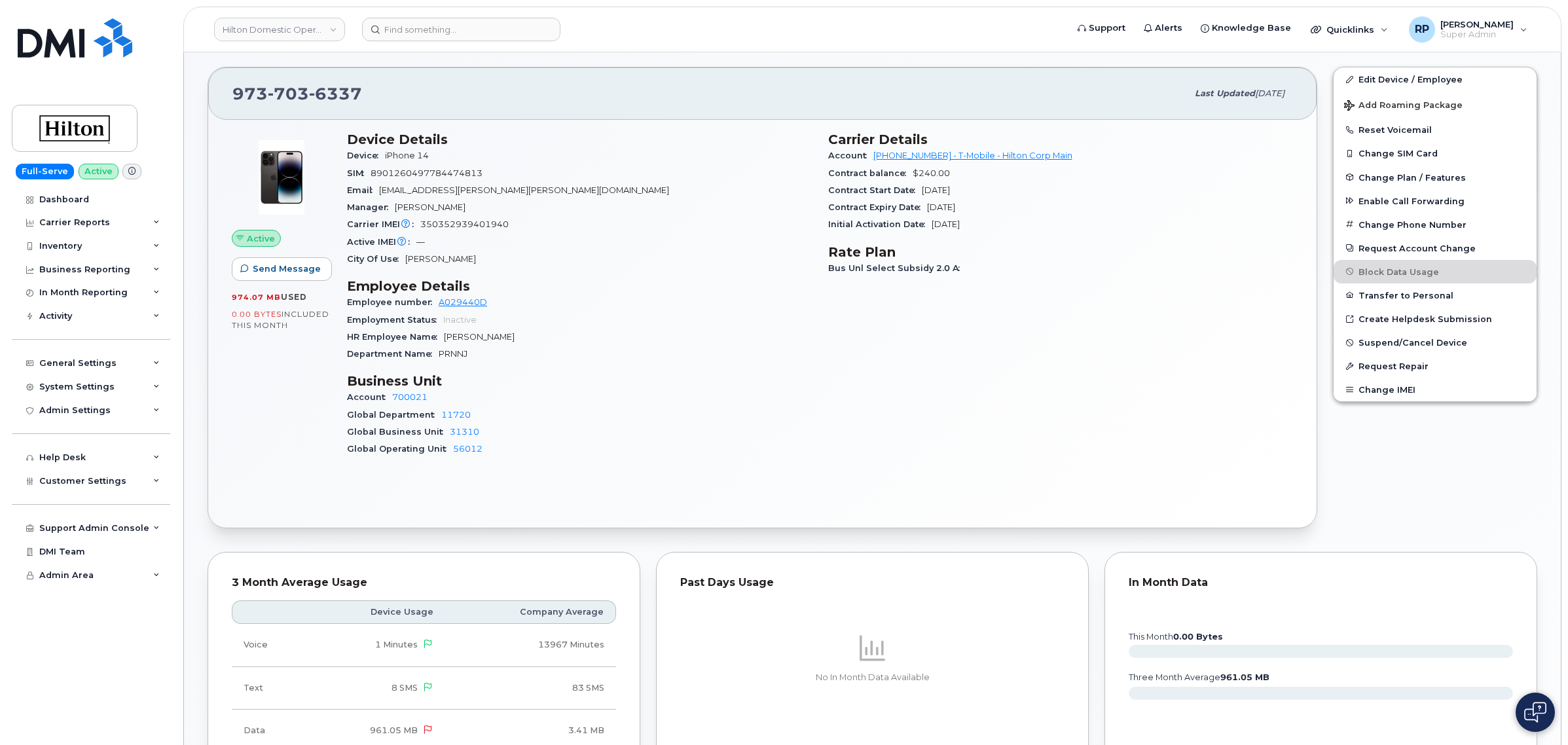
scroll to position [272, 0]
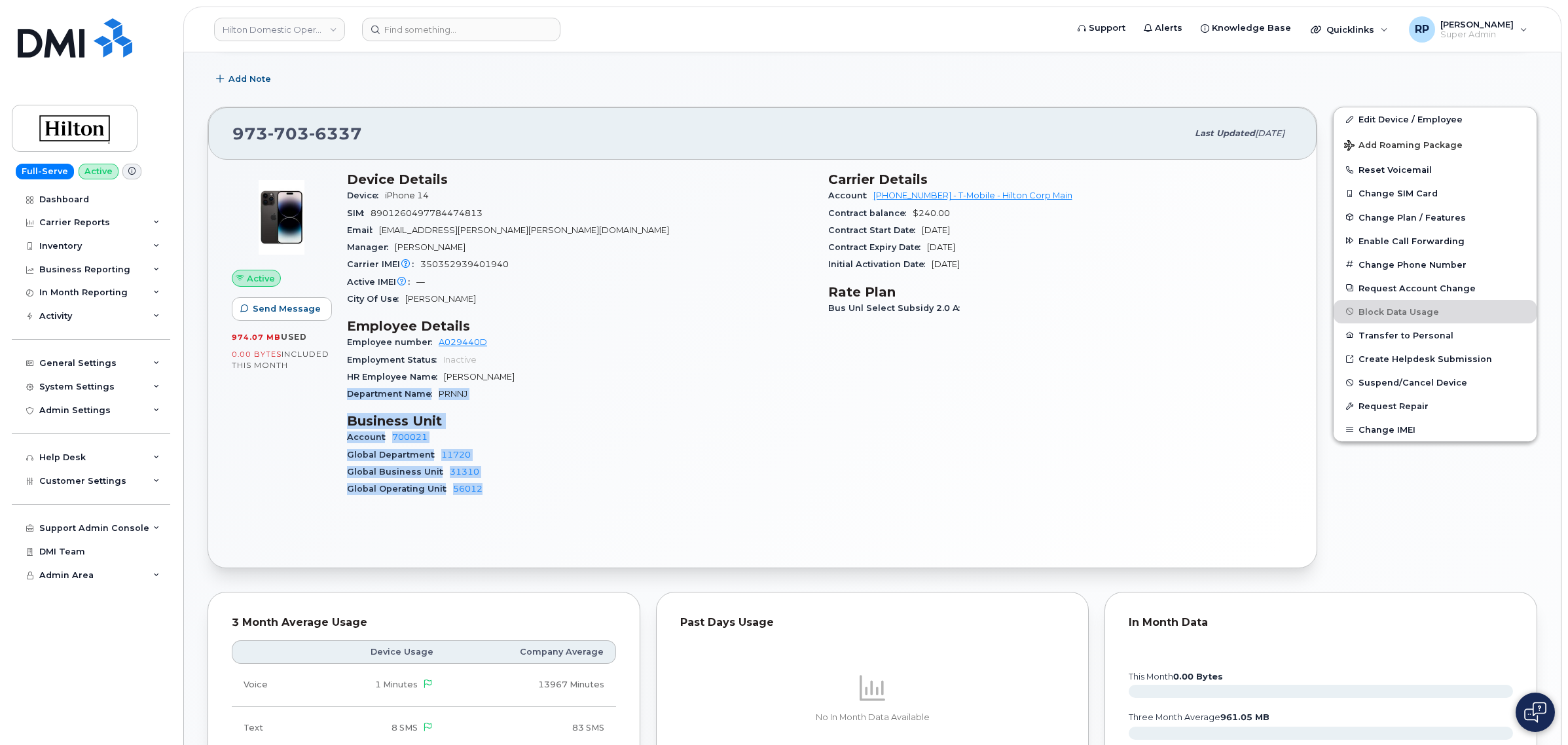
drag, startPoint x: 348, startPoint y: 393, endPoint x: 482, endPoint y: 486, distance: 163.1
click at [482, 486] on div "Device Details Device iPhone 14 SIM 8901260497784474813 Email Nisha.Kalamdani@H…" at bounding box center [580, 339] width 481 height 352
copy div "Department Name PRNNJ Business Unit Account 700021 Global Department 11720 Glob…"
click at [540, 460] on div "Global Department 11720" at bounding box center [580, 455] width 466 height 17
drag, startPoint x: 346, startPoint y: 374, endPoint x: 521, endPoint y: 375, distance: 175.0
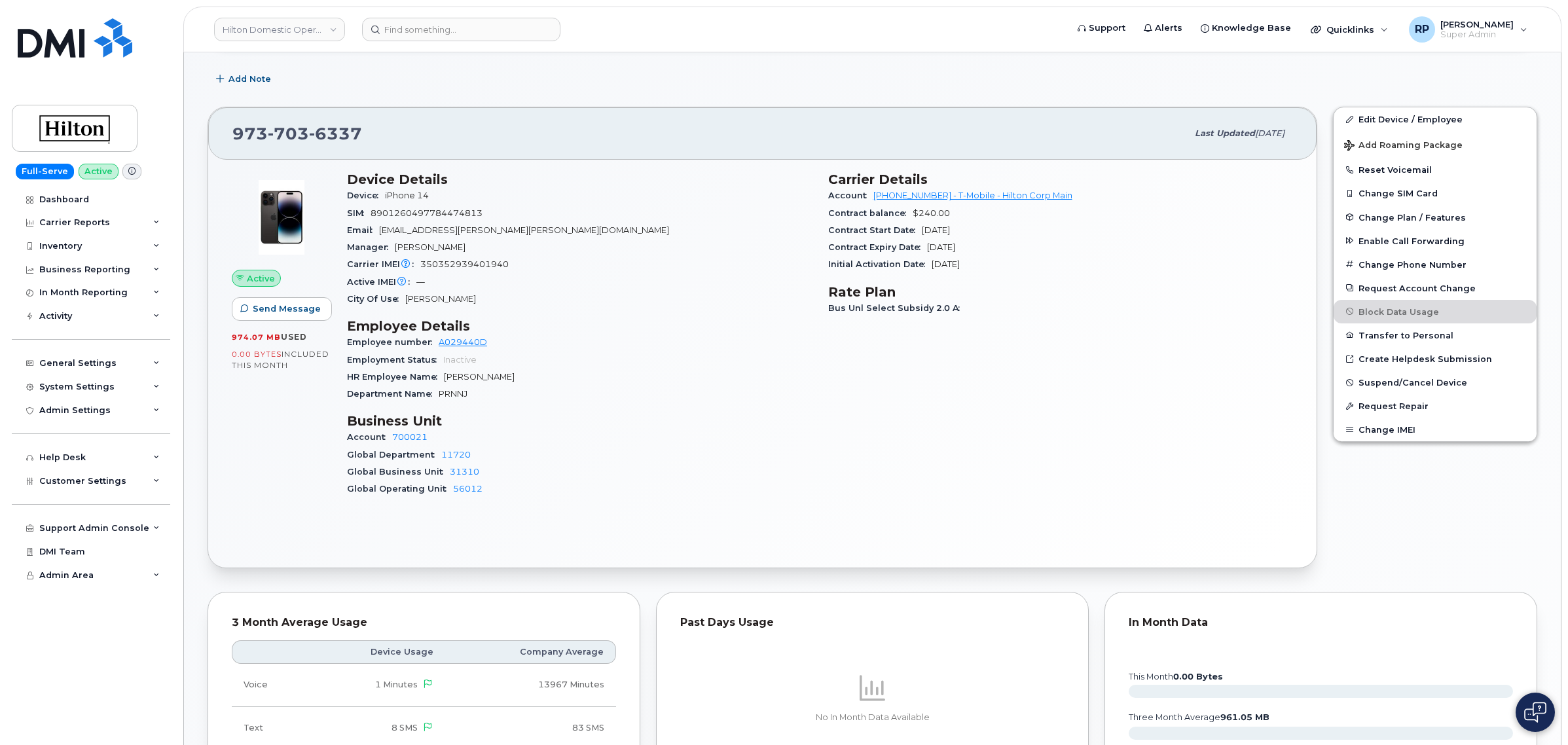
click at [521, 375] on div "Device Details Device iPhone 14 SIM 8901260497784474813 Email Nisha.Kalamdani@H…" at bounding box center [580, 339] width 481 height 352
copy div "HR Employee Name Nisha Kalamdani"
click at [504, 30] on input at bounding box center [460, 30] width 198 height 23
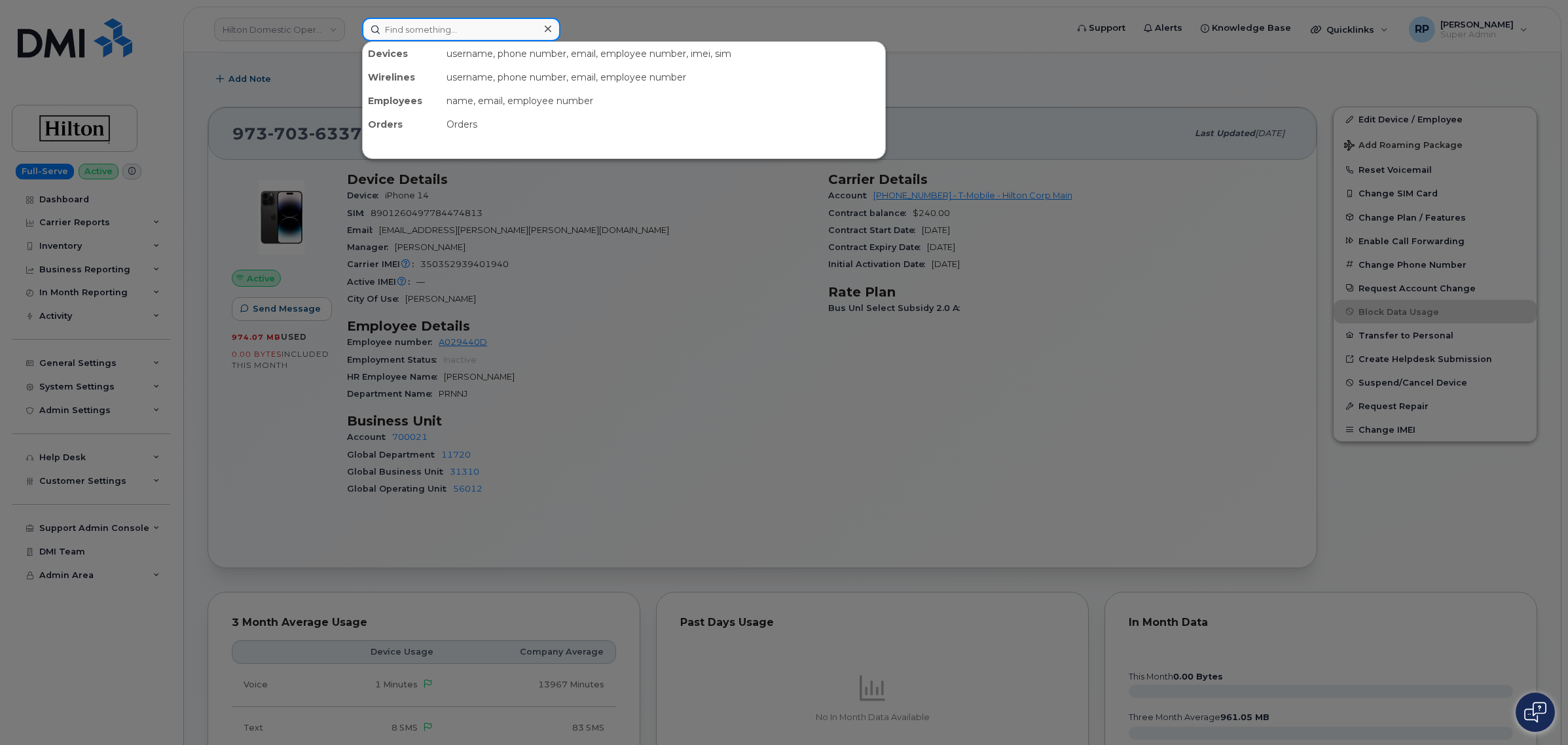
paste input "(973) 380-4122"
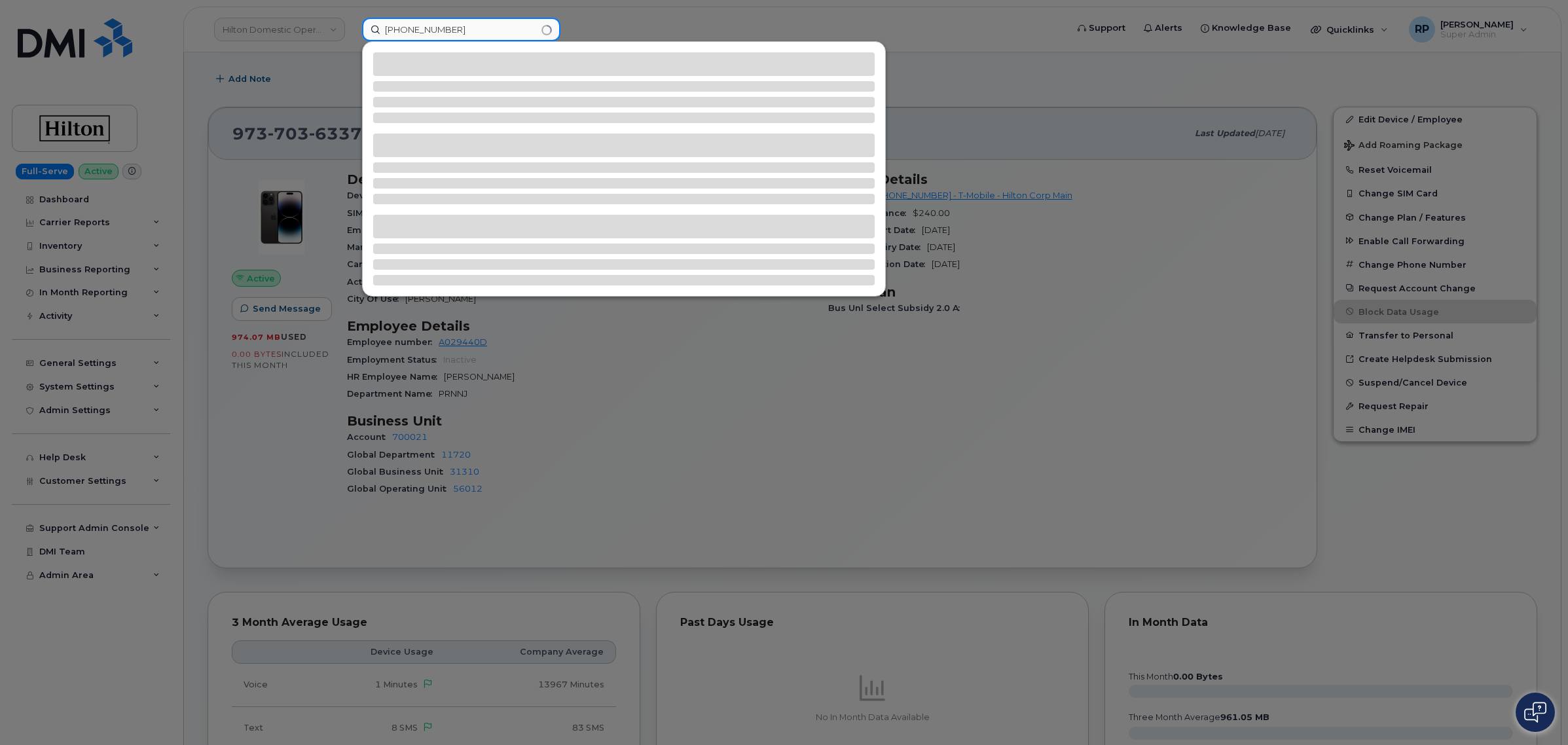
type input "(973) 380-4122"
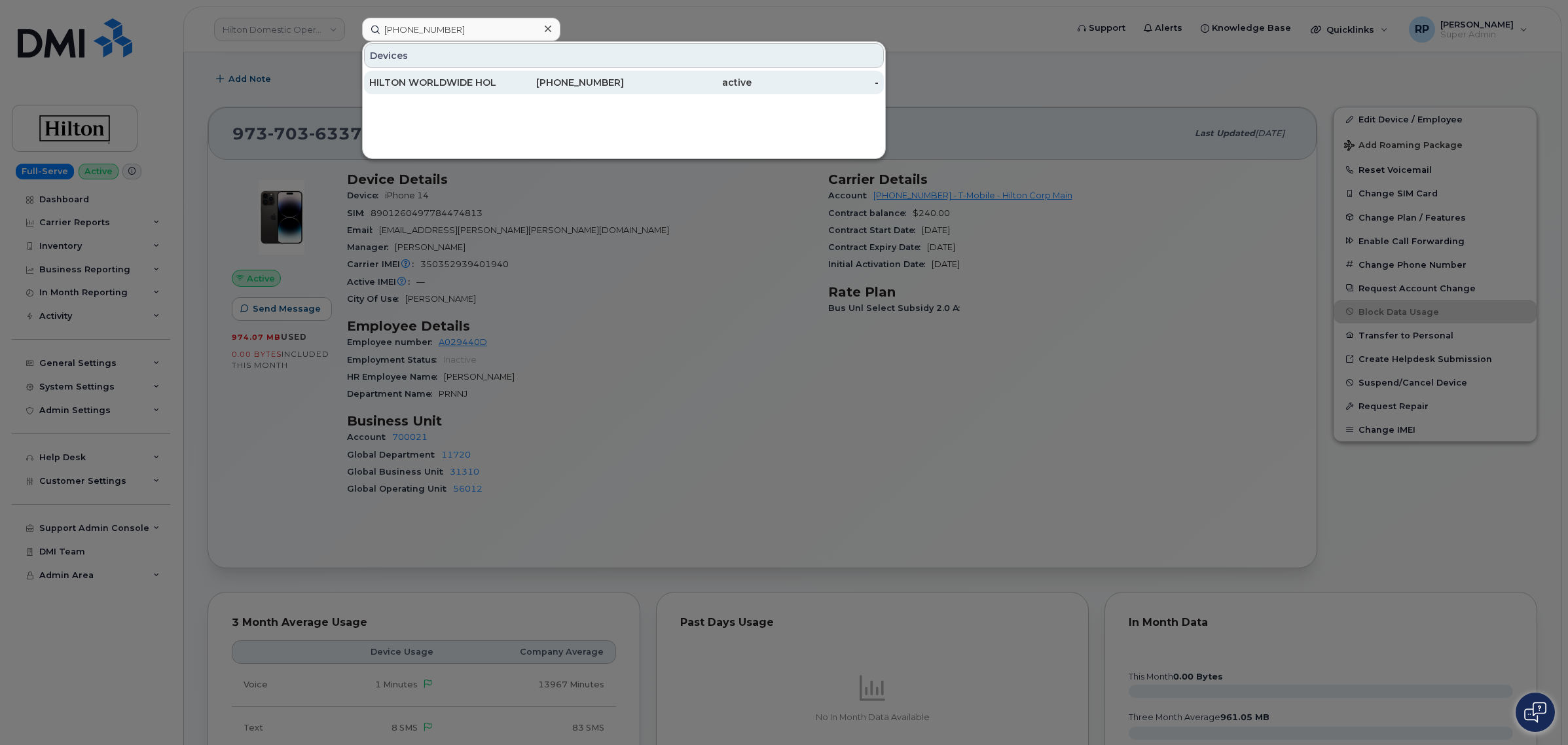
click at [574, 83] on div "973-380-4122" at bounding box center [561, 83] width 127 height 13
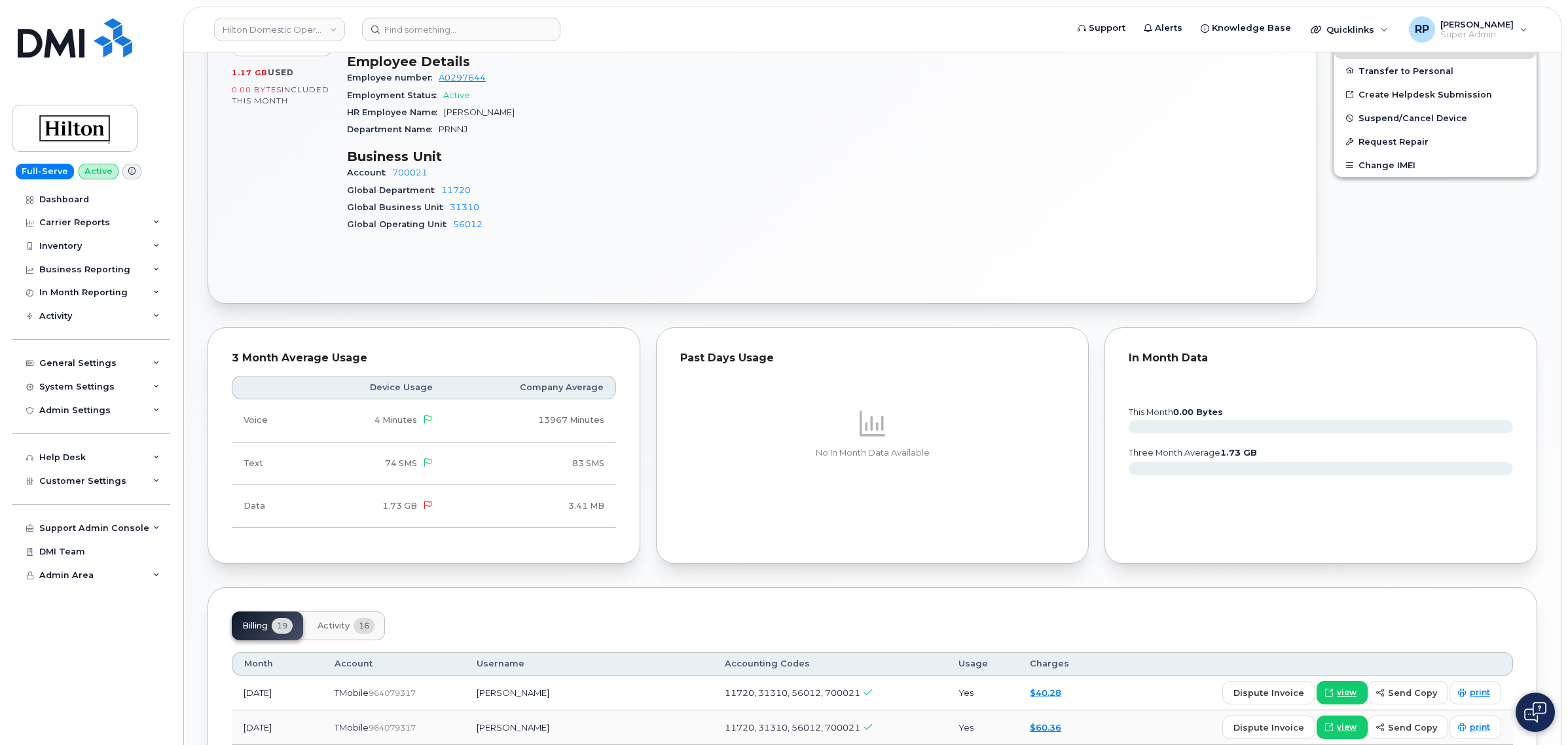
scroll to position [272, 0]
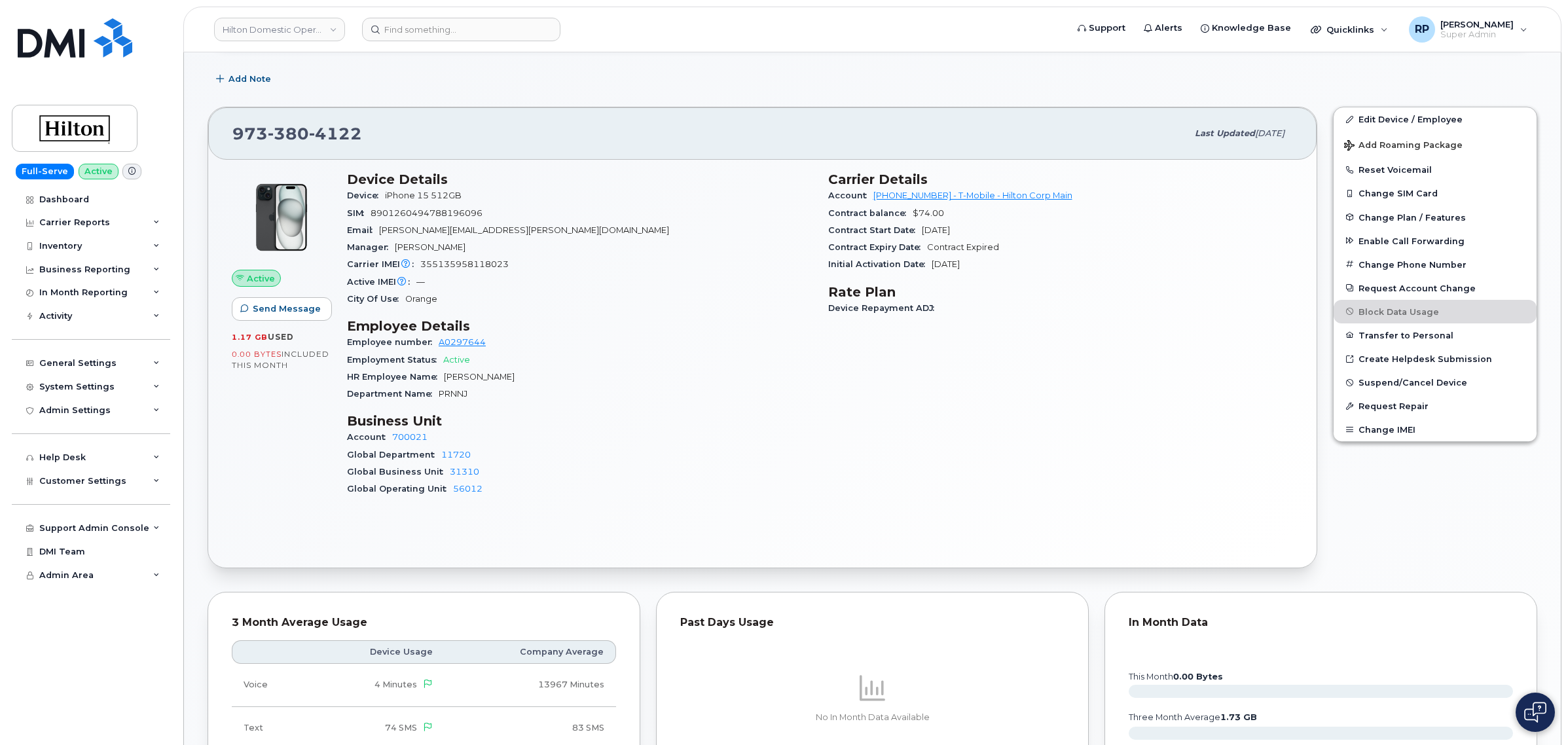
click at [797, 603] on div "Past Days Usage No In Month Data Available" at bounding box center [872, 711] width 433 height 237
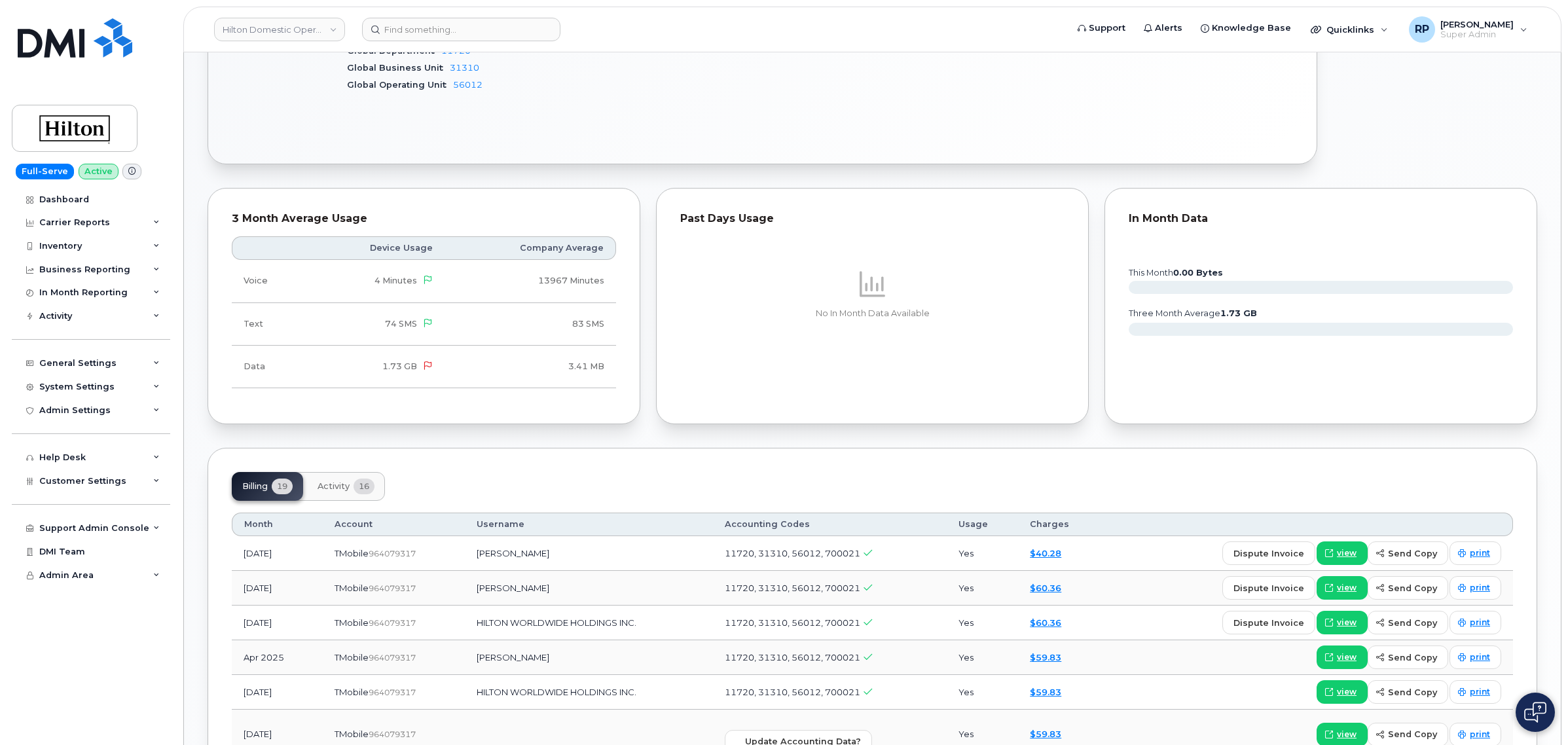
scroll to position [819, 0]
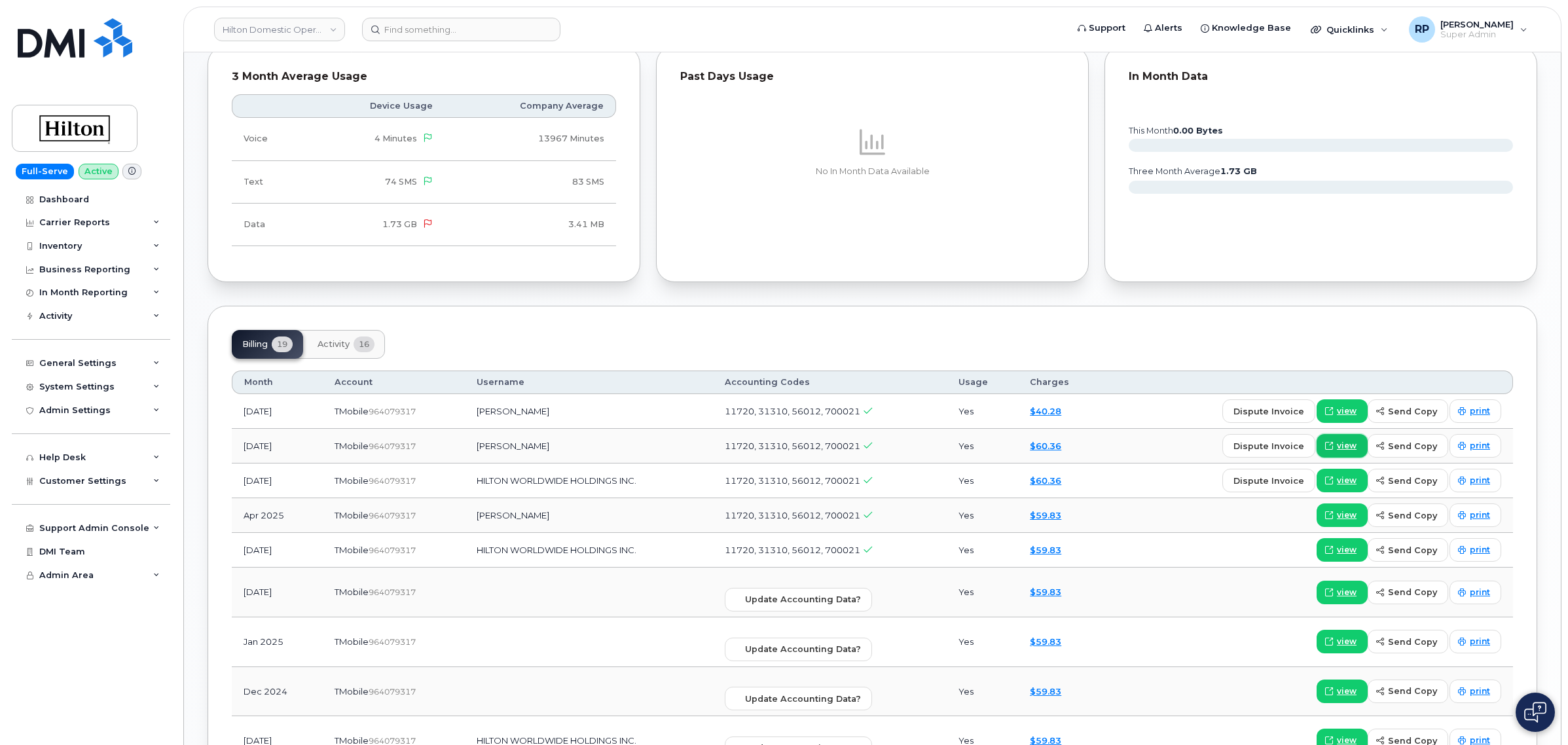
click at [1336, 449] on span at bounding box center [1328, 445] width 12 height 12
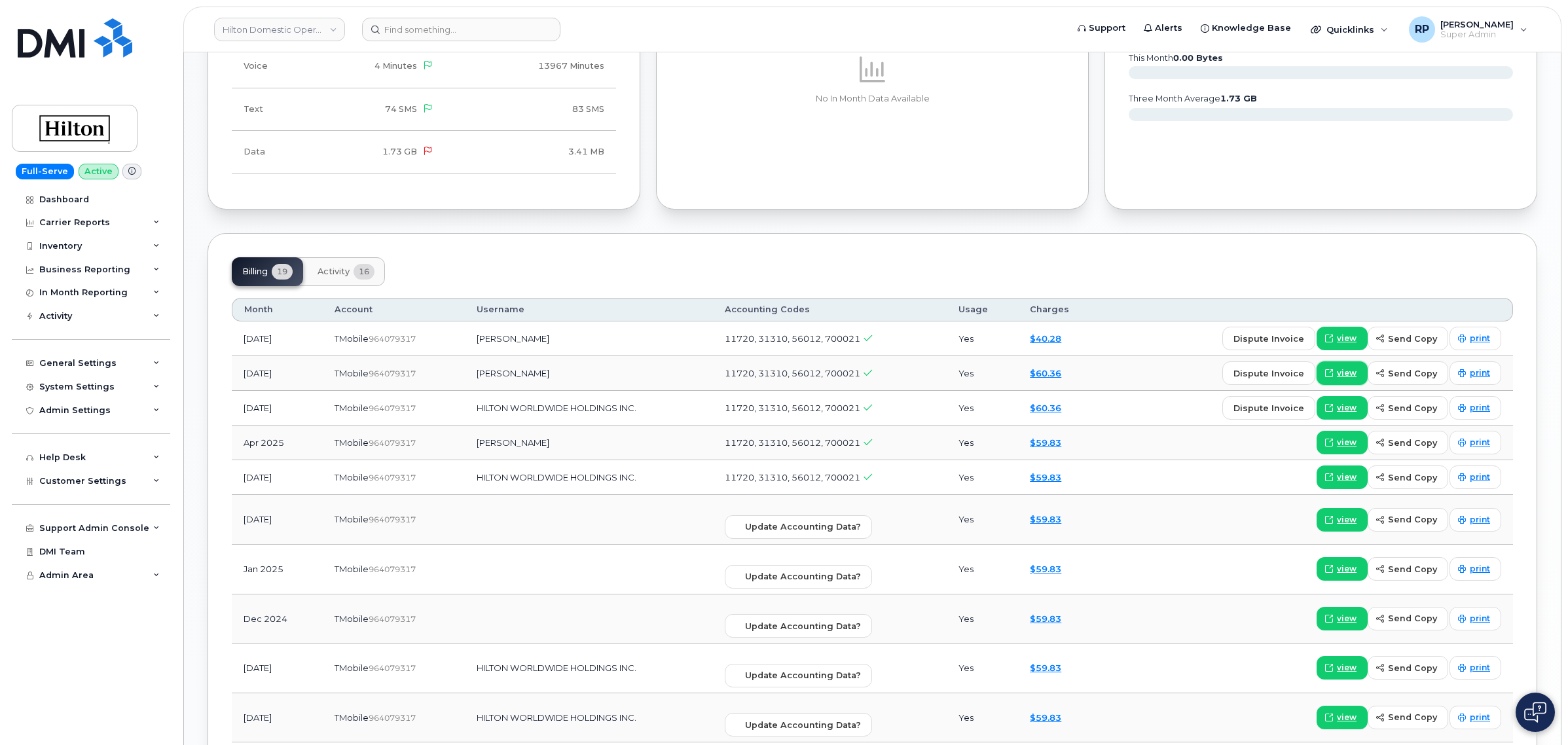
scroll to position [896, 0]
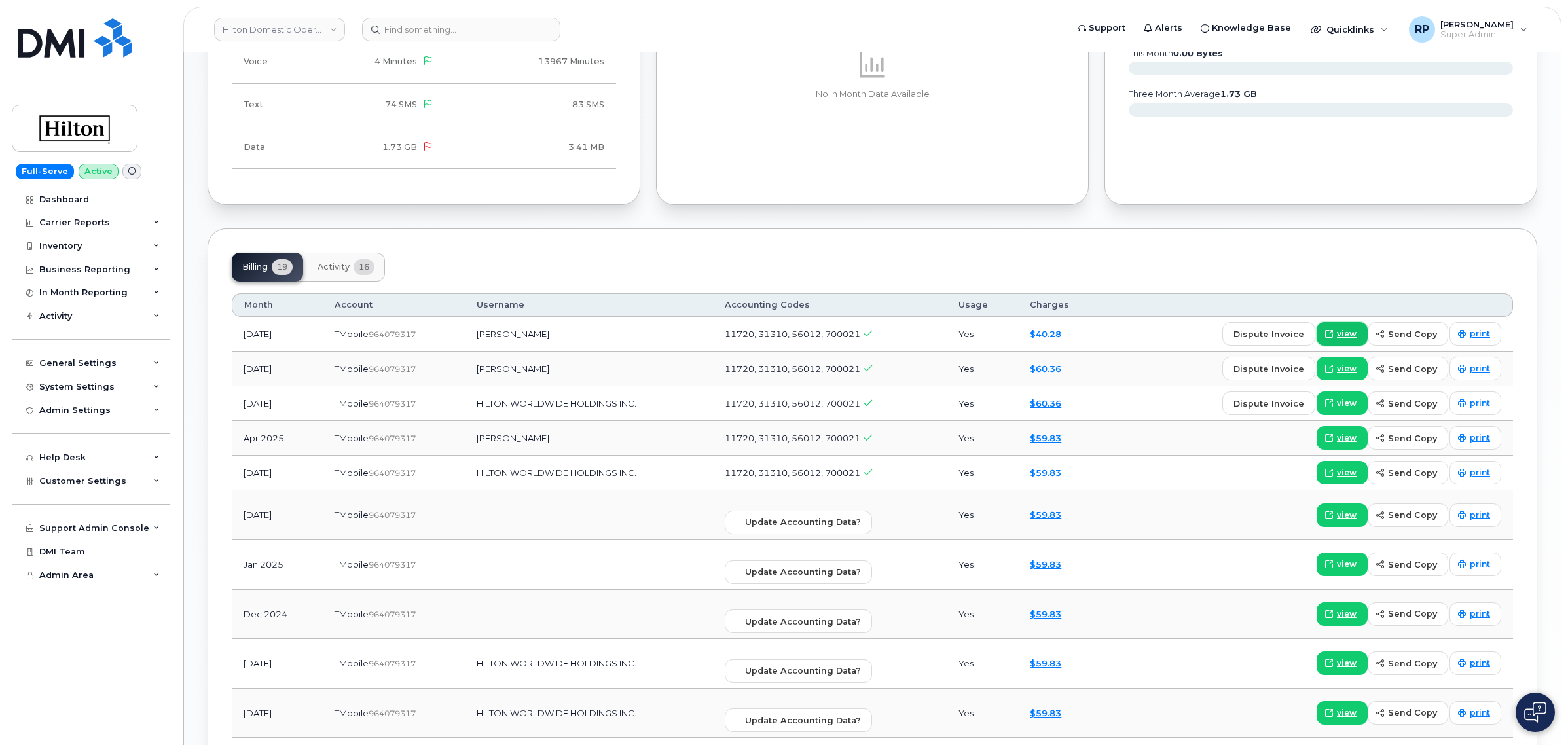
click at [1339, 336] on link "view" at bounding box center [1342, 334] width 51 height 23
click at [101, 478] on span "Customer Settings" at bounding box center [83, 480] width 87 height 10
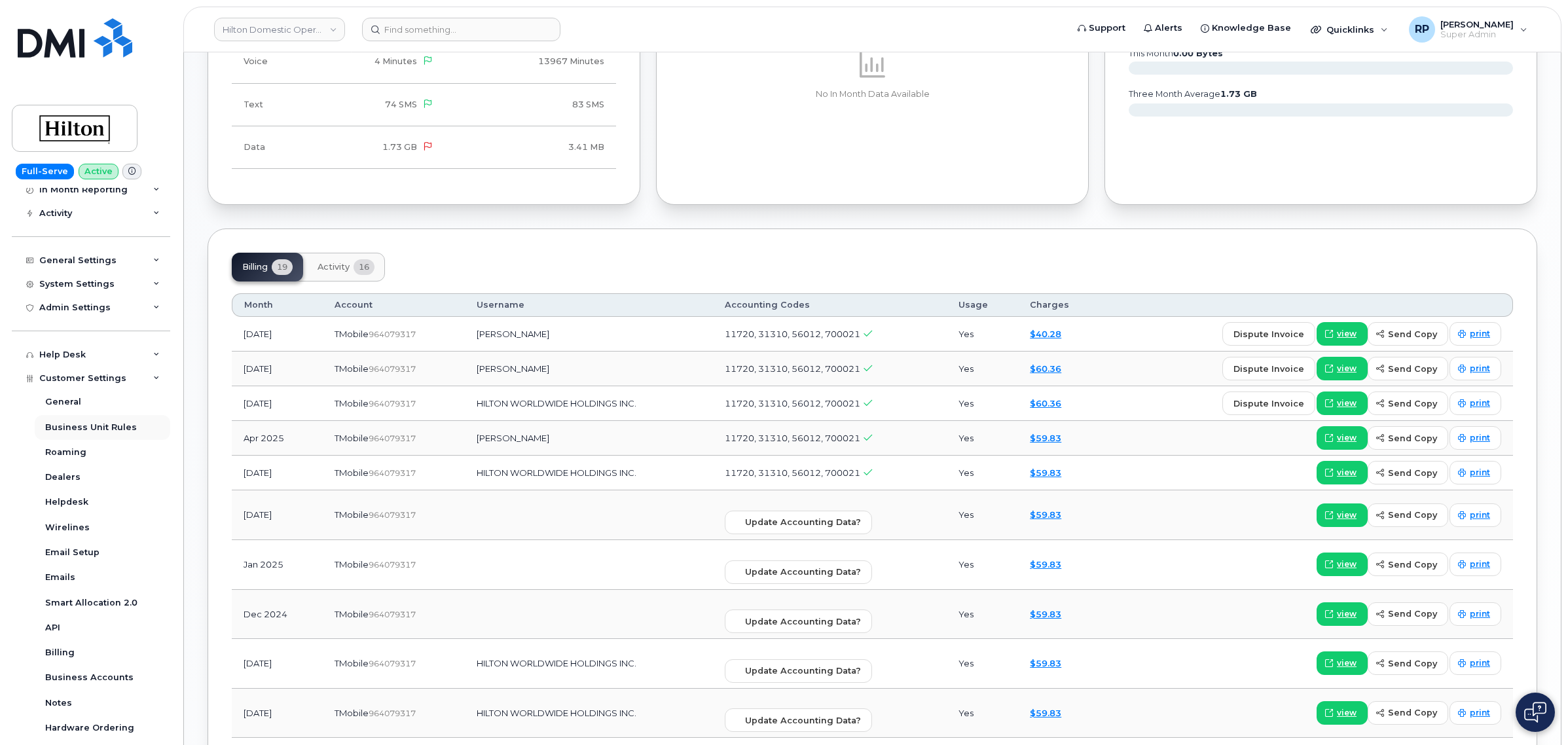
scroll to position [222, 0]
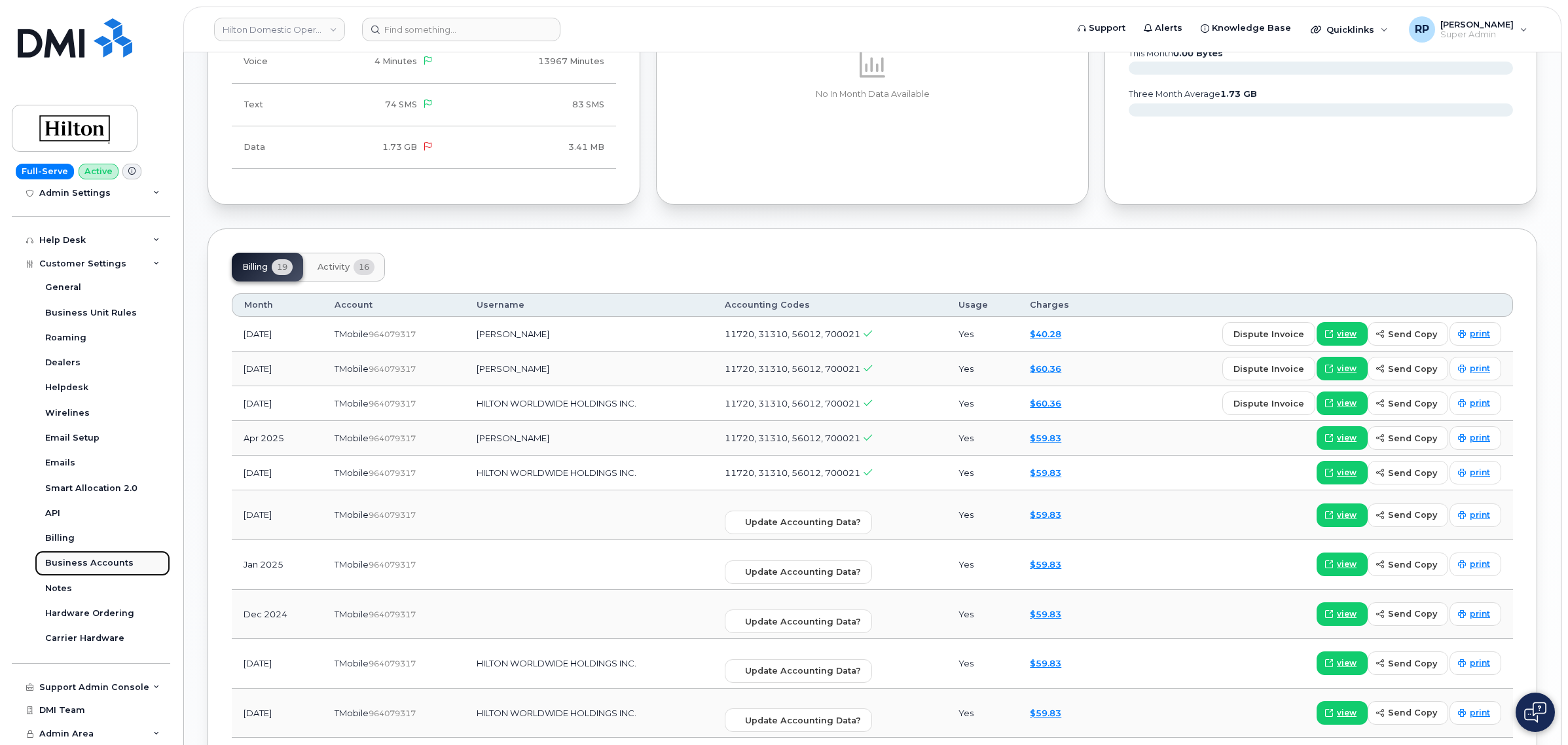
click at [97, 560] on div "Business Accounts" at bounding box center [89, 563] width 88 height 12
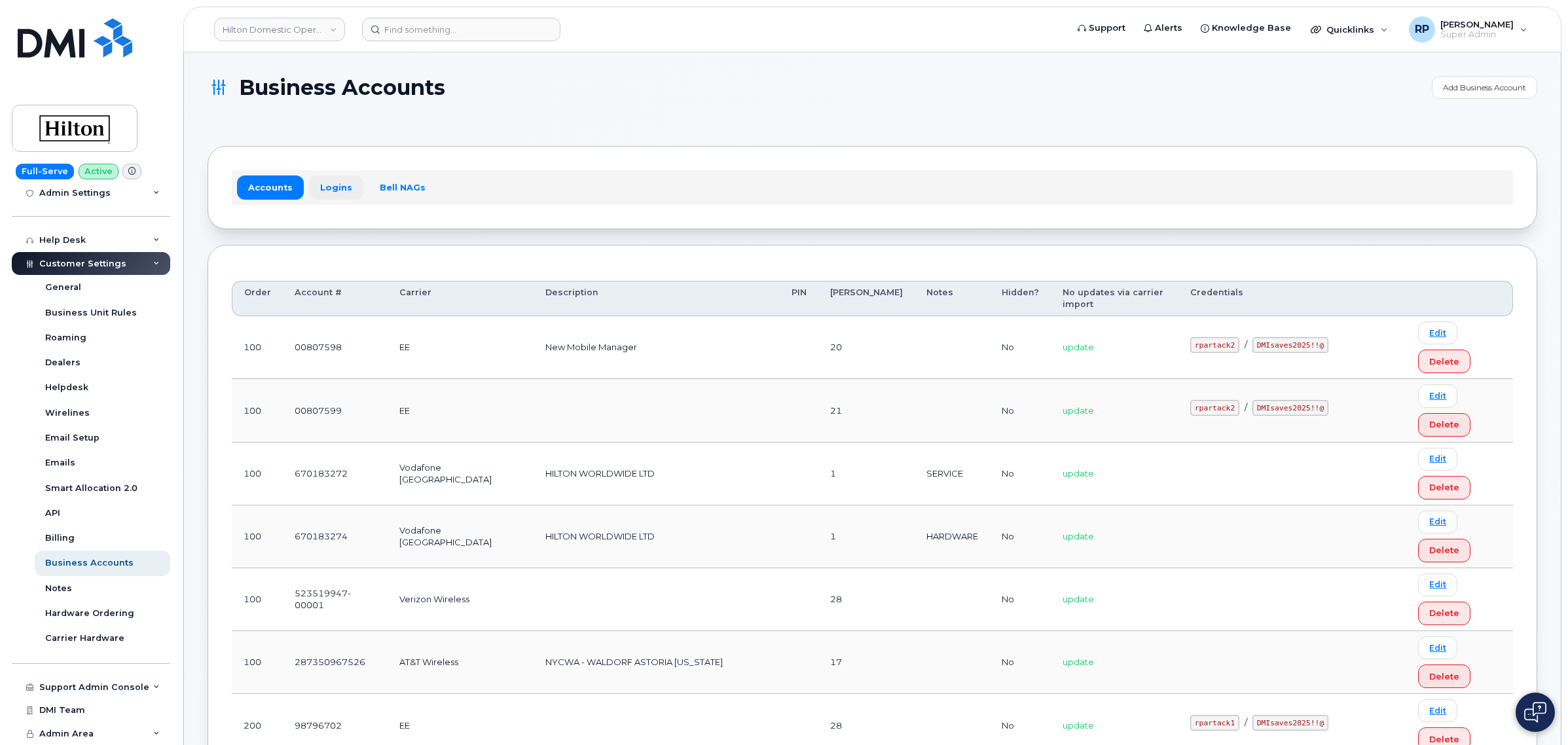
click at [332, 185] on link "Logins" at bounding box center [336, 188] width 55 height 23
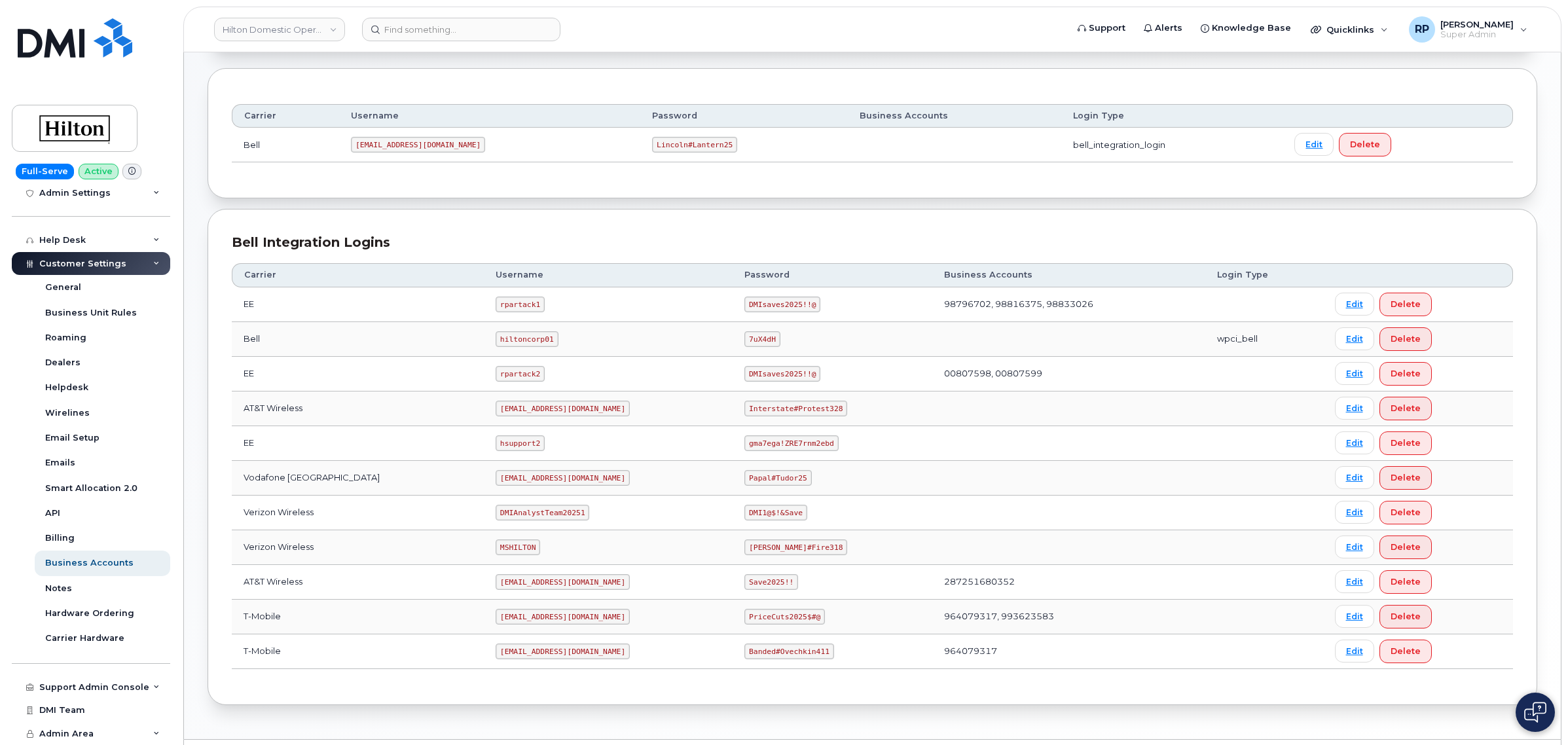
scroll to position [216, 0]
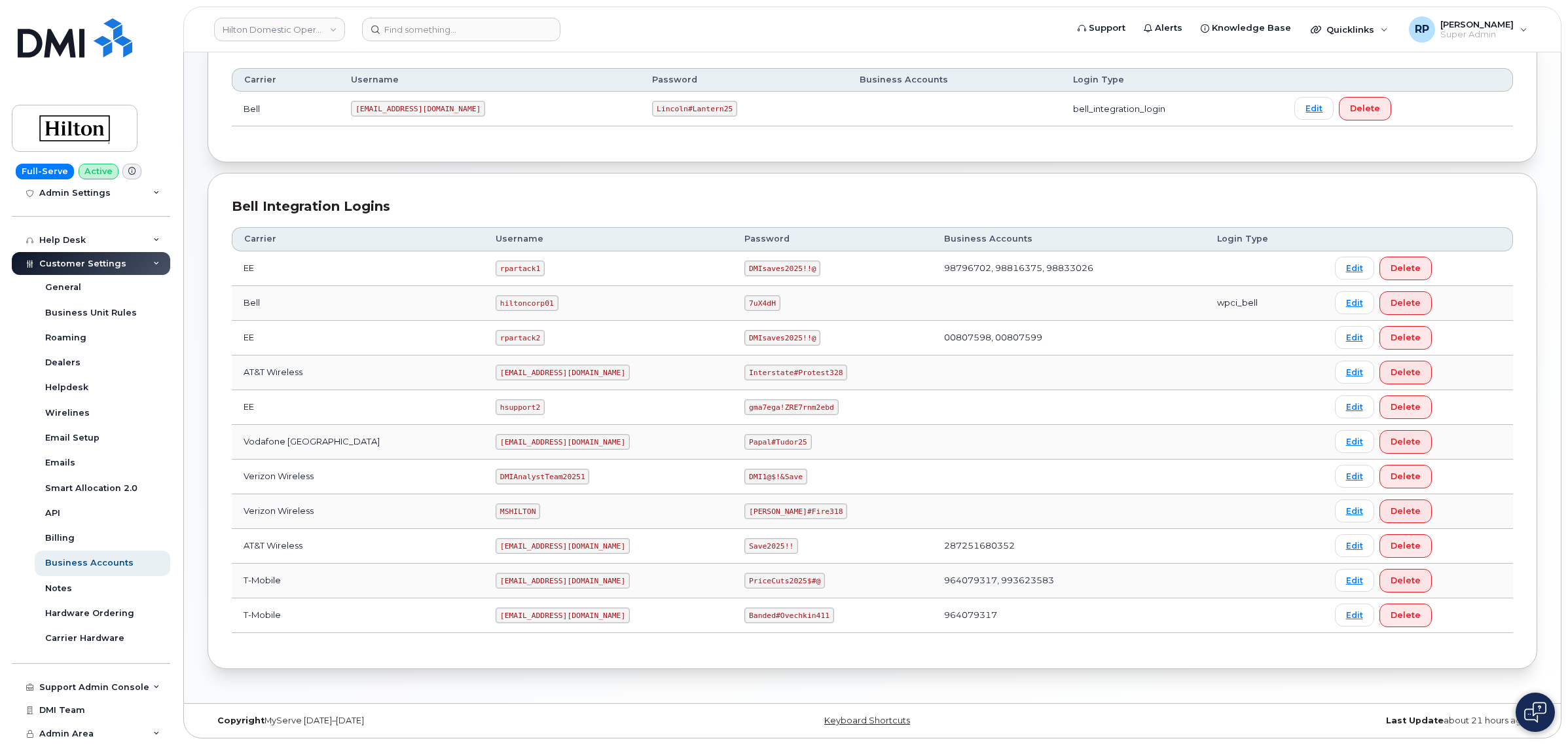
drag, startPoint x: 475, startPoint y: 583, endPoint x: 598, endPoint y: 582, distance: 123.0
click at [598, 582] on code "ms-invoiceprocessing@dminc.com" at bounding box center [563, 581] width 135 height 16
copy code "ms-invoiceprocessing@dminc.com"
drag, startPoint x: 731, startPoint y: 584, endPoint x: 807, endPoint y: 583, distance: 76.0
click at [807, 583] on td "PriceCuts2025$#@" at bounding box center [832, 581] width 200 height 35
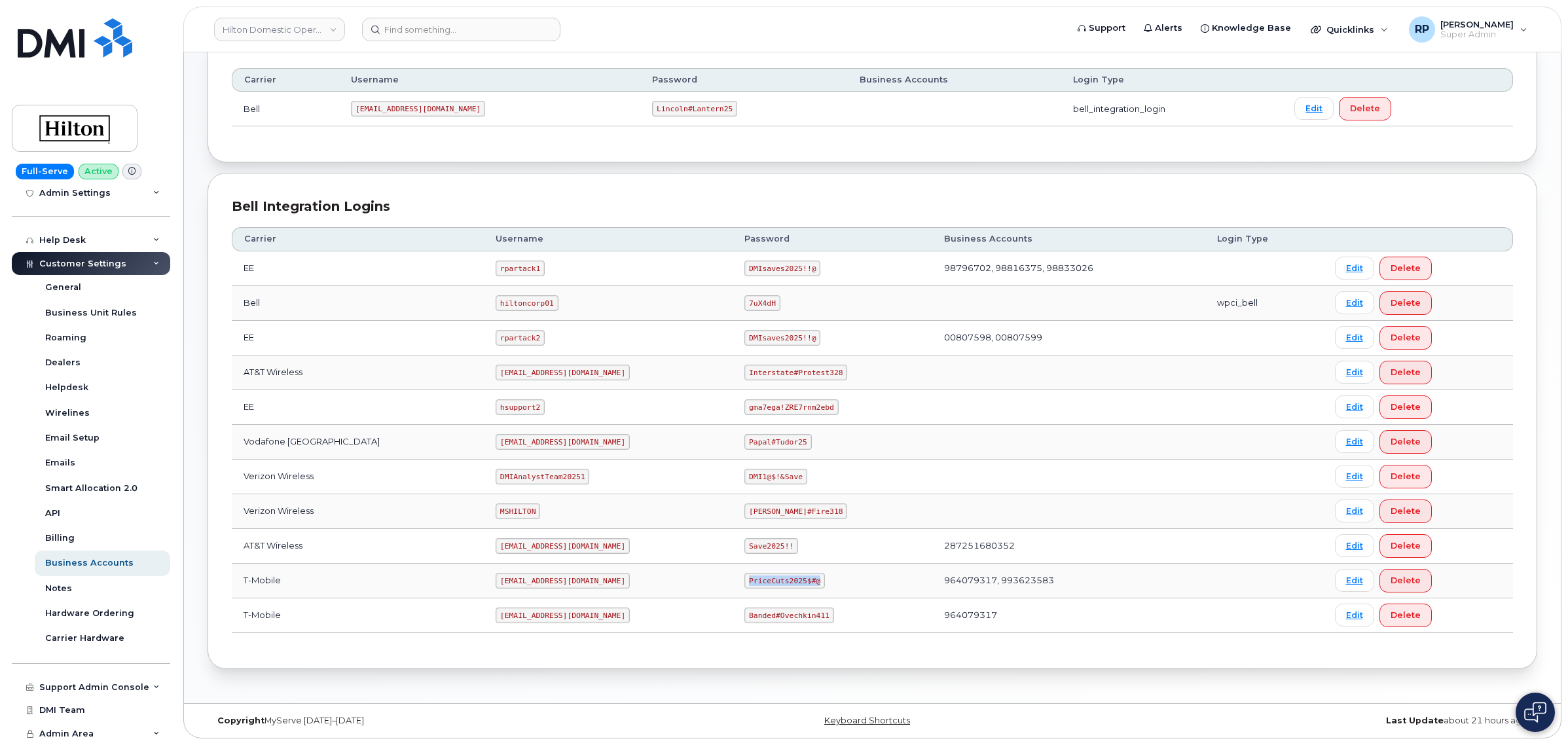
copy code "PriceCuts2025$#@"
click at [442, 39] on input at bounding box center [460, 30] width 198 height 23
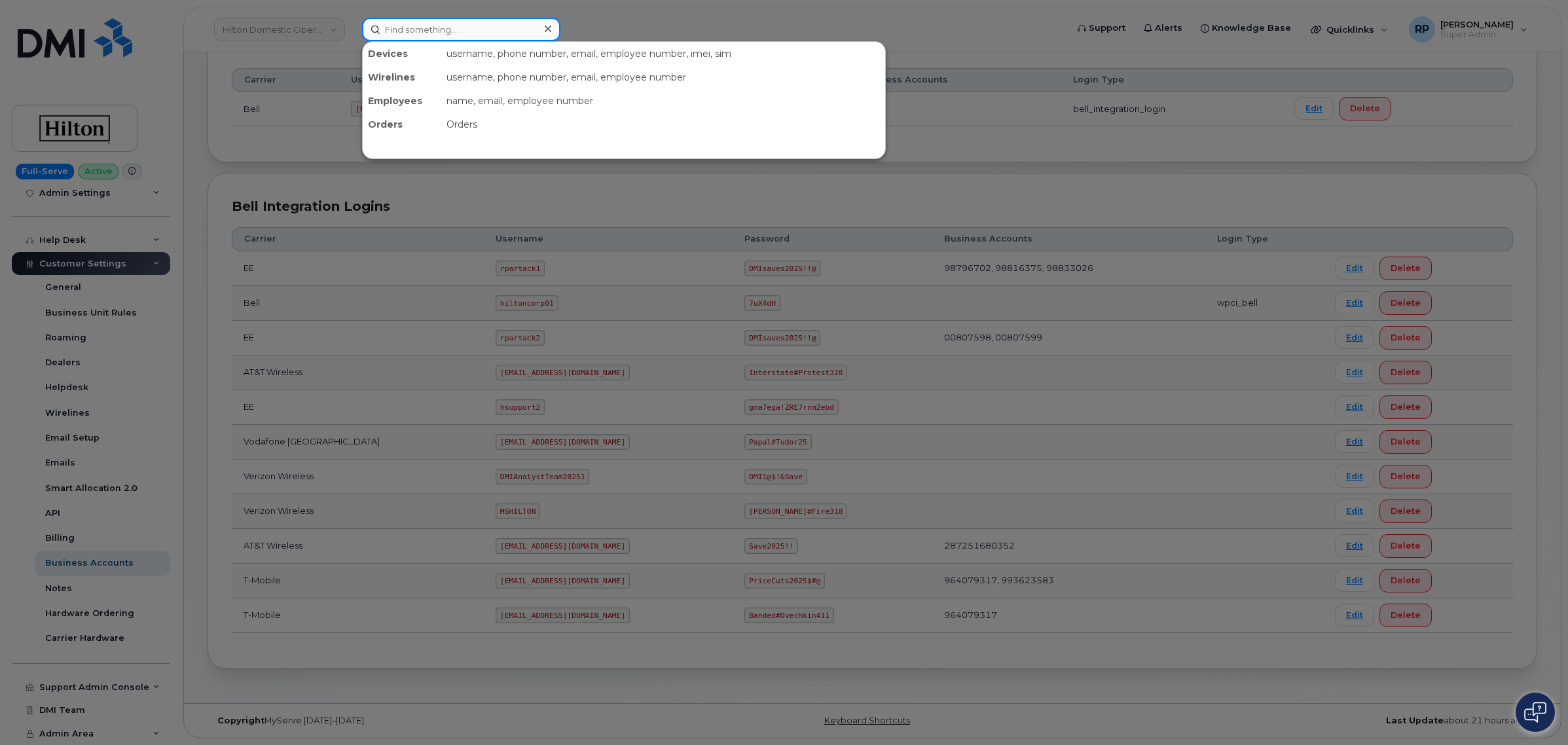
paste input "9733804122"
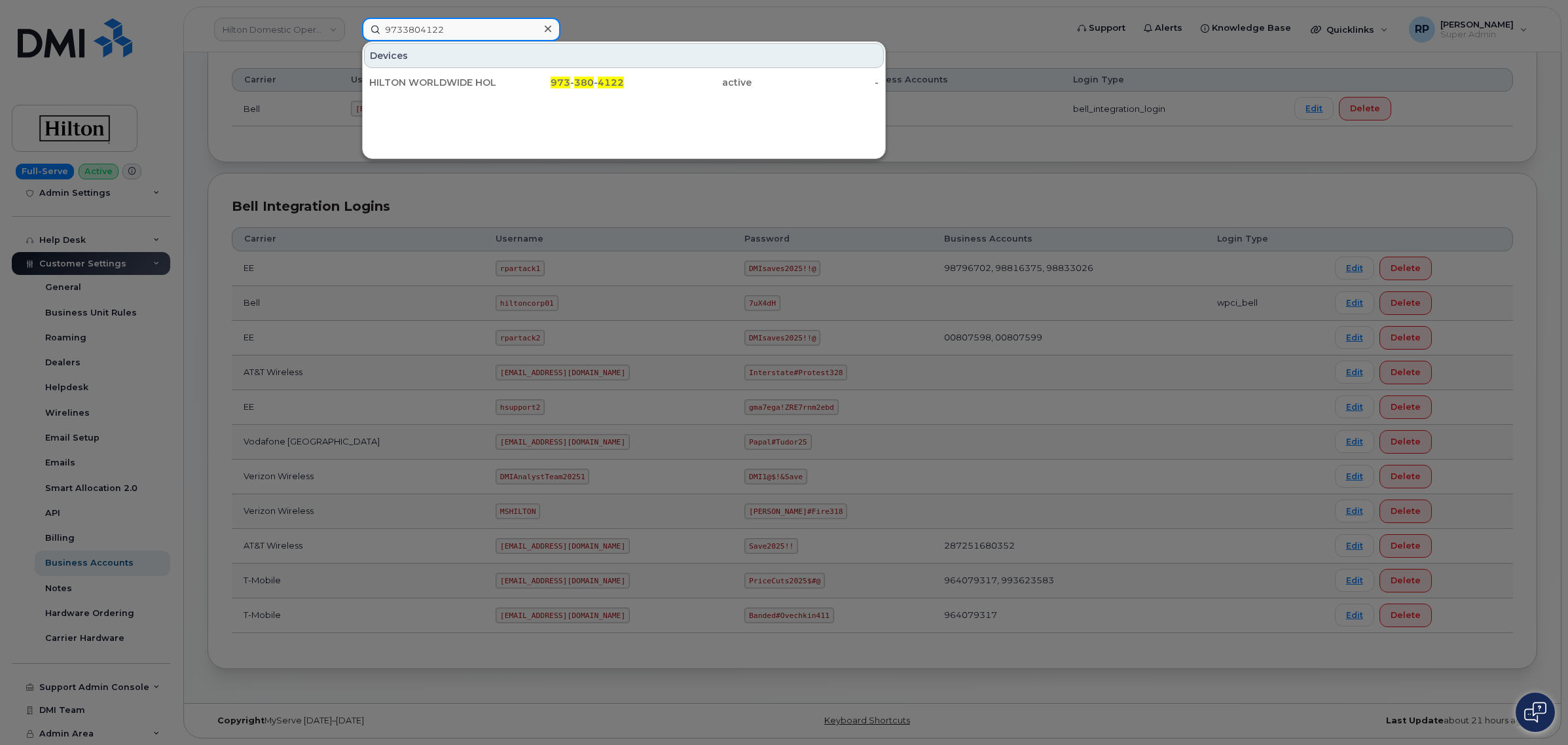
type input "9733804122"
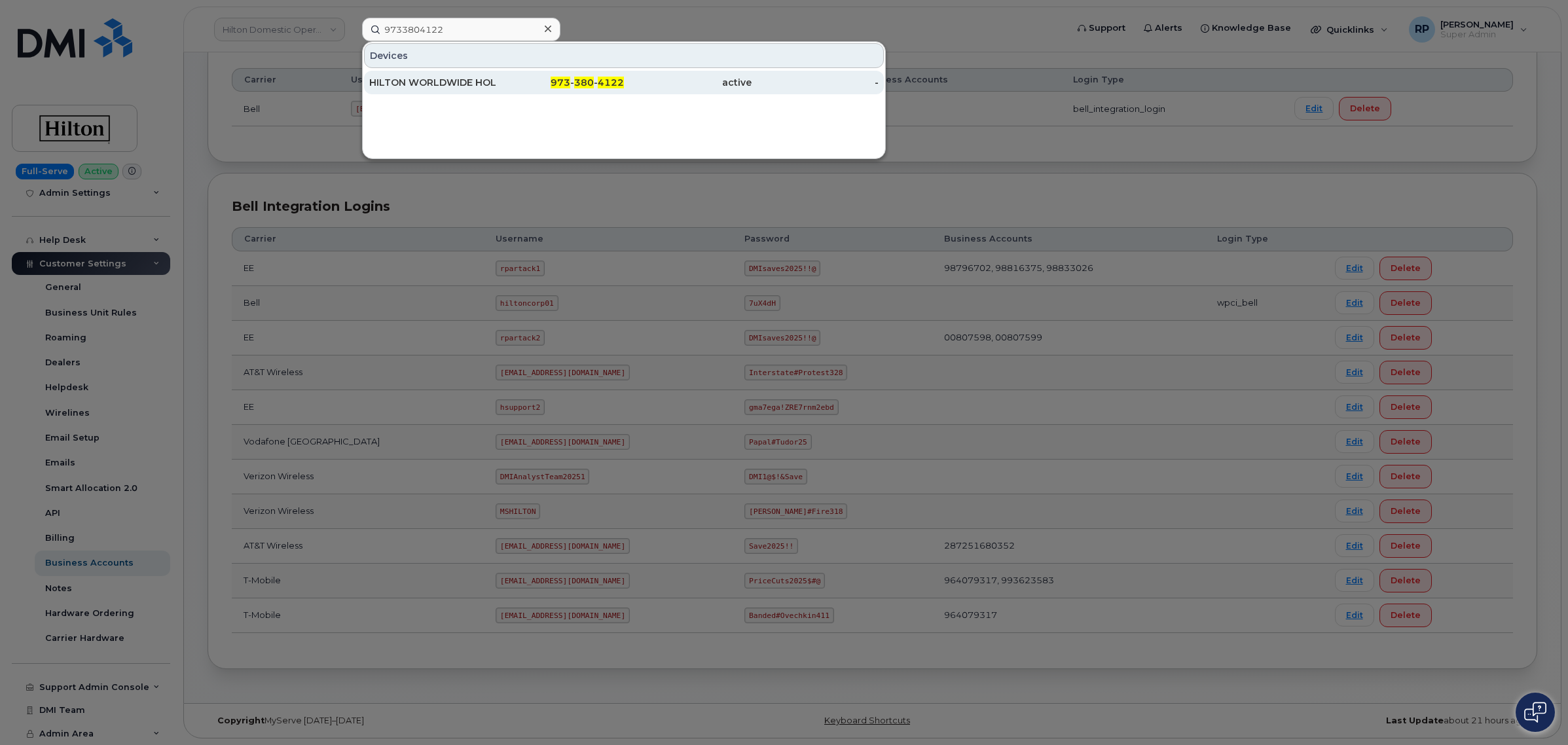
click at [497, 72] on div "HILTON WORLDWIDE HOLDINGS INC." at bounding box center [561, 83] width 127 height 23
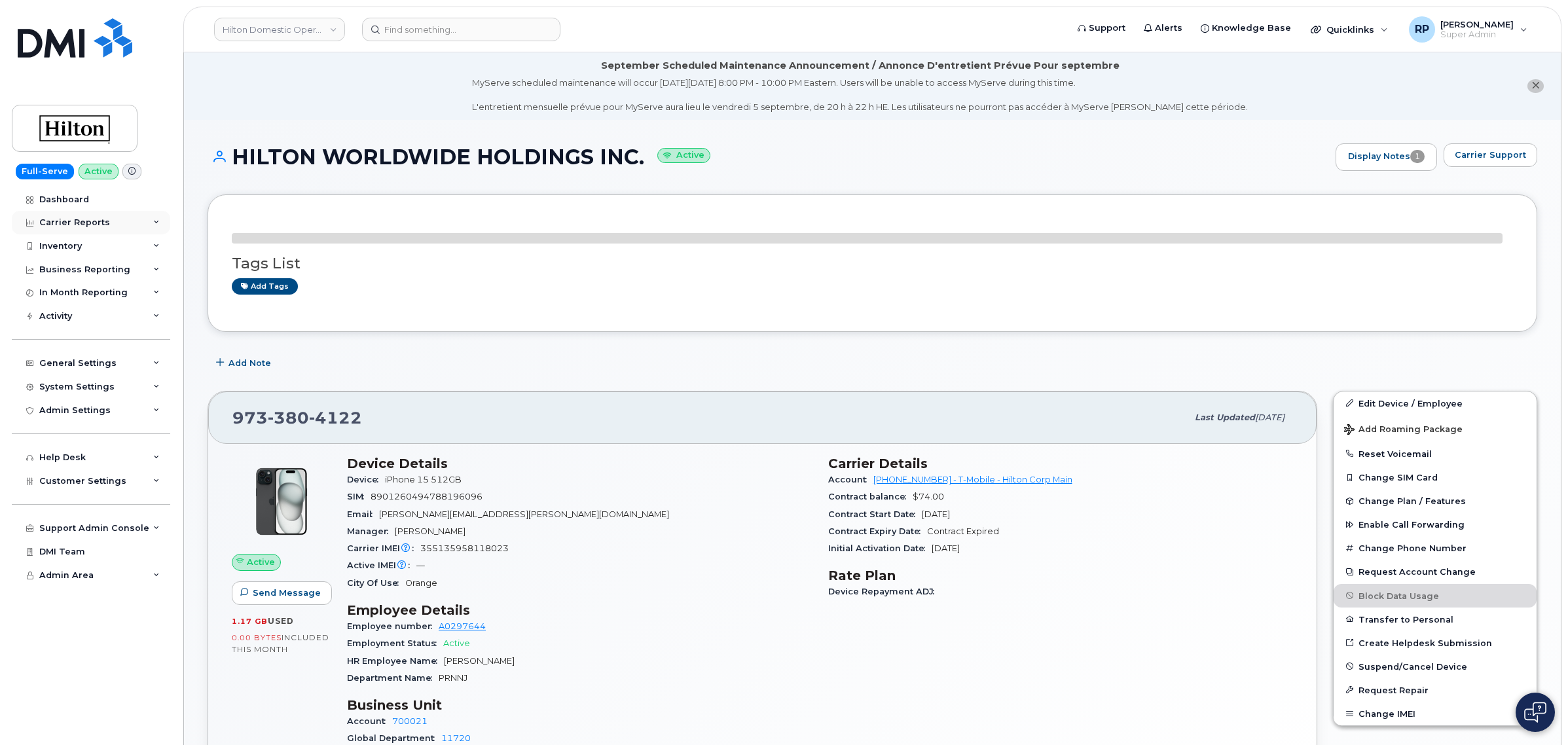
click at [101, 227] on div "Carrier Reports" at bounding box center [74, 223] width 71 height 11
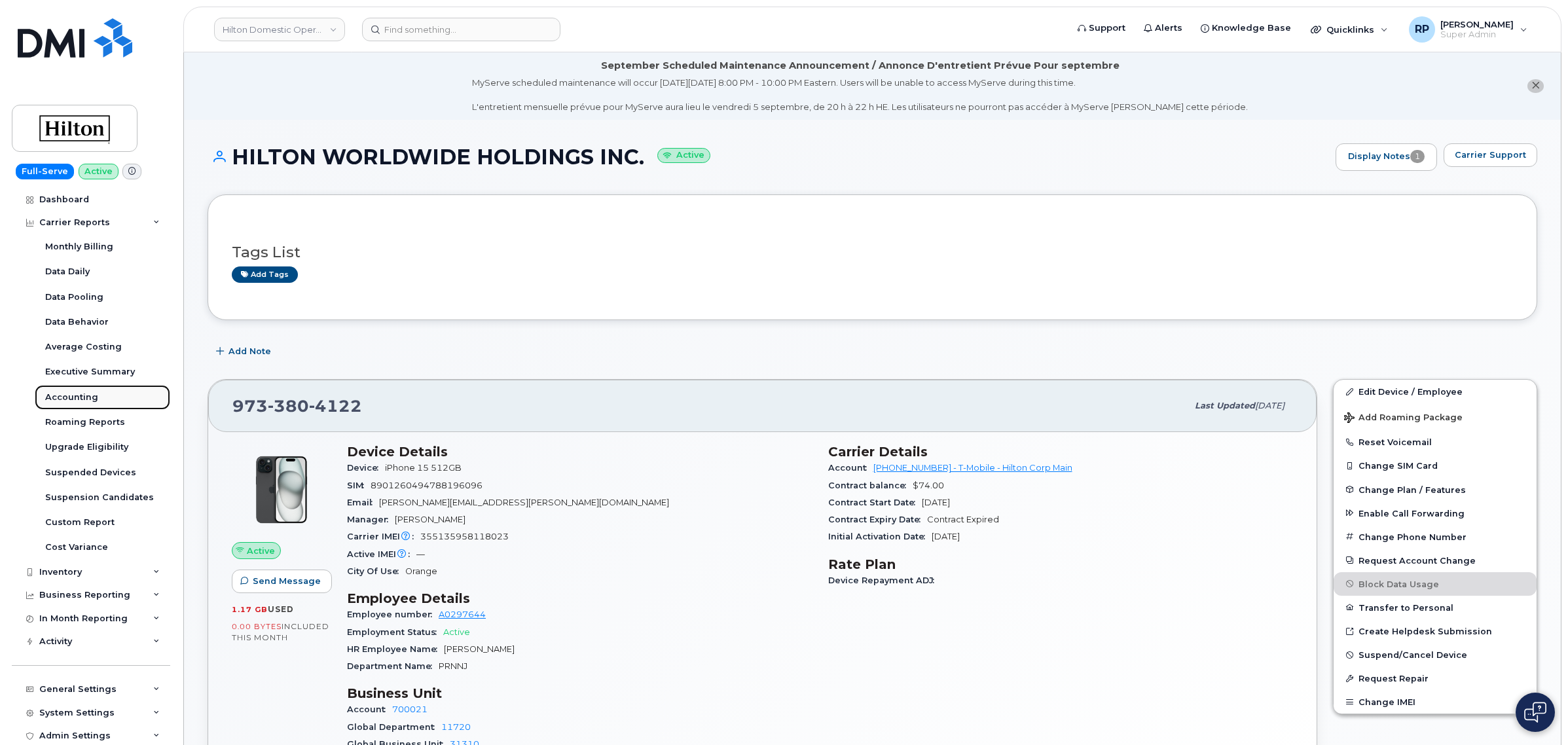
click at [92, 394] on div "Accounting" at bounding box center [71, 397] width 53 height 12
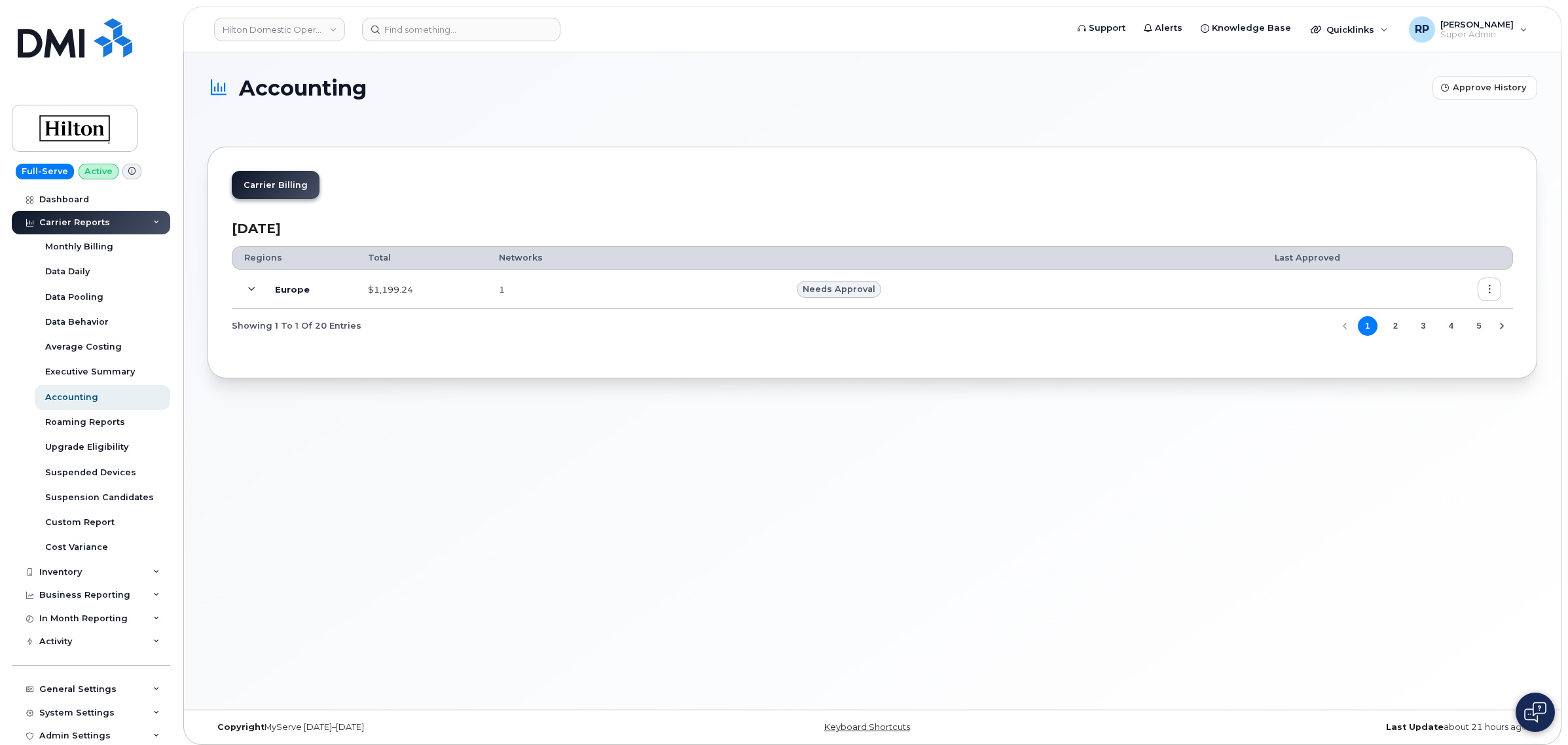
click at [1393, 329] on button "2" at bounding box center [1396, 326] width 20 height 20
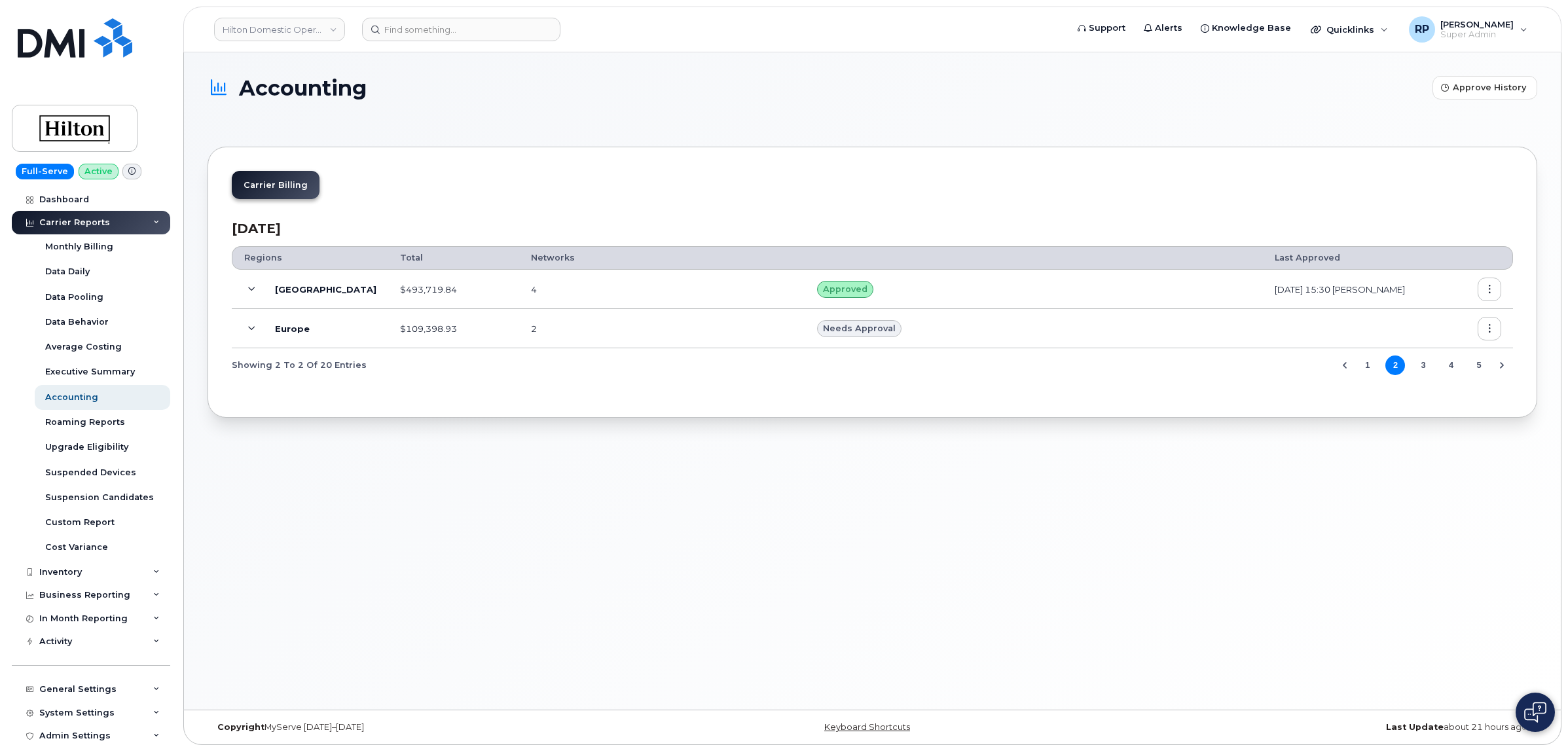
click at [1492, 286] on icon "button" at bounding box center [1489, 289] width 8 height 8
click at [1425, 368] on span "Download" at bounding box center [1430, 368] width 51 height 12
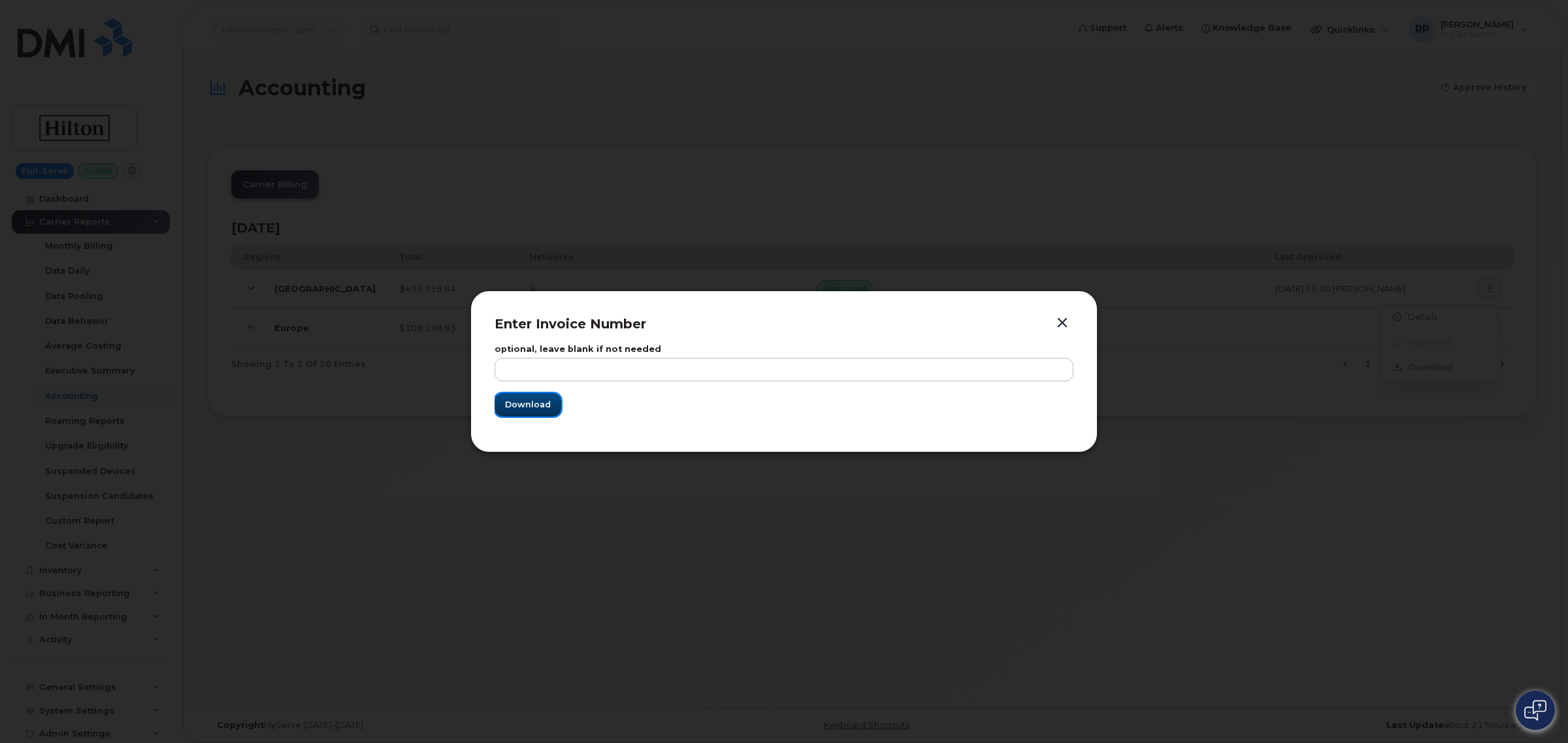
click at [553, 415] on button "Download" at bounding box center [527, 405] width 66 height 23
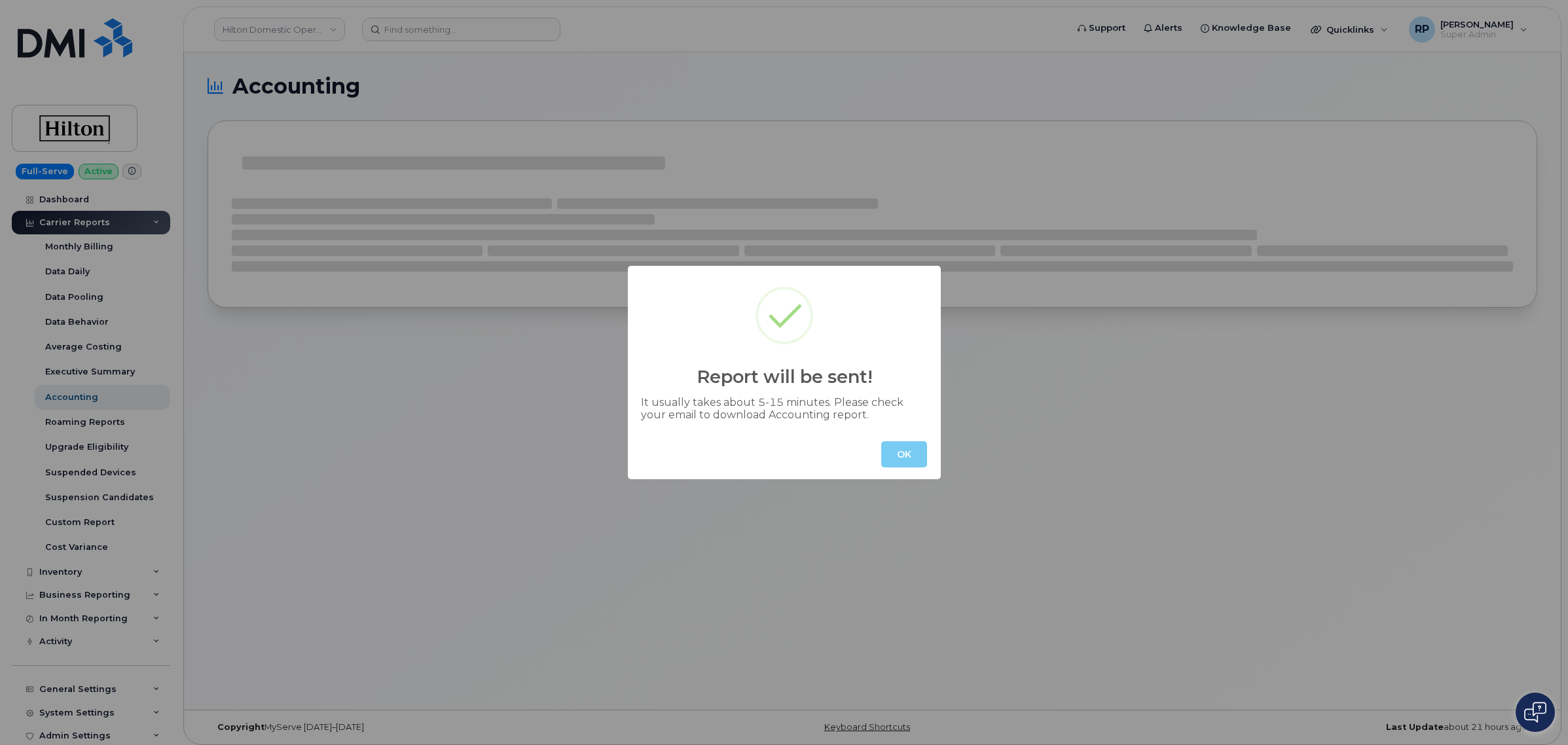
click at [912, 445] on button "OK" at bounding box center [904, 454] width 46 height 26
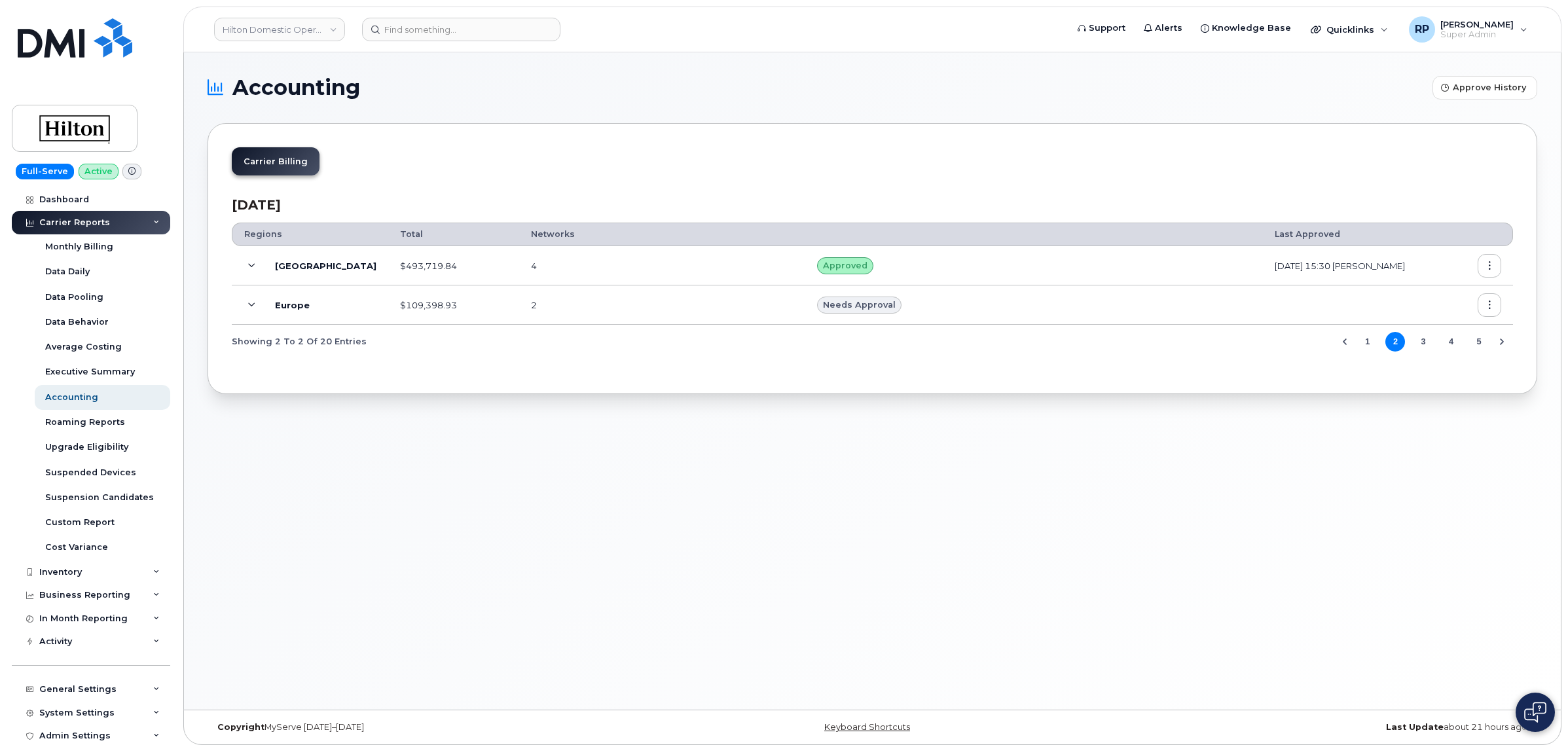
click at [1419, 344] on button "3" at bounding box center [1423, 342] width 20 height 20
click at [1077, 486] on div "Accounting Approve History Carrier Billing June 2025 Regions Total Networks Las…" at bounding box center [872, 381] width 1377 height 657
click at [1481, 266] on button "button" at bounding box center [1490, 266] width 23 height 23
click at [1430, 339] on span "Download" at bounding box center [1430, 345] width 51 height 12
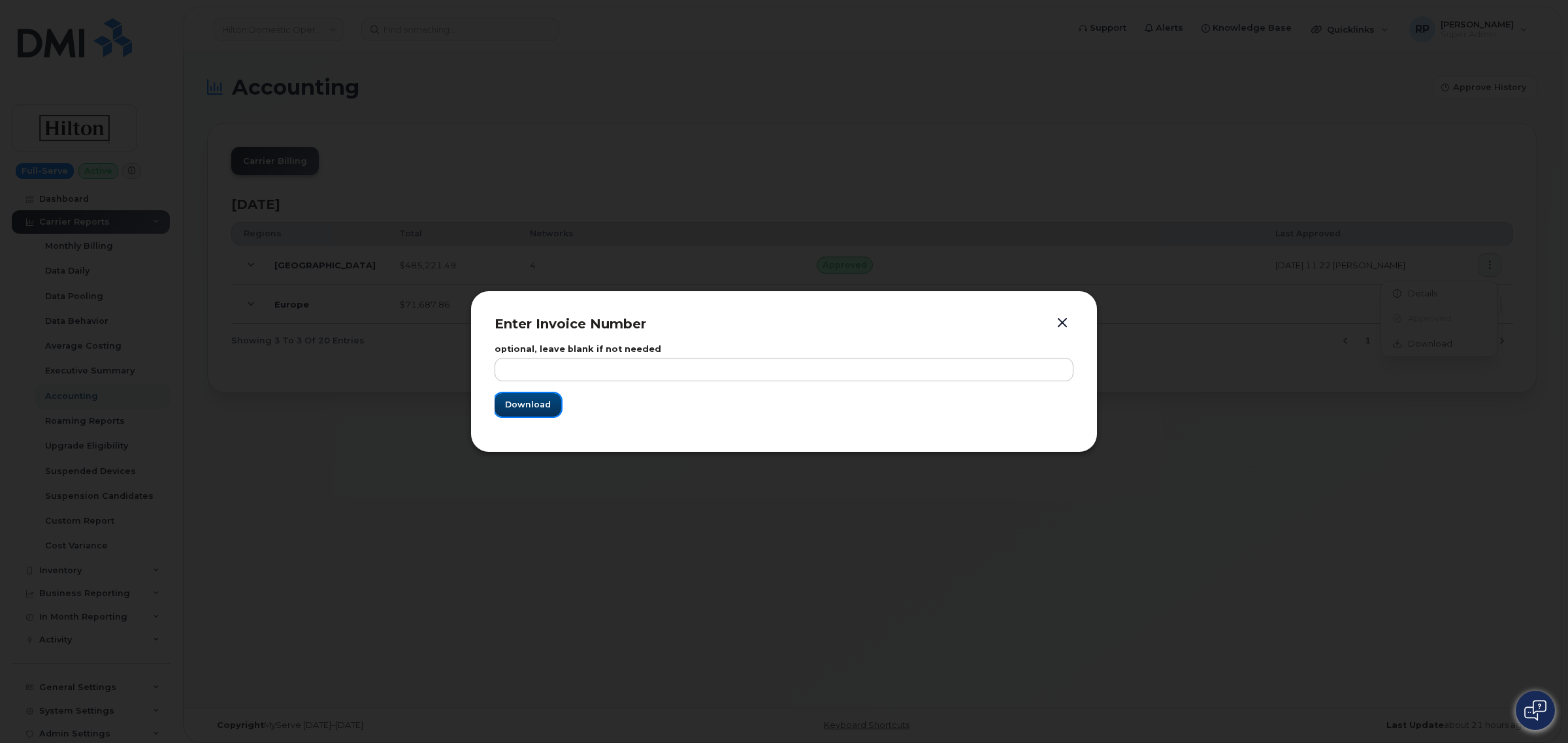
click at [509, 406] on span "Download" at bounding box center [527, 405] width 46 height 13
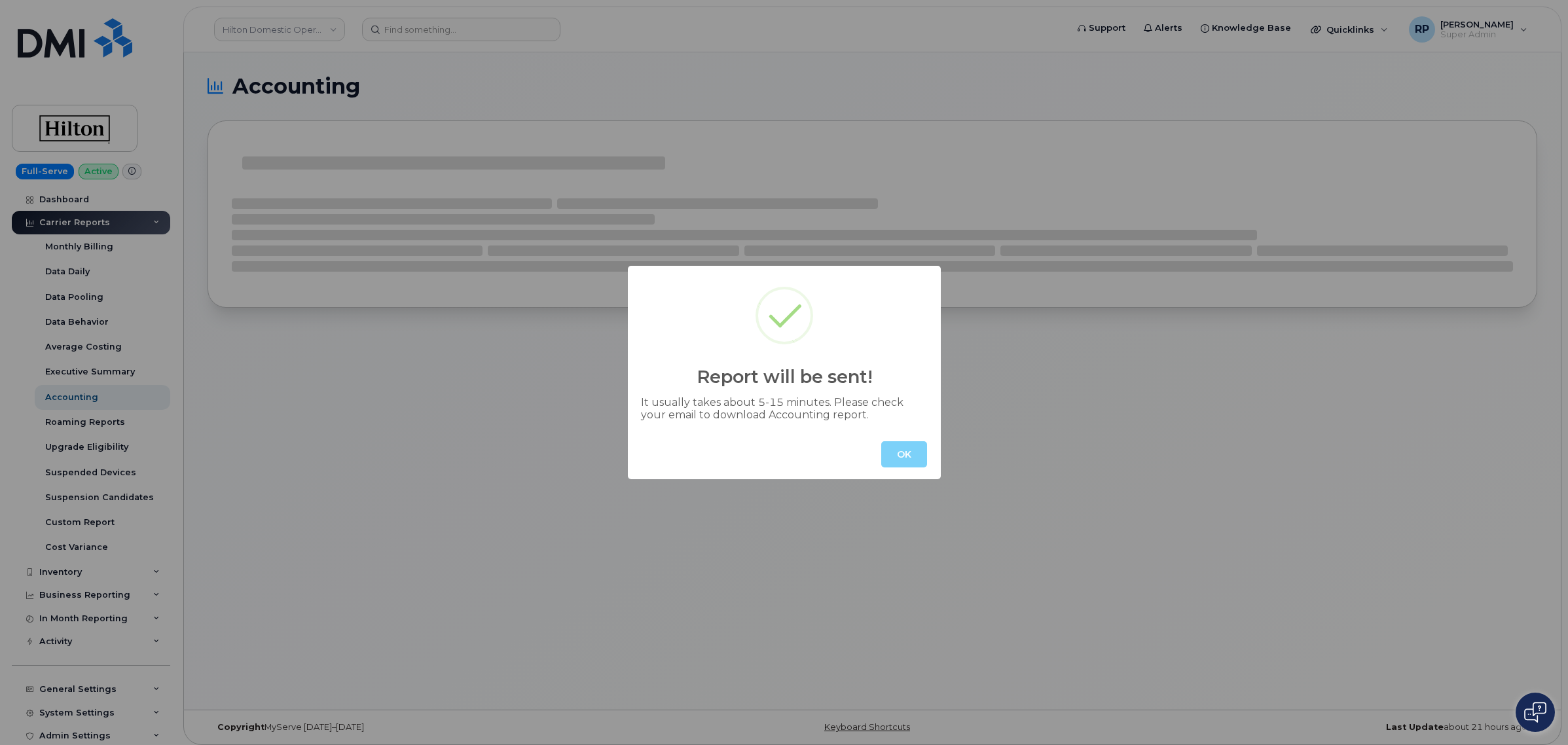
click at [899, 461] on button "OK" at bounding box center [904, 454] width 46 height 26
